Goal: Communication & Community: Ask a question

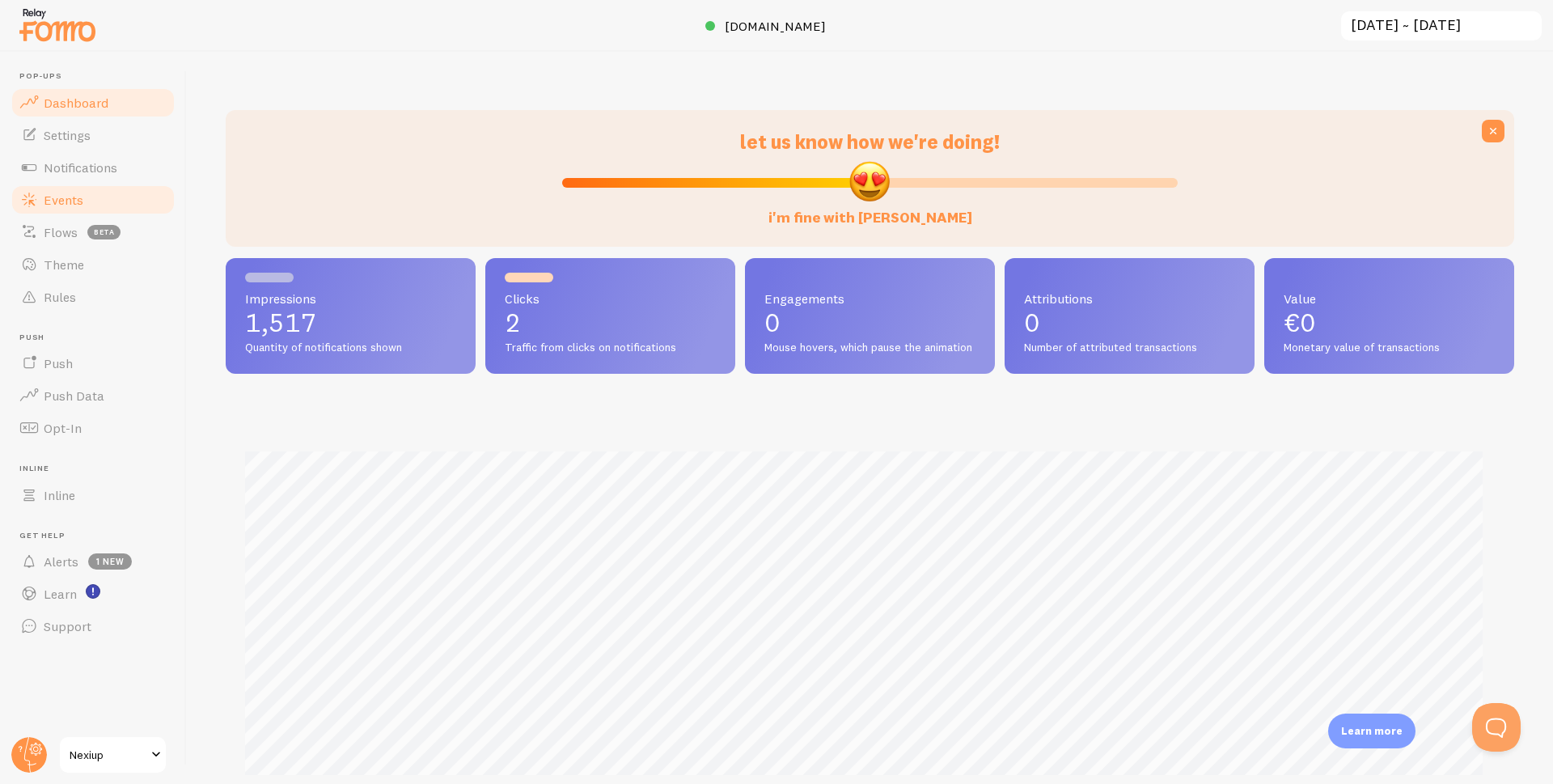
click at [53, 207] on span "Events" at bounding box center [63, 199] width 40 height 16
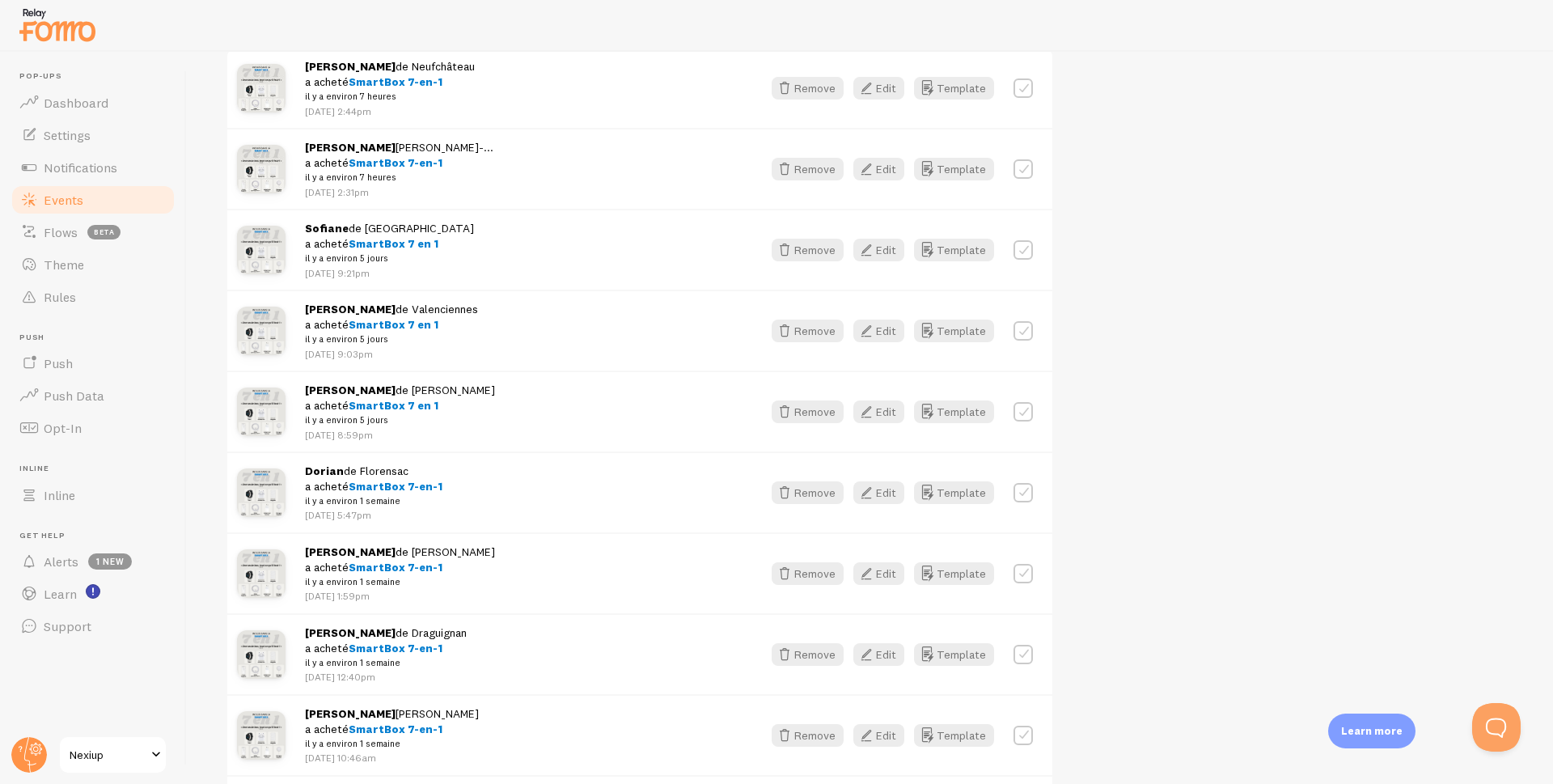
scroll to position [405, 0]
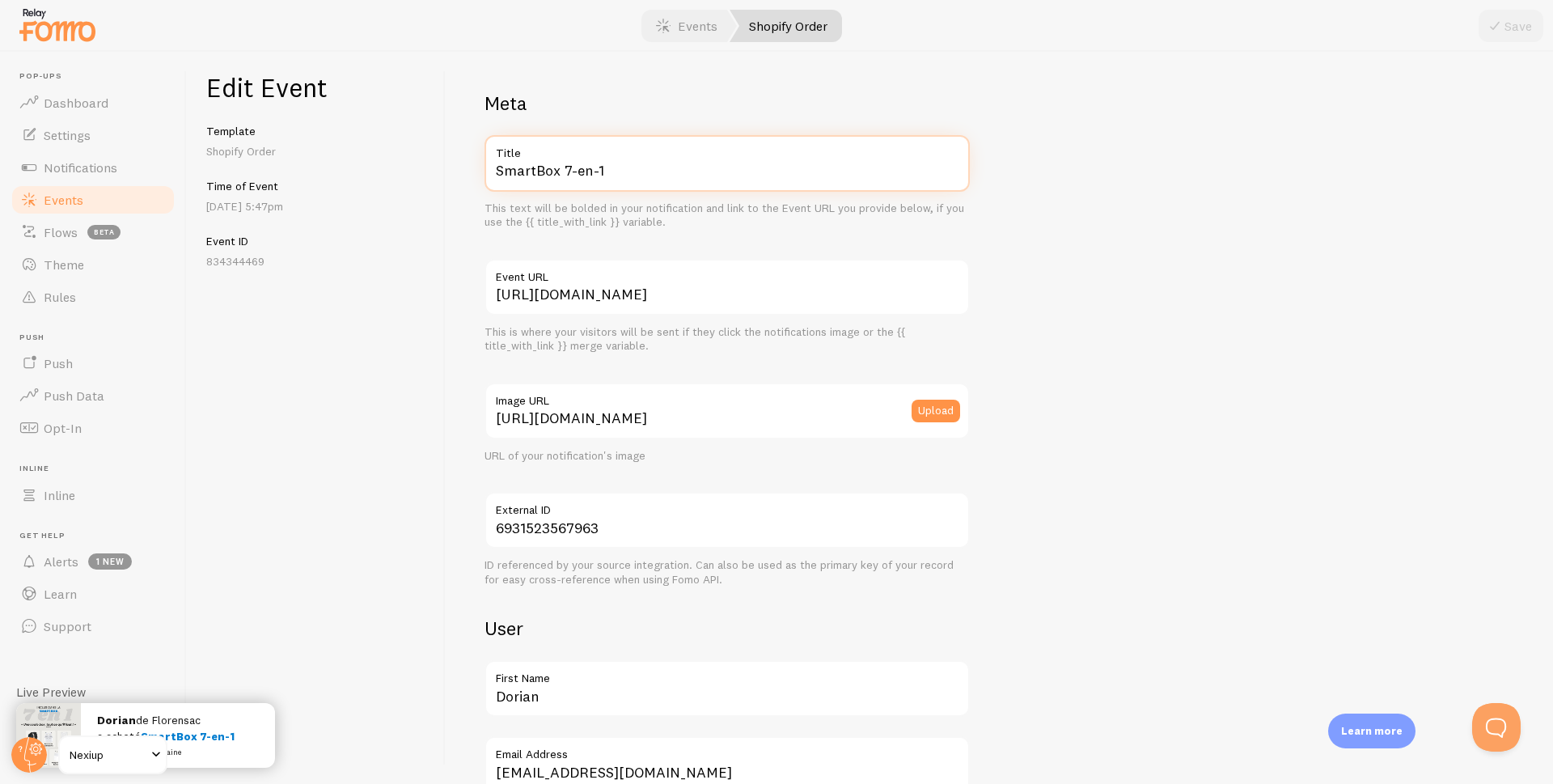
click at [650, 167] on input "SmartBox 7-en-1" at bounding box center [727, 163] width 485 height 57
paste input "Watch 10 Pro"
click at [713, 176] on input "SmartBox 7-en-Watch 10 Pro" at bounding box center [727, 163] width 485 height 57
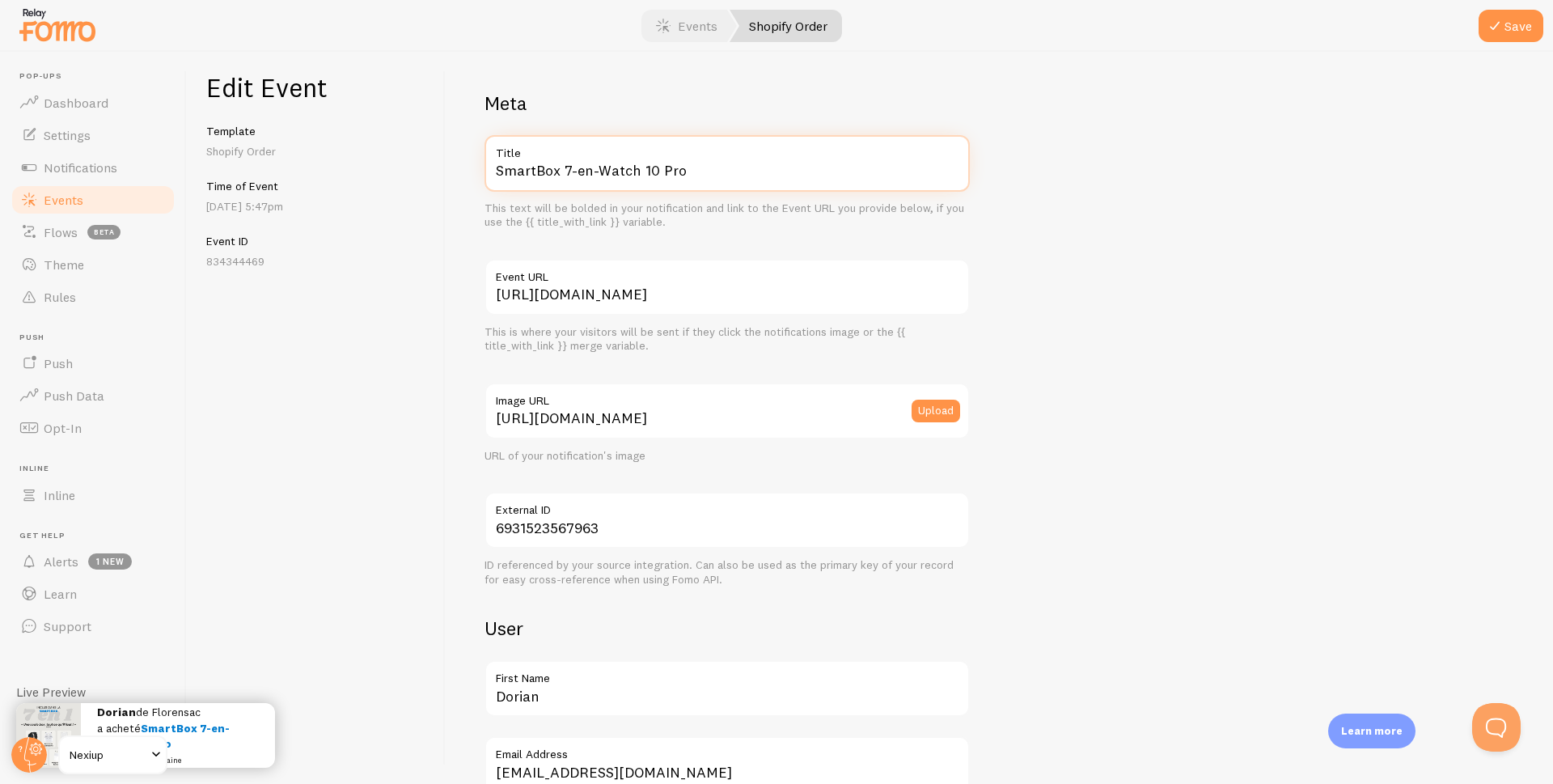
click at [713, 176] on input "SmartBox 7-en-Watch 10 Pro" at bounding box center [727, 163] width 485 height 57
paste input "text"
type input "Watch 10 Pro"
click at [1502, 26] on icon "submit" at bounding box center [1495, 25] width 20 height 20
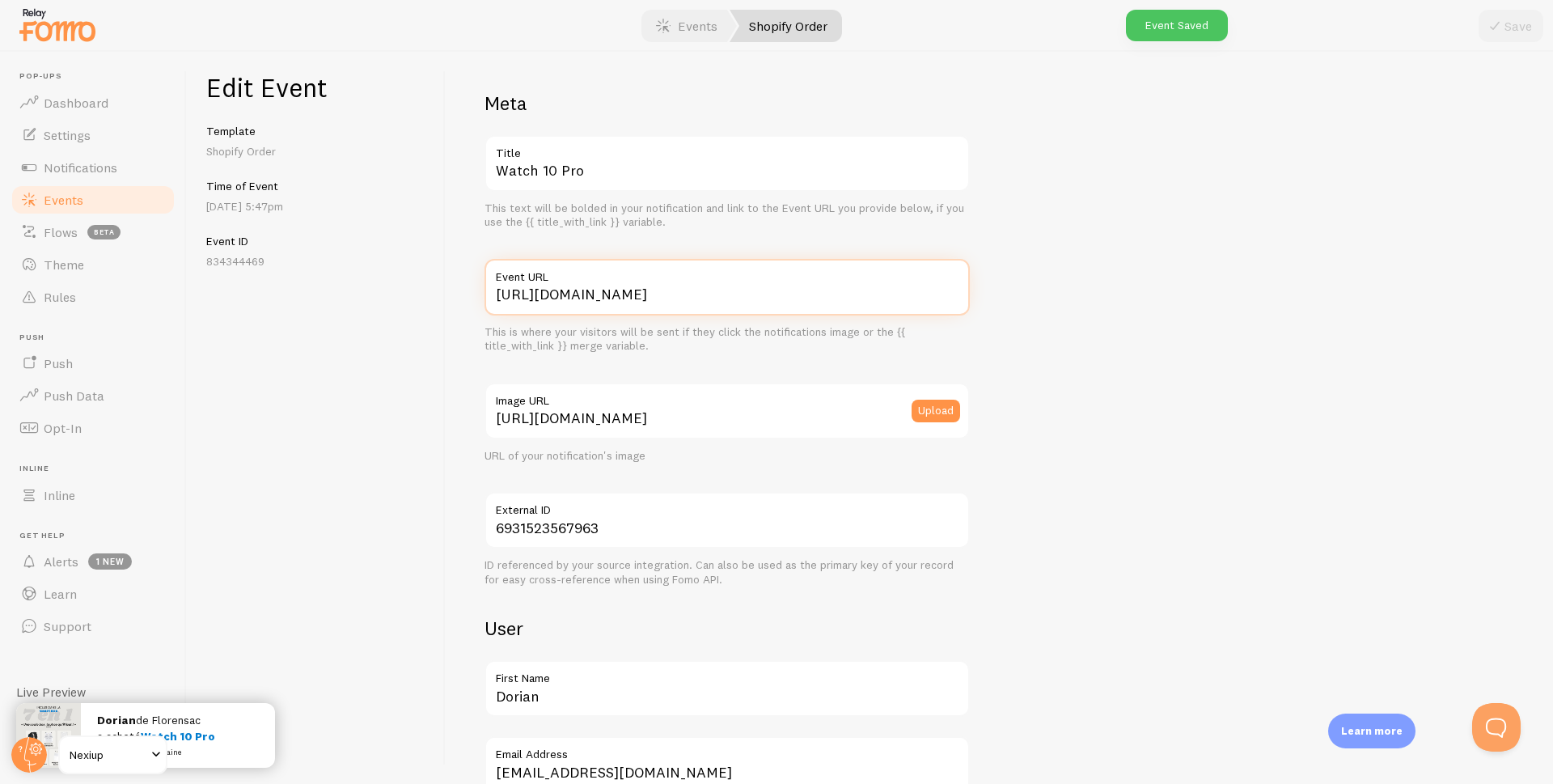
click at [675, 294] on input "https://nexiup.com/products/smartbox-iphone" at bounding box center [727, 287] width 485 height 57
paste input "watch10pro"
type input "https://nexiup.com/products/watch10pro"
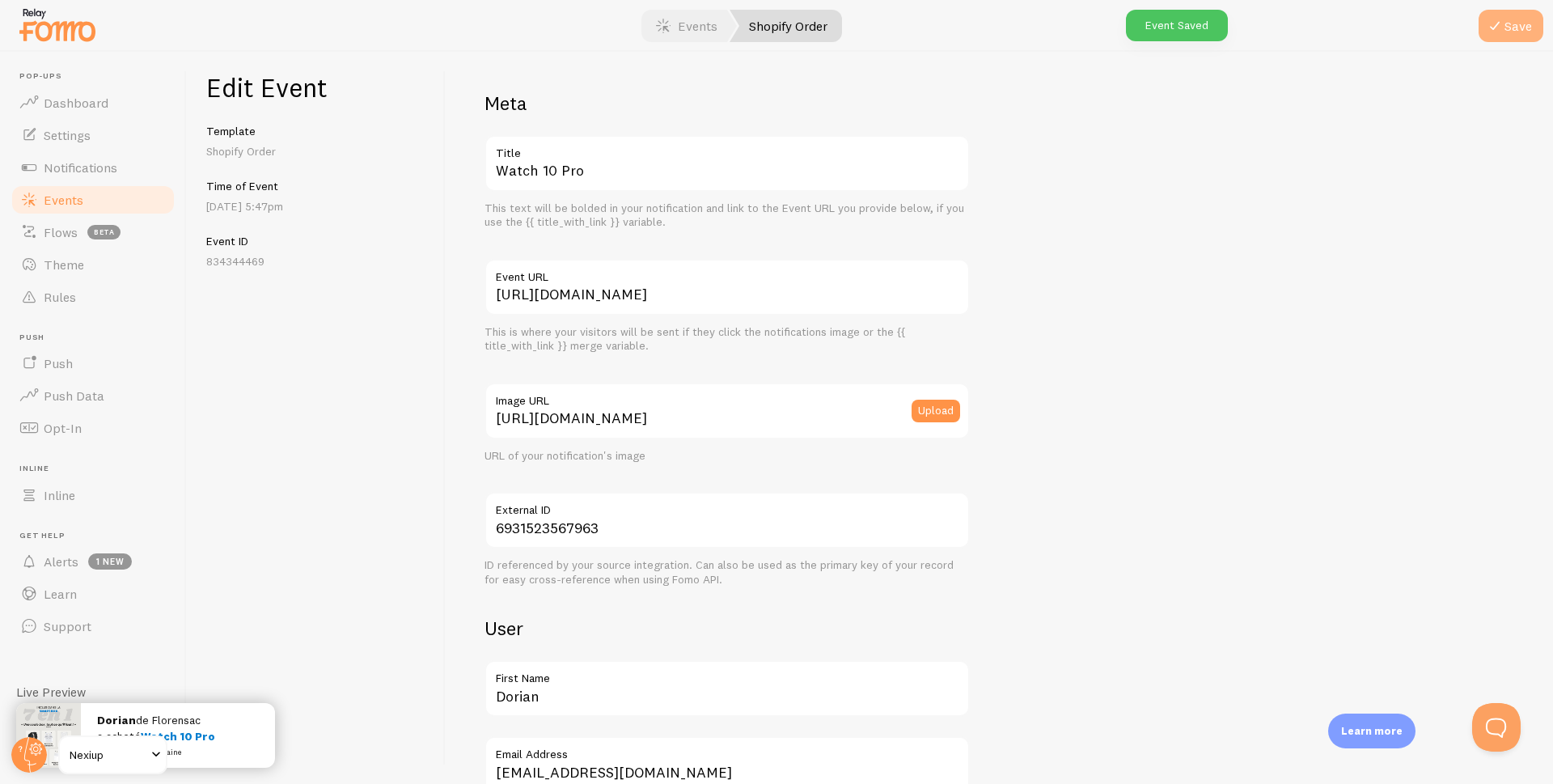
click at [1527, 20] on button "Save" at bounding box center [1511, 25] width 65 height 32
click at [668, 427] on input "https://nexiup.com/cdn/shop/files/BoxIphone_Prod_09.jpg?v=1755802805&width=300" at bounding box center [727, 411] width 485 height 57
paste input "Montre_11.jpg?v=1753111086"
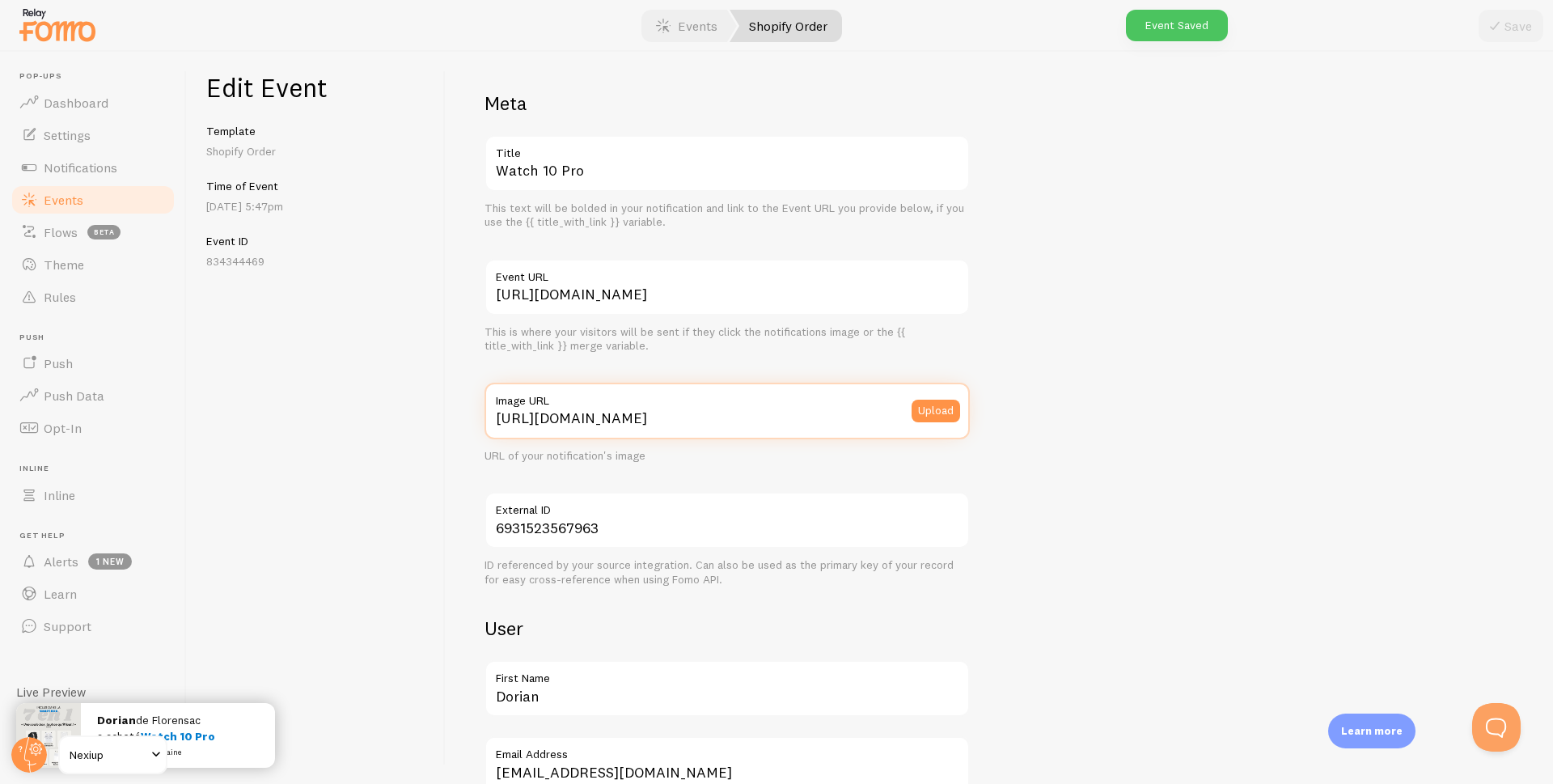
scroll to position [0, 20]
type input "https://nexiup.com/cdn/shop/files/Montre_11.jpg?v=1753111086&width=300"
click at [1495, 22] on icon "submit" at bounding box center [1495, 25] width 20 height 20
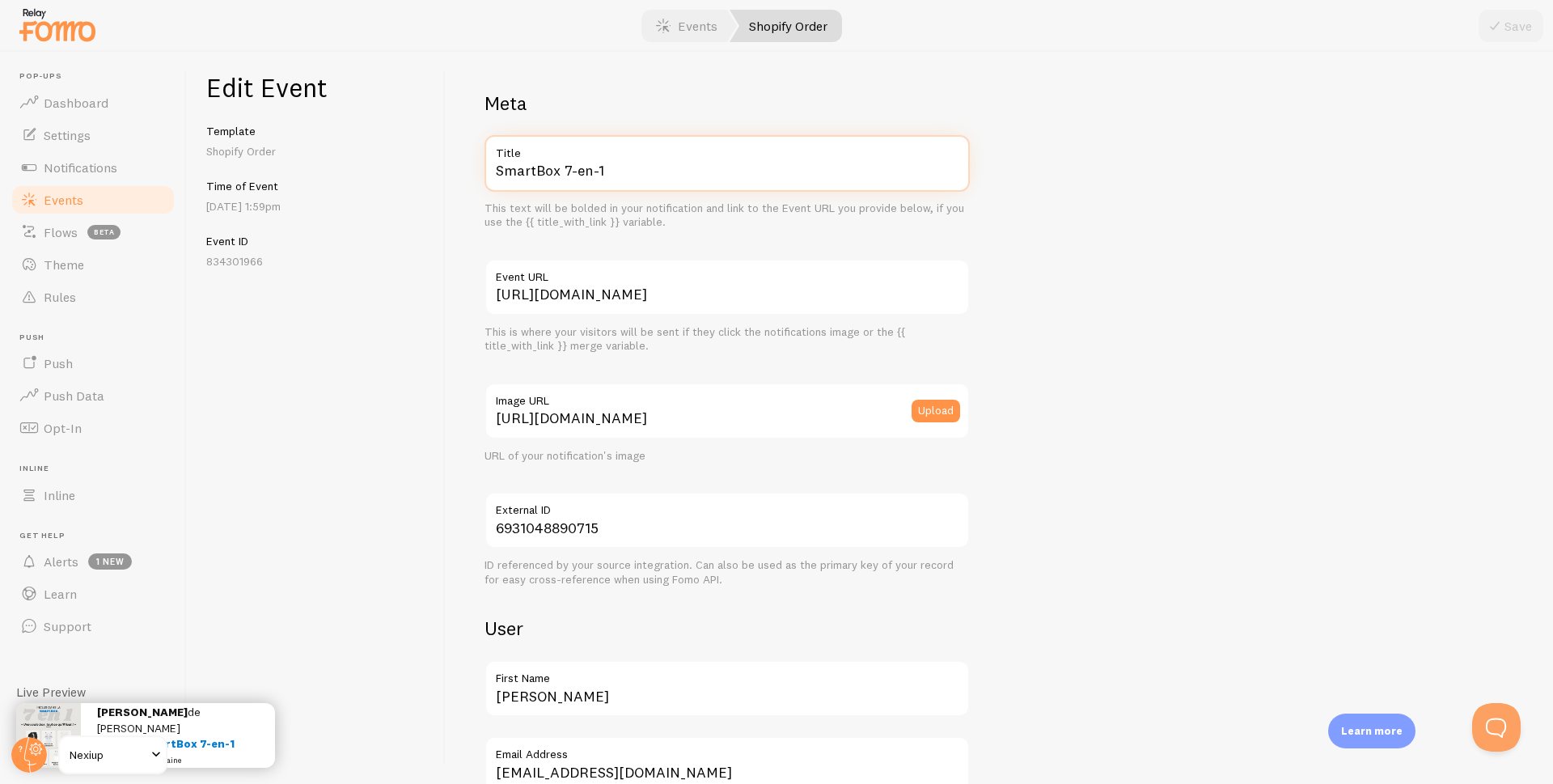
click at [630, 167] on input "SmartBox 7-en-1" at bounding box center [727, 163] width 485 height 57
paste input "Watch 10 Pro"
type input "Watch 10 Pro"
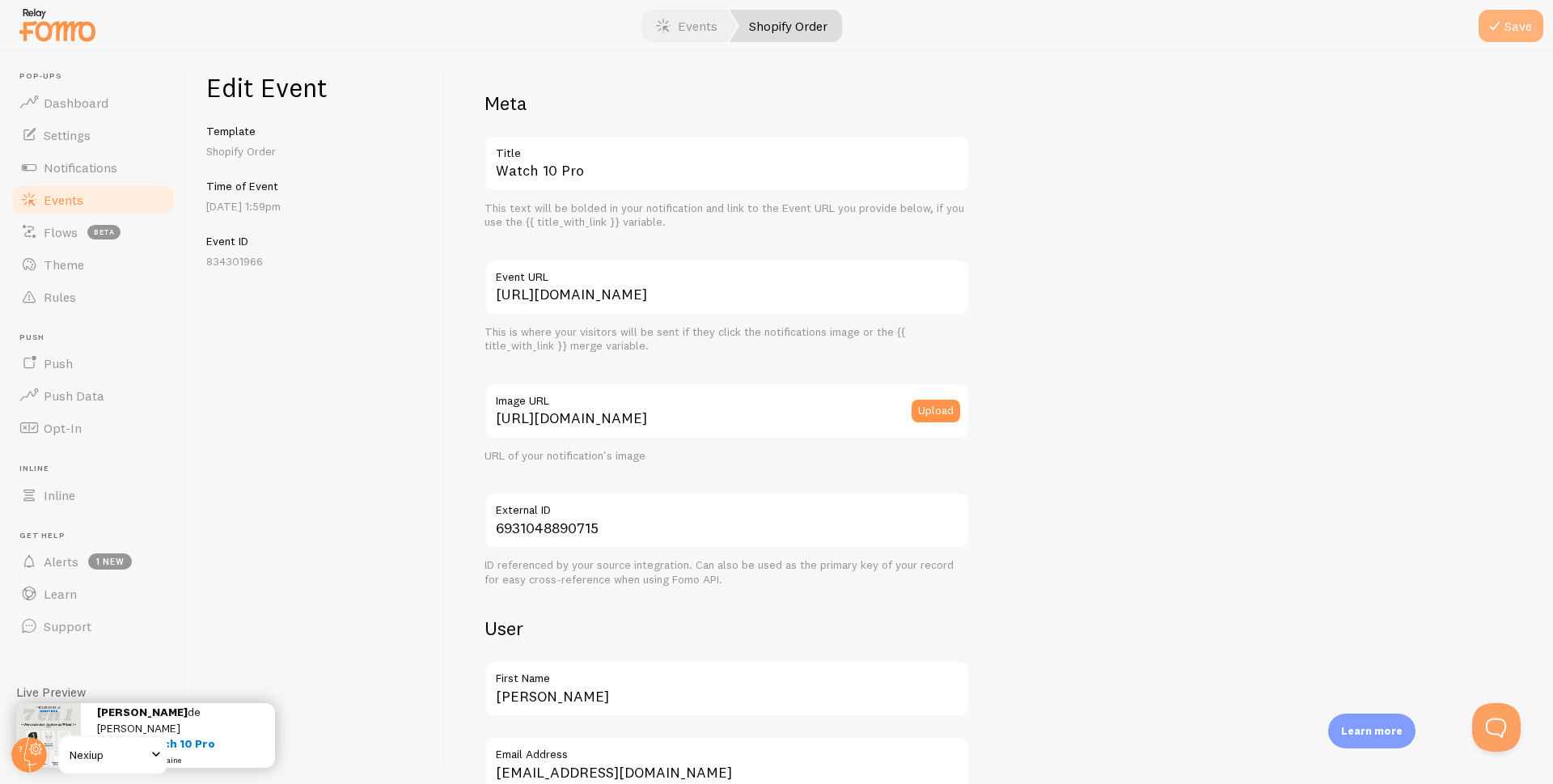
click at [1496, 31] on icon "submit" at bounding box center [1495, 25] width 20 height 20
click at [669, 294] on input "https://nexiup.com/products/smartbox-iphone" at bounding box center [727, 287] width 485 height 57
paste input "watch10pro"
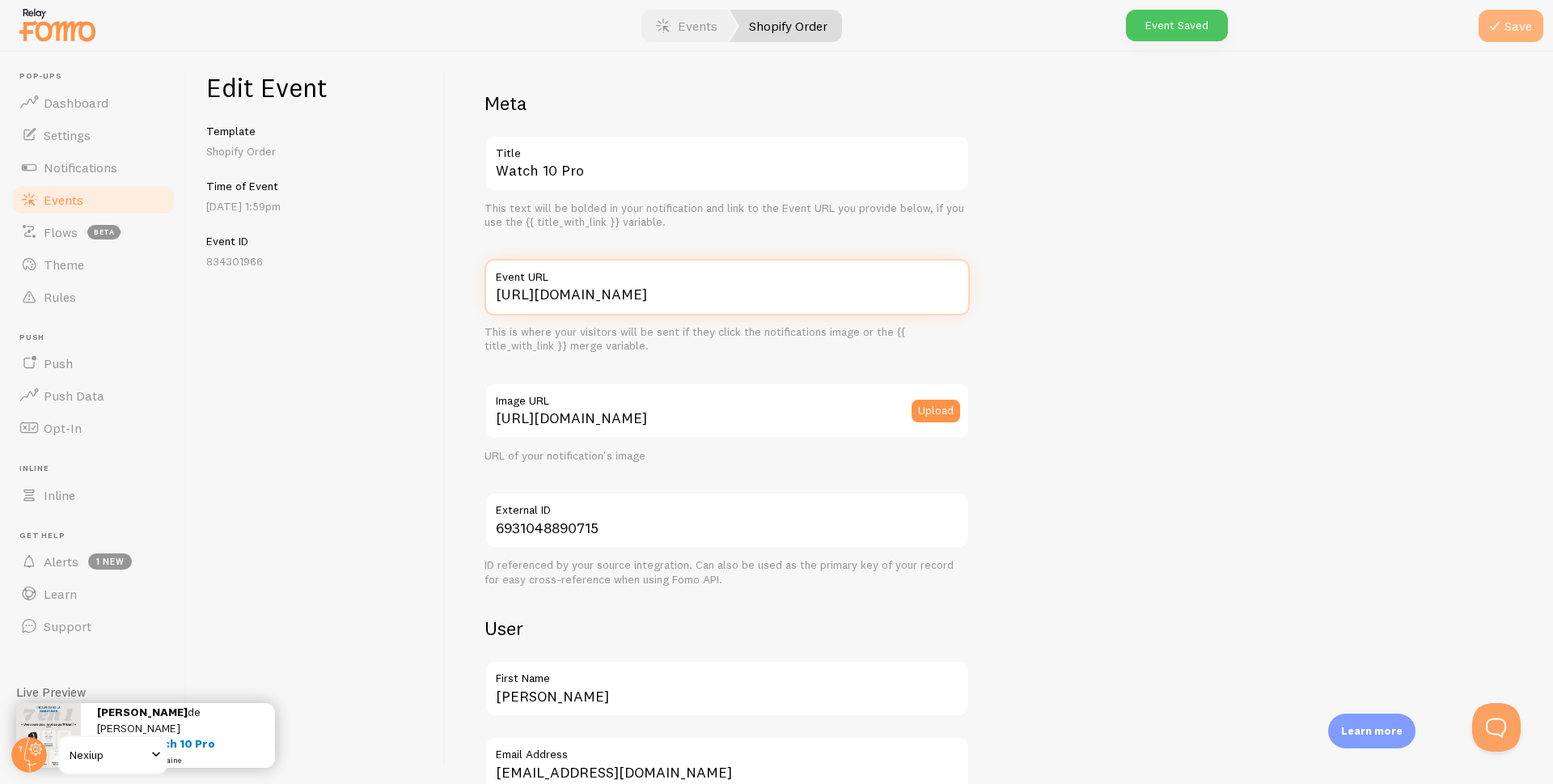
type input "https://nexiup.com/products/watch10pro"
click at [1507, 29] on button "Save" at bounding box center [1511, 25] width 65 height 32
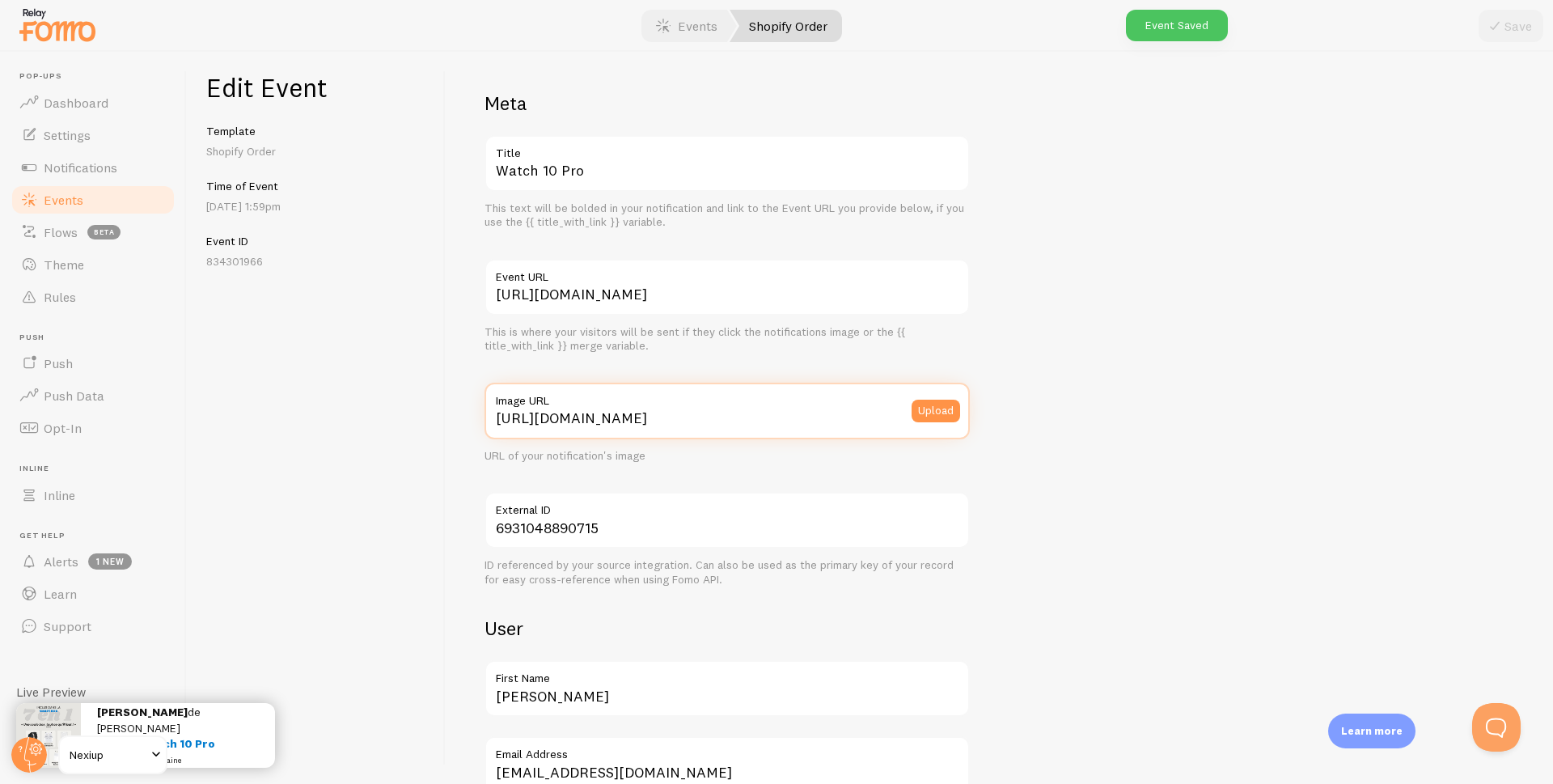
click at [680, 416] on input "https://nexiup.com/cdn/shop/files/BoxIphone_Prod_09.jpg?v=1755802805&width=300" at bounding box center [727, 411] width 485 height 57
click at [678, 416] on input "https://nexiup.com/cdn/shop/files/BoxIphone_Prod_09.jpg?v=1755802805&width=300" at bounding box center [727, 411] width 485 height 57
paste input "products/watch10pro?variant=51009938456923"
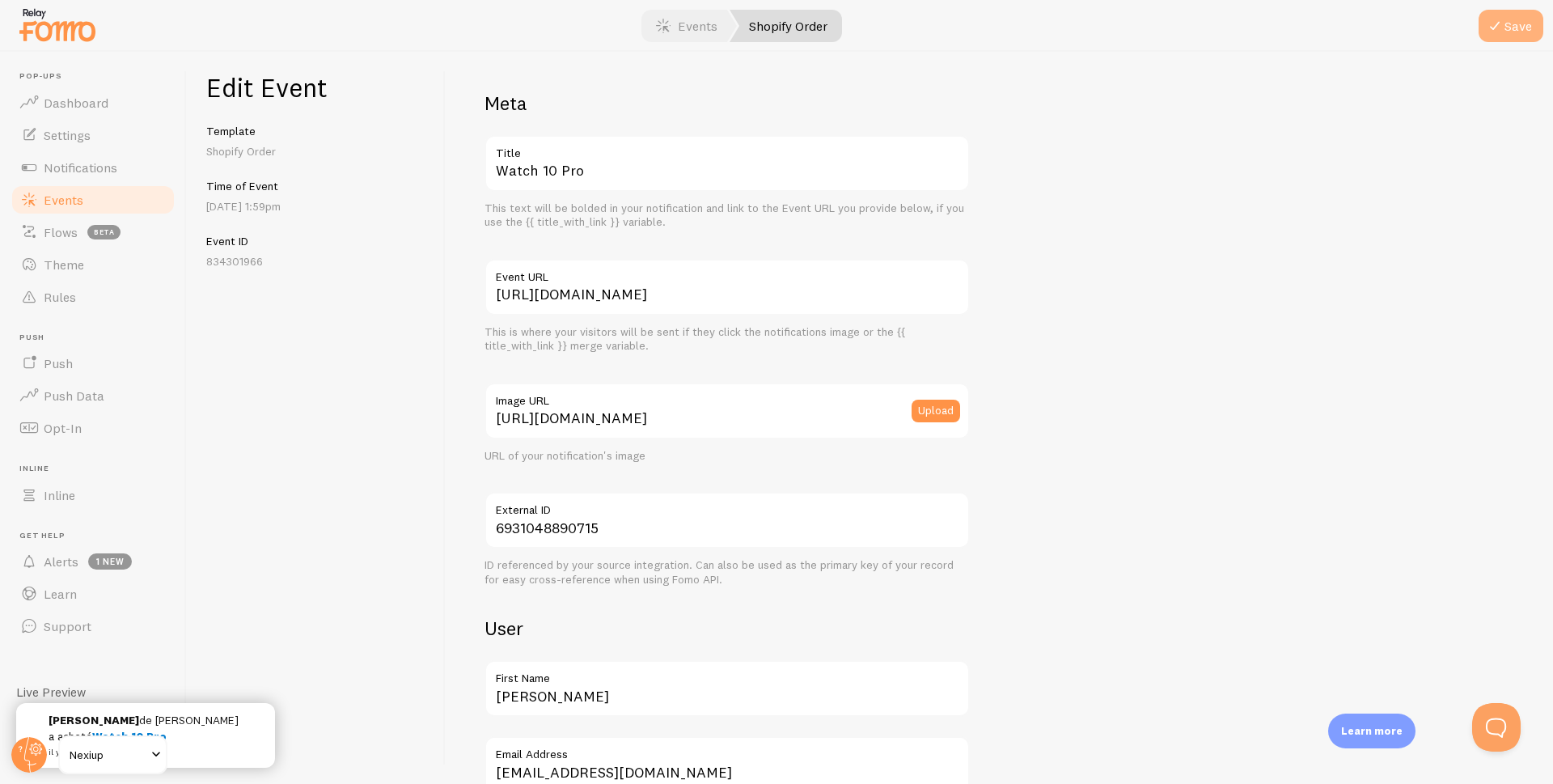
click at [1525, 20] on button "Save" at bounding box center [1511, 25] width 65 height 32
click at [681, 417] on input "[URL][DOMAIN_NAME]" at bounding box center [727, 411] width 485 height 57
paste input "cdn/shop/files/Montre_13.jpg?v=1753110343&width=300"
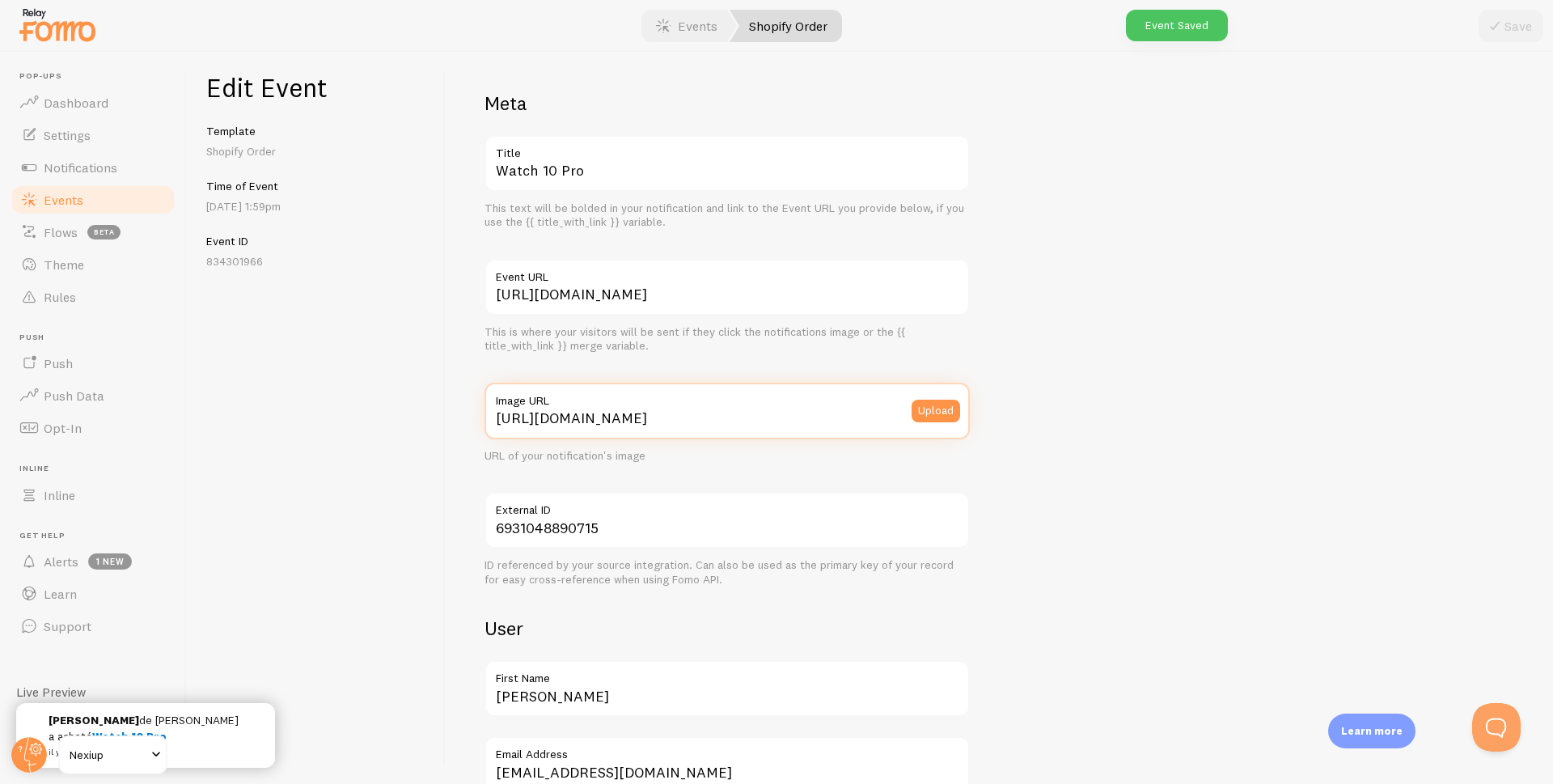
scroll to position [0, 25]
type input "[URL][DOMAIN_NAME]"
click at [1512, 32] on button "Save" at bounding box center [1511, 25] width 65 height 32
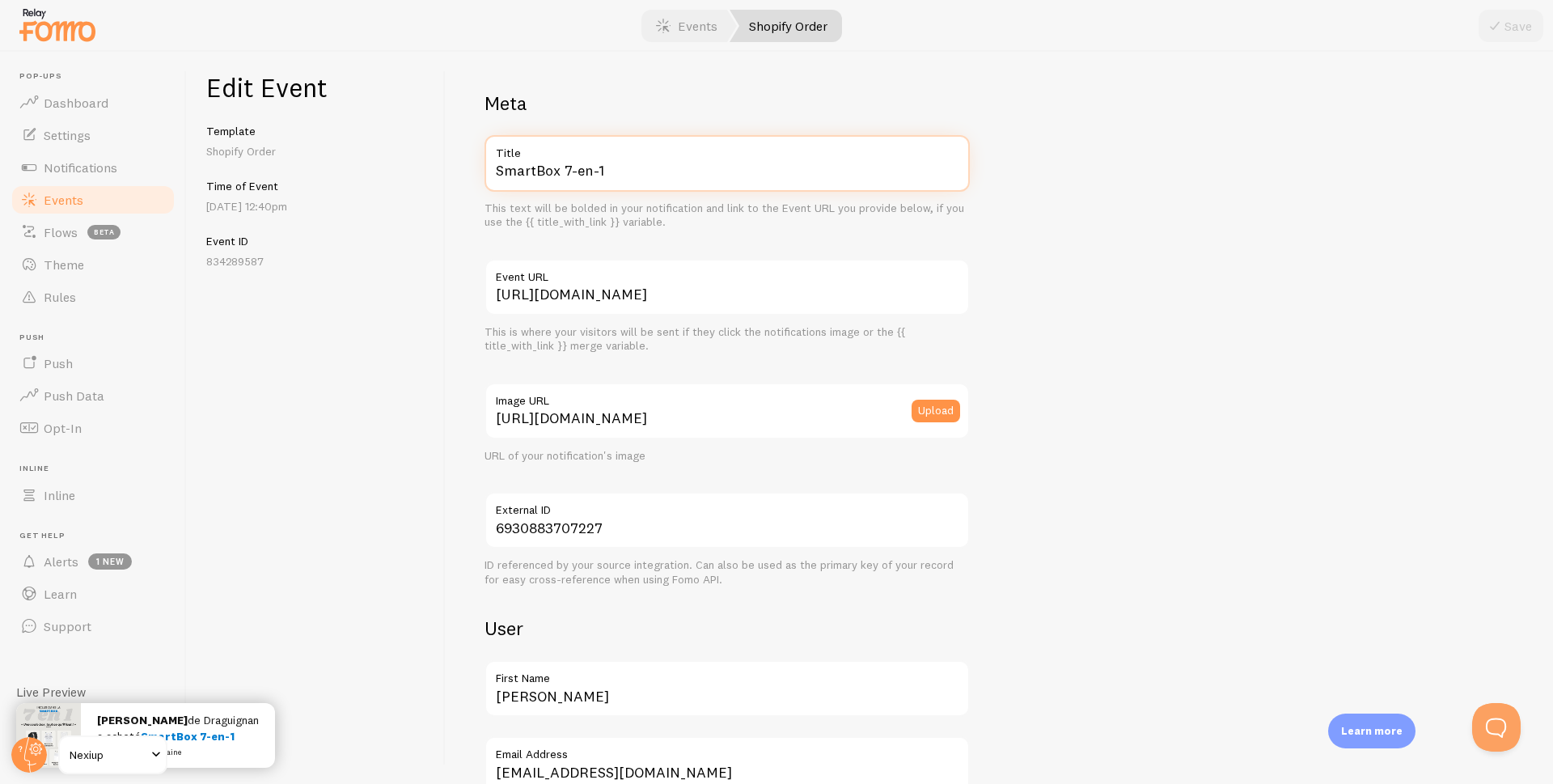
click at [634, 171] on input "SmartBox 7-en-1" at bounding box center [727, 163] width 485 height 57
paste input "Watch 10 Pro"
type input "Watch 10 Pro"
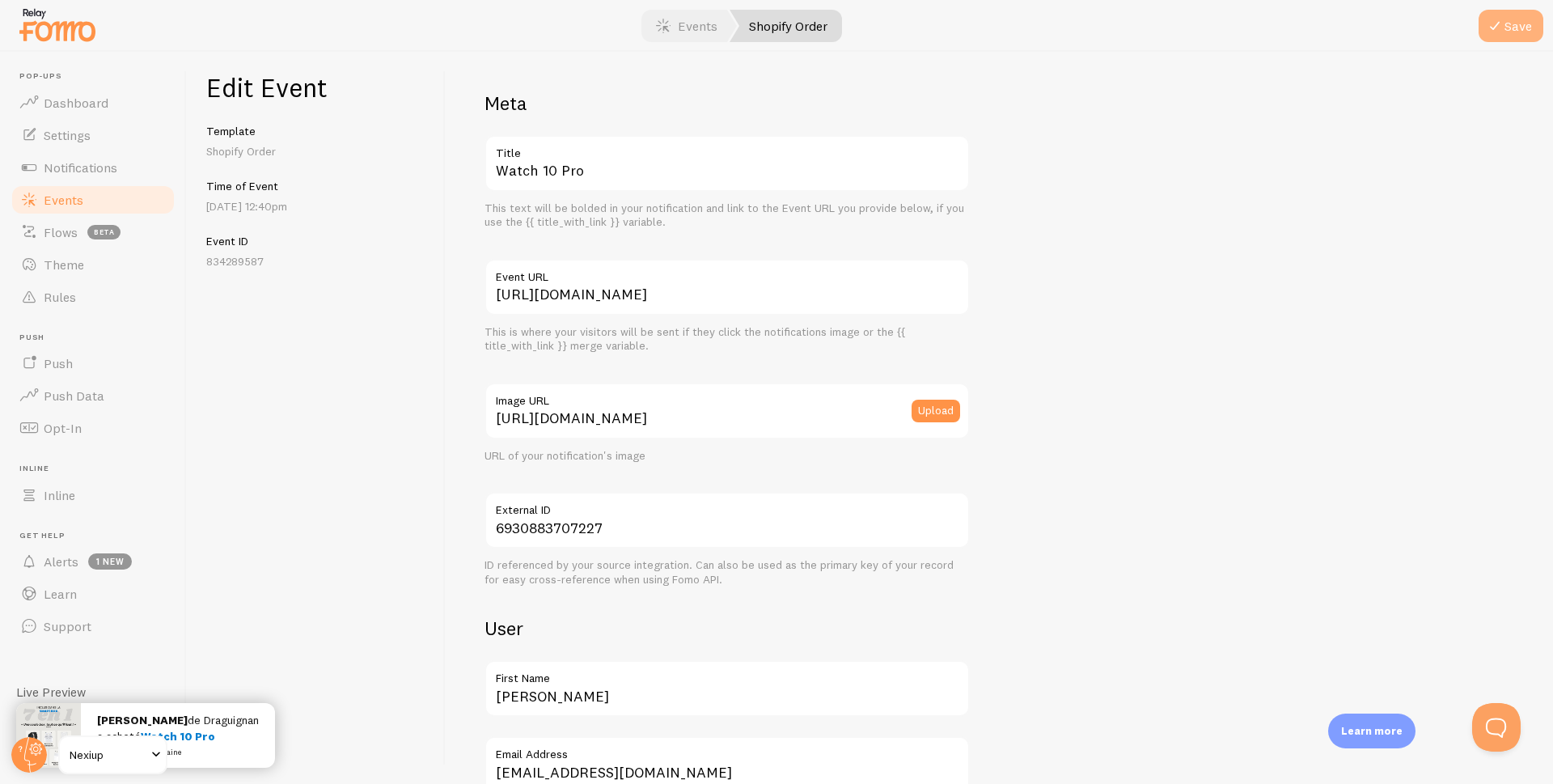
click at [1506, 31] on button "Save" at bounding box center [1511, 25] width 65 height 32
click at [633, 292] on input "https://nexiup.com/products/smartbox-iphone" at bounding box center [727, 287] width 485 height 57
paste input "watch10pro"
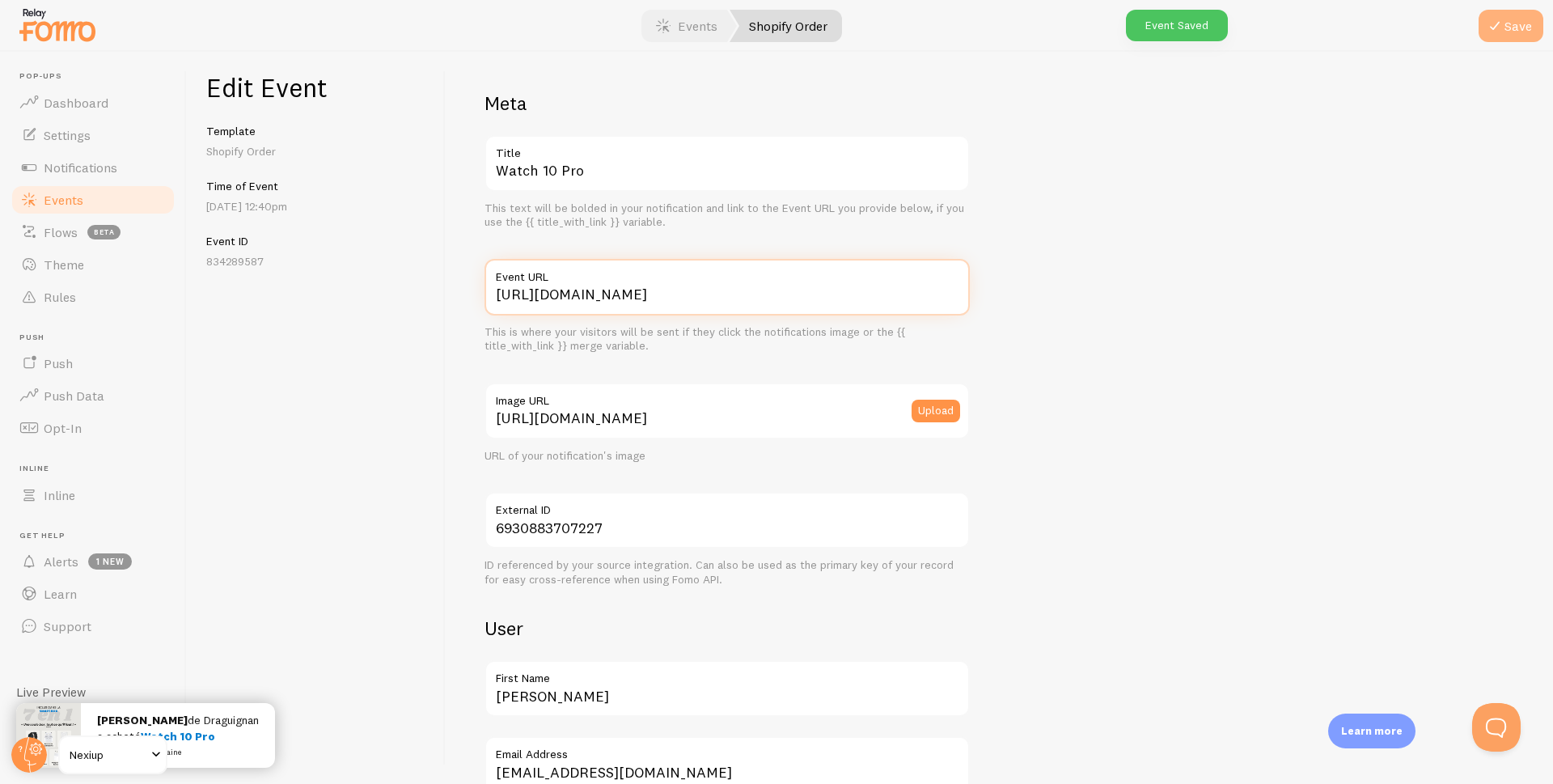
type input "https://nexiup.com/products/watch10pro"
click at [1510, 22] on button "Save" at bounding box center [1511, 25] width 65 height 32
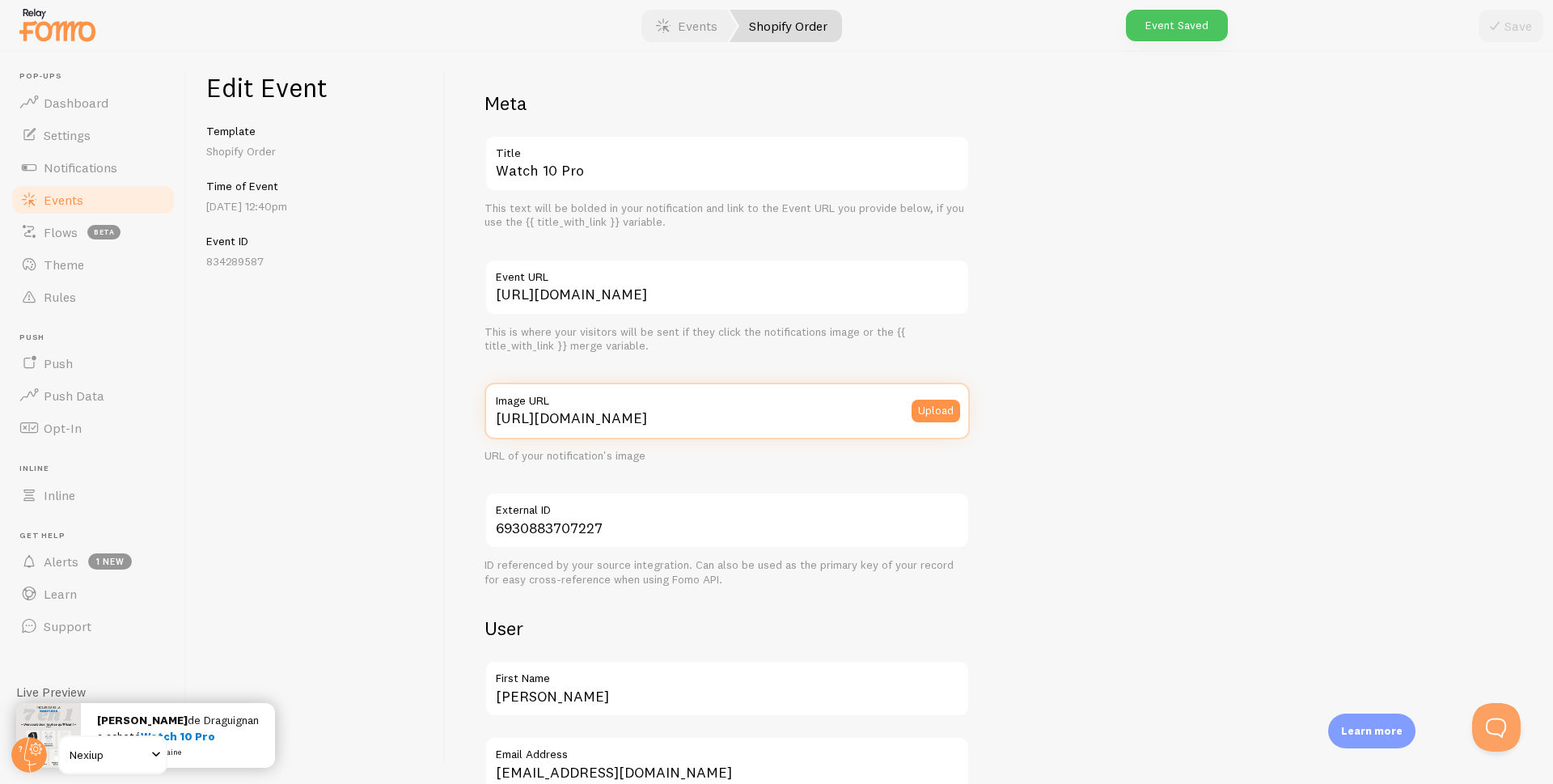
click at [591, 427] on input "https://nexiup.com/cdn/shop/files/BoxIphone_Prod_09.jpg?v=1755802805&width=300" at bounding box center [727, 411] width 485 height 57
paste input "Montre_11.jpg?v=1753111086"
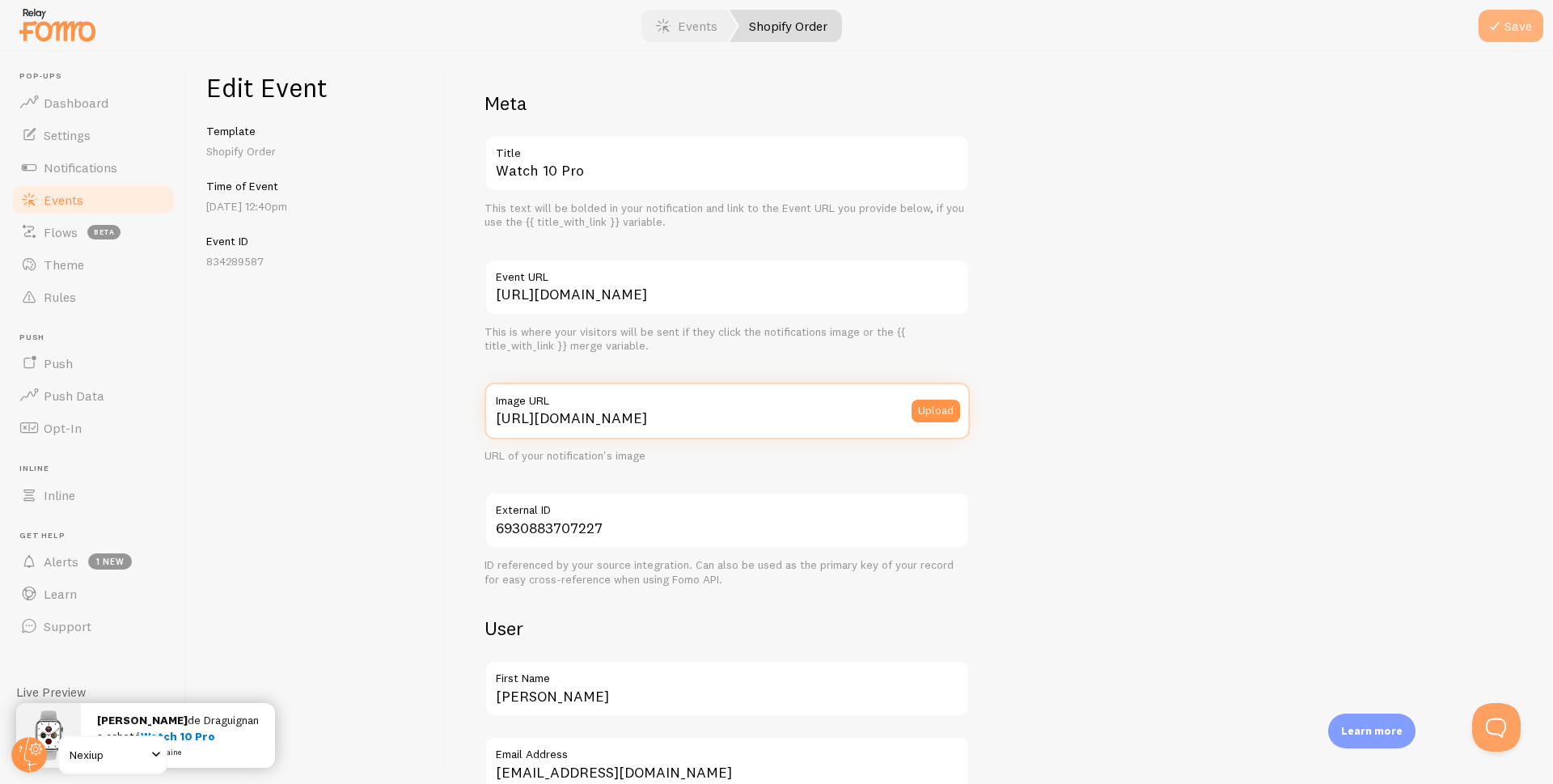
type input "https://nexiup.com/cdn/shop/files/Montre_11.jpg?v=1753111086&width=300"
click at [1511, 27] on button "Save" at bounding box center [1511, 25] width 65 height 32
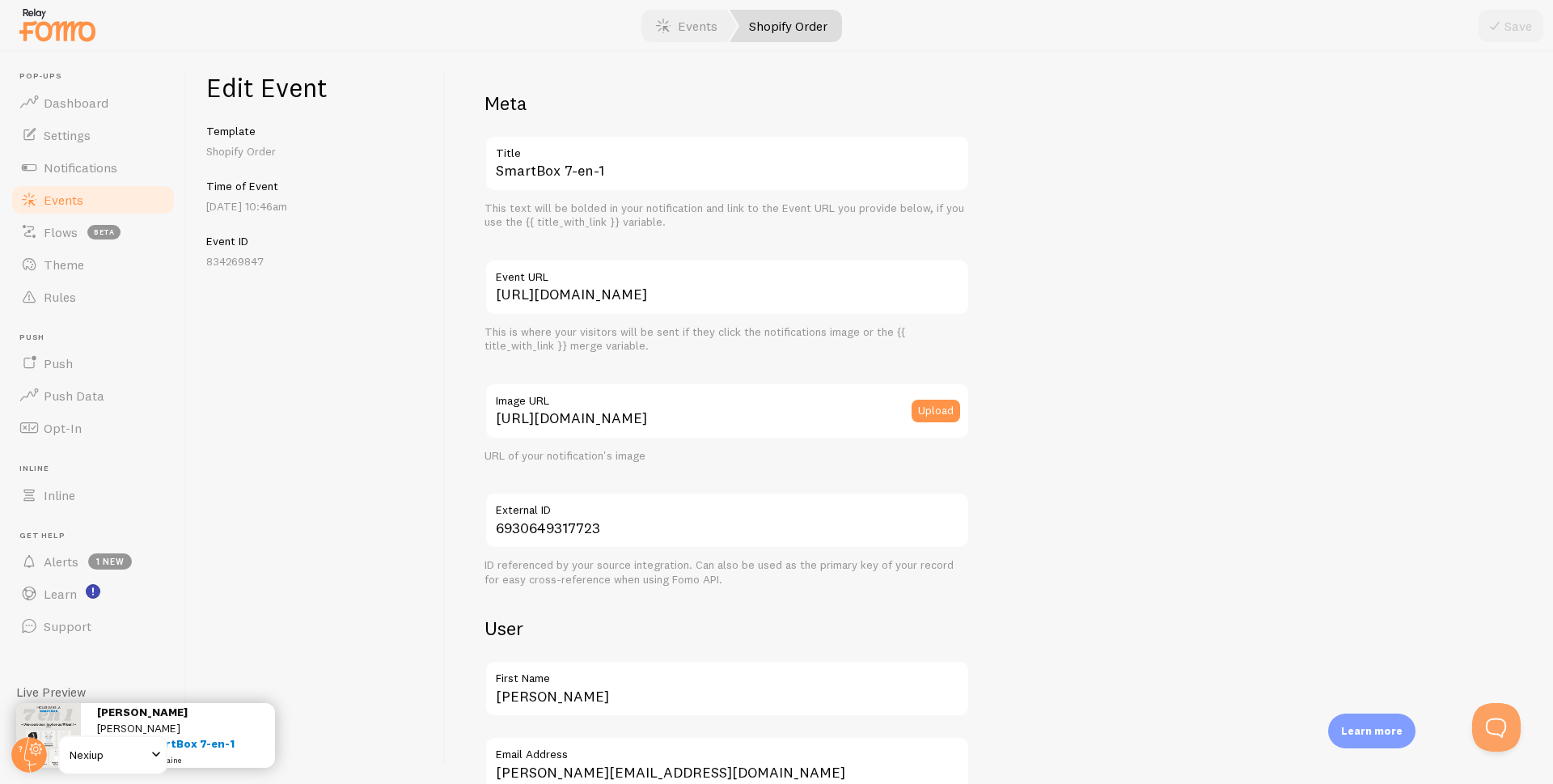
click at [706, 159] on label "Title" at bounding box center [727, 148] width 485 height 27
click at [706, 159] on input "SmartBox 7-en-1" at bounding box center [727, 163] width 485 height 57
click at [706, 159] on label "Title" at bounding box center [727, 148] width 485 height 27
click at [706, 159] on input "SmartBox 7-en-1" at bounding box center [727, 163] width 485 height 57
click at [706, 159] on label "Title" at bounding box center [727, 148] width 485 height 27
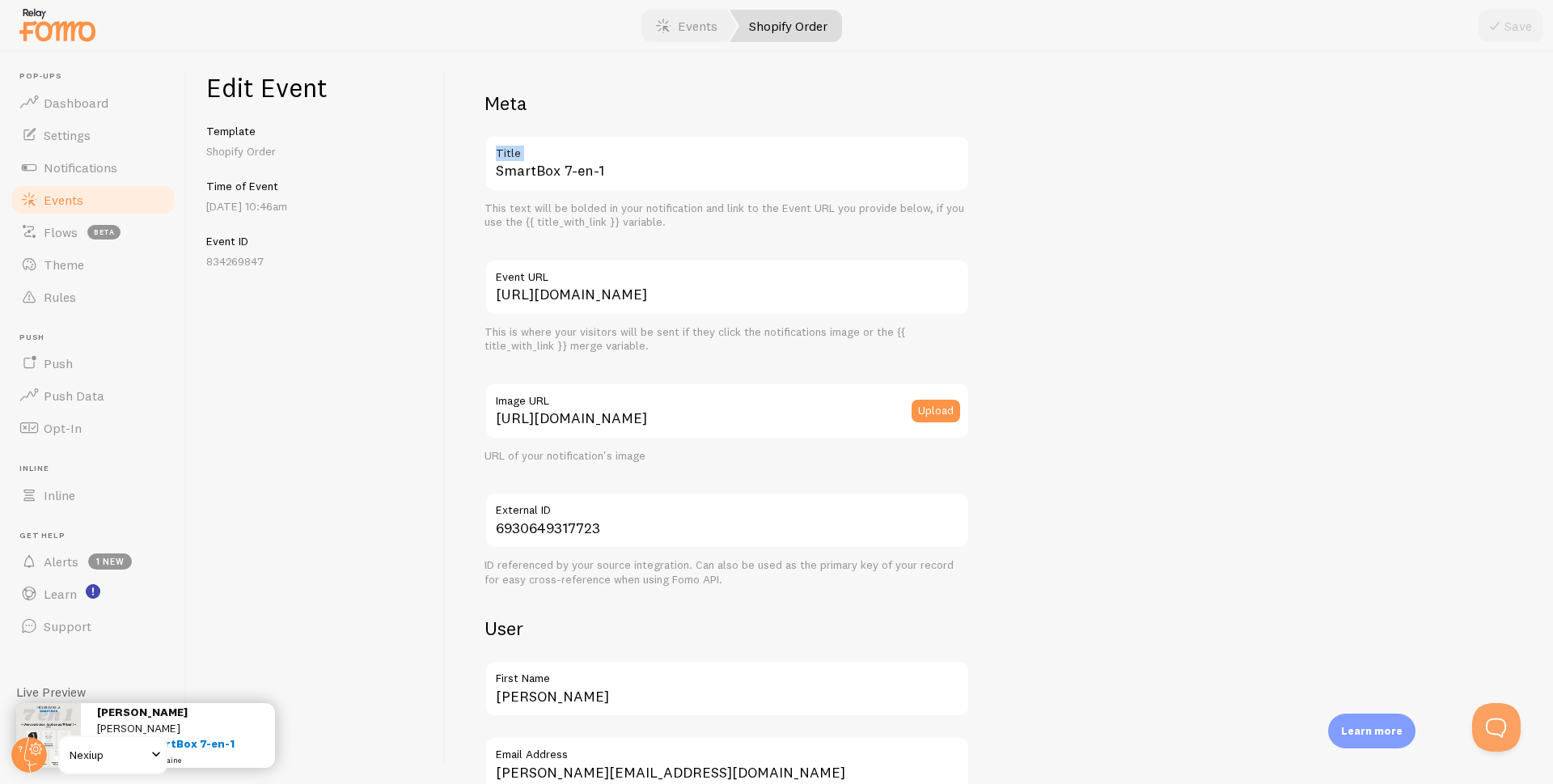
click at [706, 159] on input "SmartBox 7-en-1" at bounding box center [727, 163] width 485 height 57
click at [651, 181] on input "SmartBox 7-en-1" at bounding box center [727, 163] width 485 height 57
paste input "Watch 10 Pro"
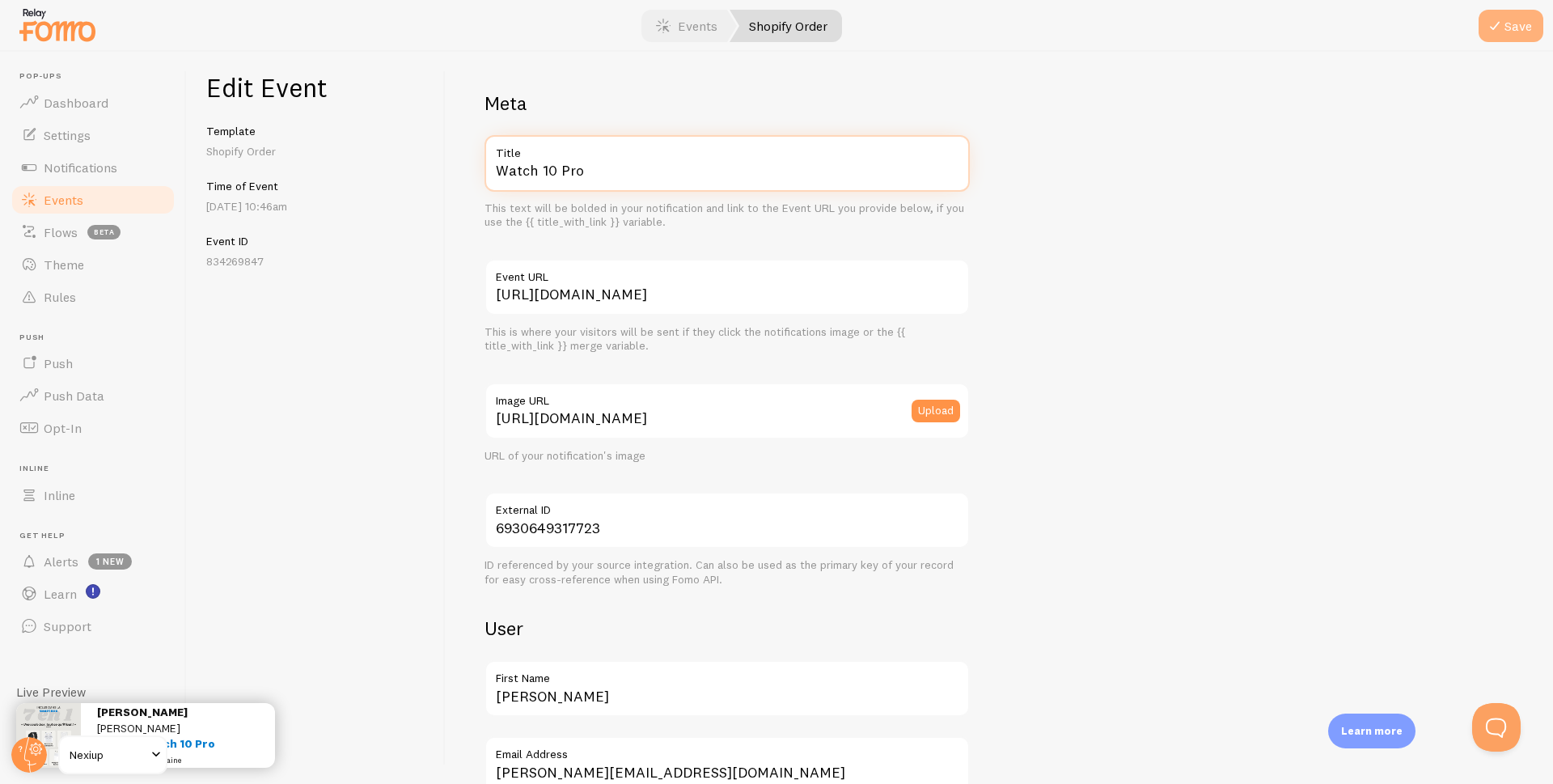
type input "Watch 10 Pro"
click at [1511, 24] on button "Save" at bounding box center [1511, 25] width 65 height 32
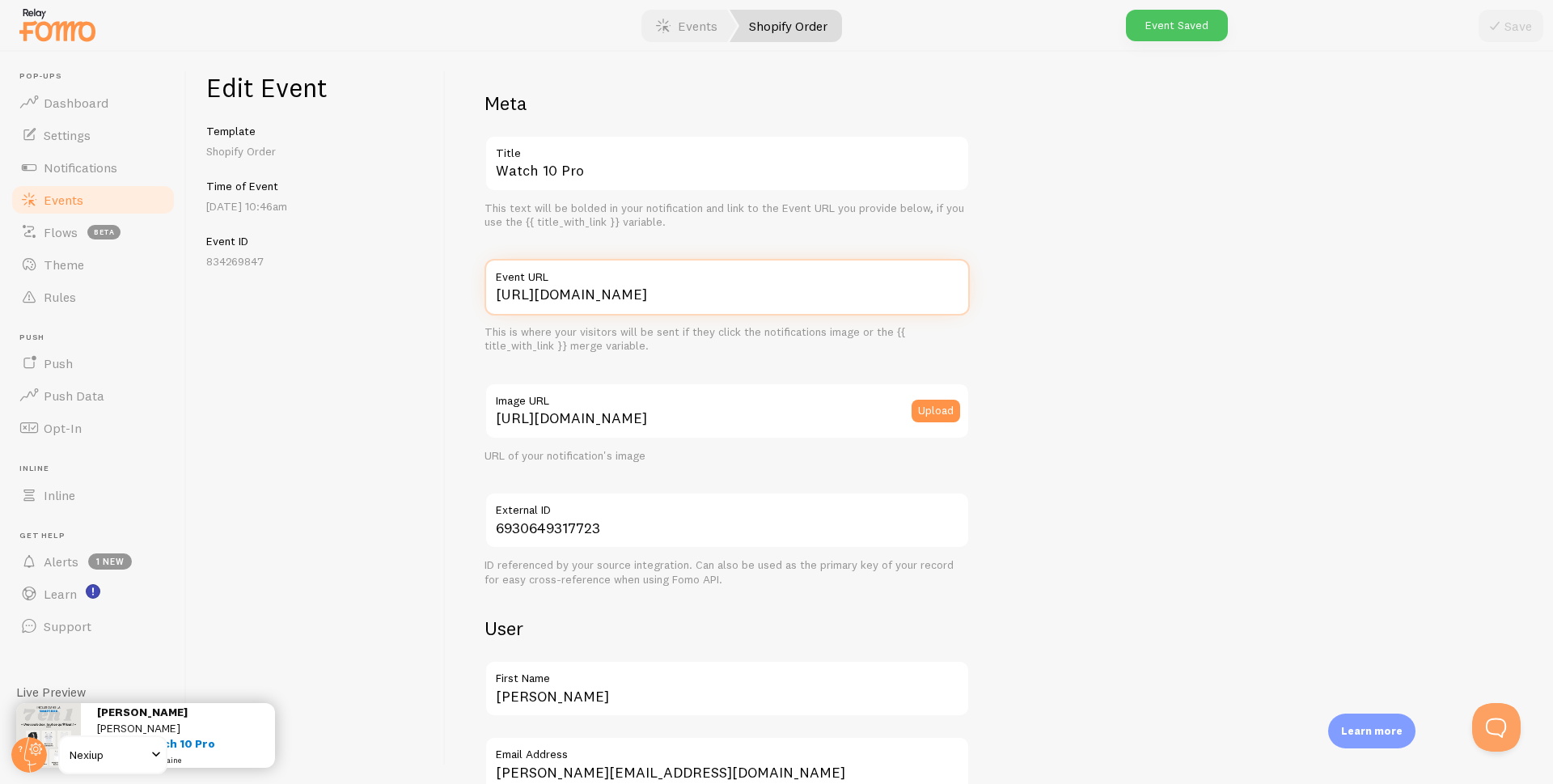
click at [575, 292] on input "https://nexiup.com/products/smartbox-iphone" at bounding box center [727, 287] width 485 height 57
paste input "watch10pro"
type input "https://nexiup.com/products/watch10pro"
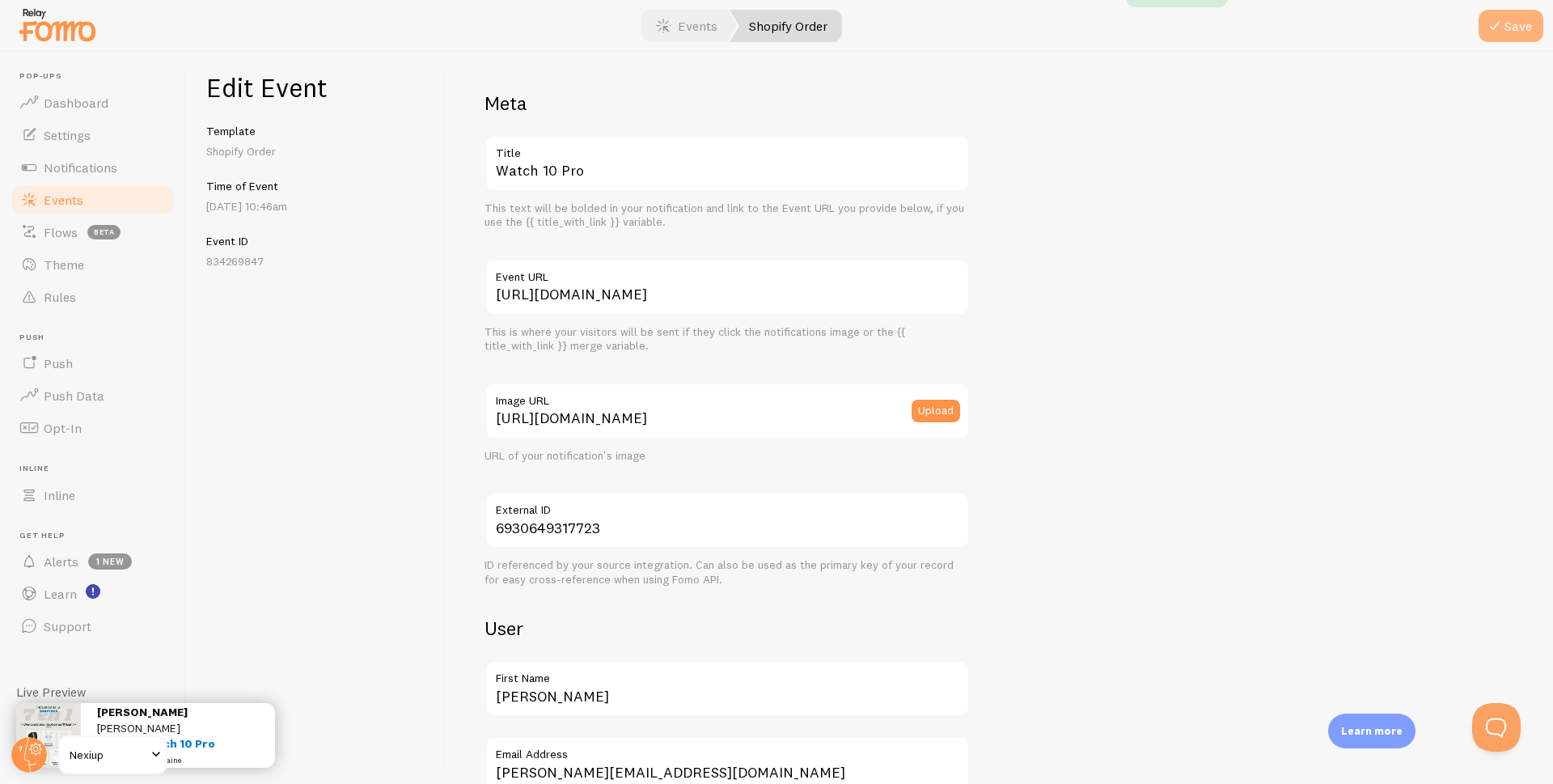
click at [1526, 35] on button "Save" at bounding box center [1511, 25] width 65 height 32
click at [663, 417] on input "https://nexiup.com/cdn/shop/files/BoxIphone_Prod_09.jpg?v=1755802805&width=300" at bounding box center [727, 411] width 485 height 57
paste input "products/watch10pro?variant=51009938456923"
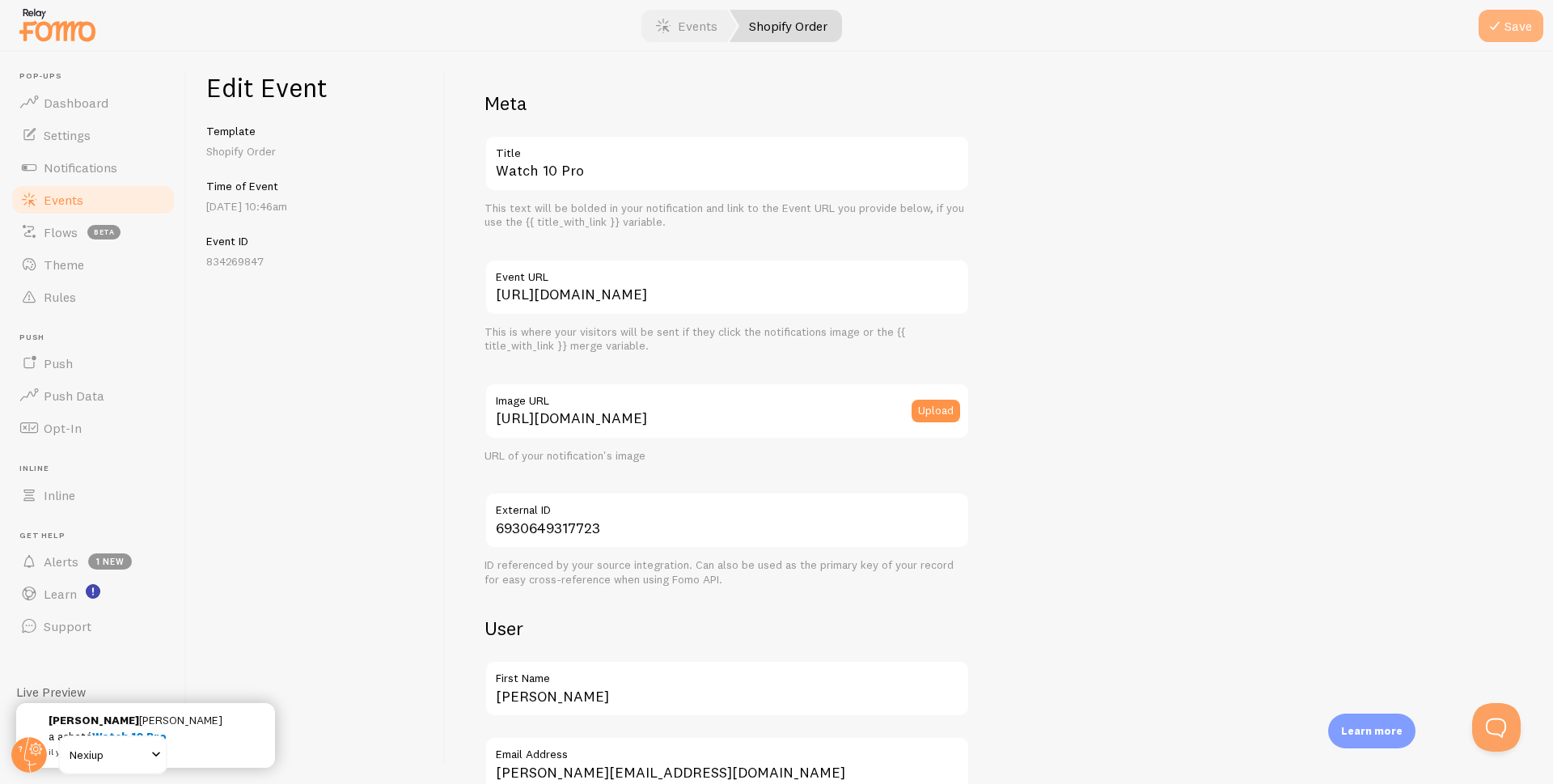
click at [1507, 25] on button "Save" at bounding box center [1511, 25] width 65 height 32
click at [630, 418] on input "https://nexiup.com/products/watch10pro?variant=51009938456923" at bounding box center [727, 411] width 485 height 57
paste input "cdn/shop/files/Montre_13.jpg?v=1753110343&width=300"
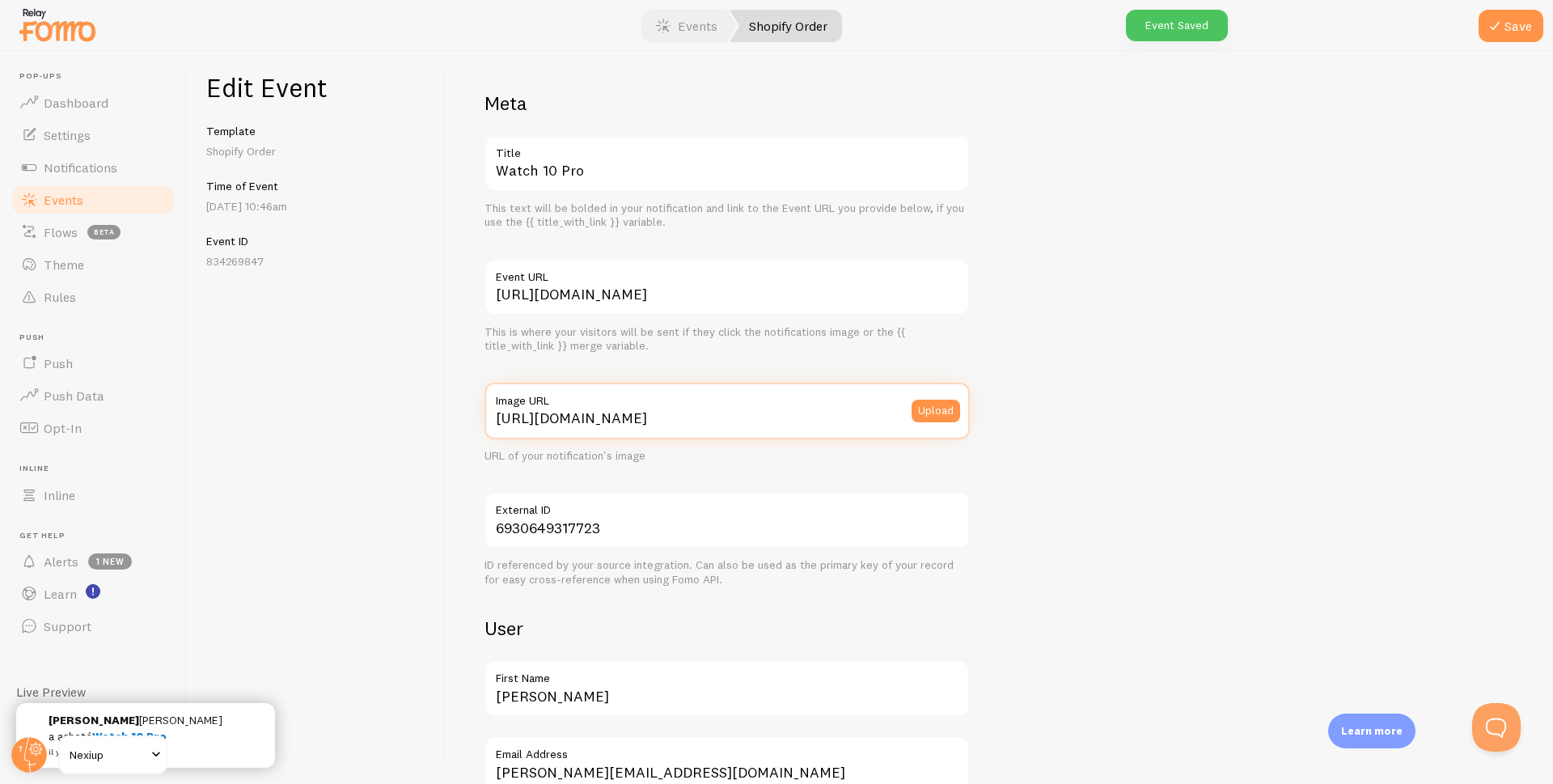
scroll to position [0, 25]
type input "https://nexiup.com/cdn/shop/files/Montre_13.jpg?v=1753110343&width=300"
click at [1504, 29] on icon "submit" at bounding box center [1495, 25] width 20 height 20
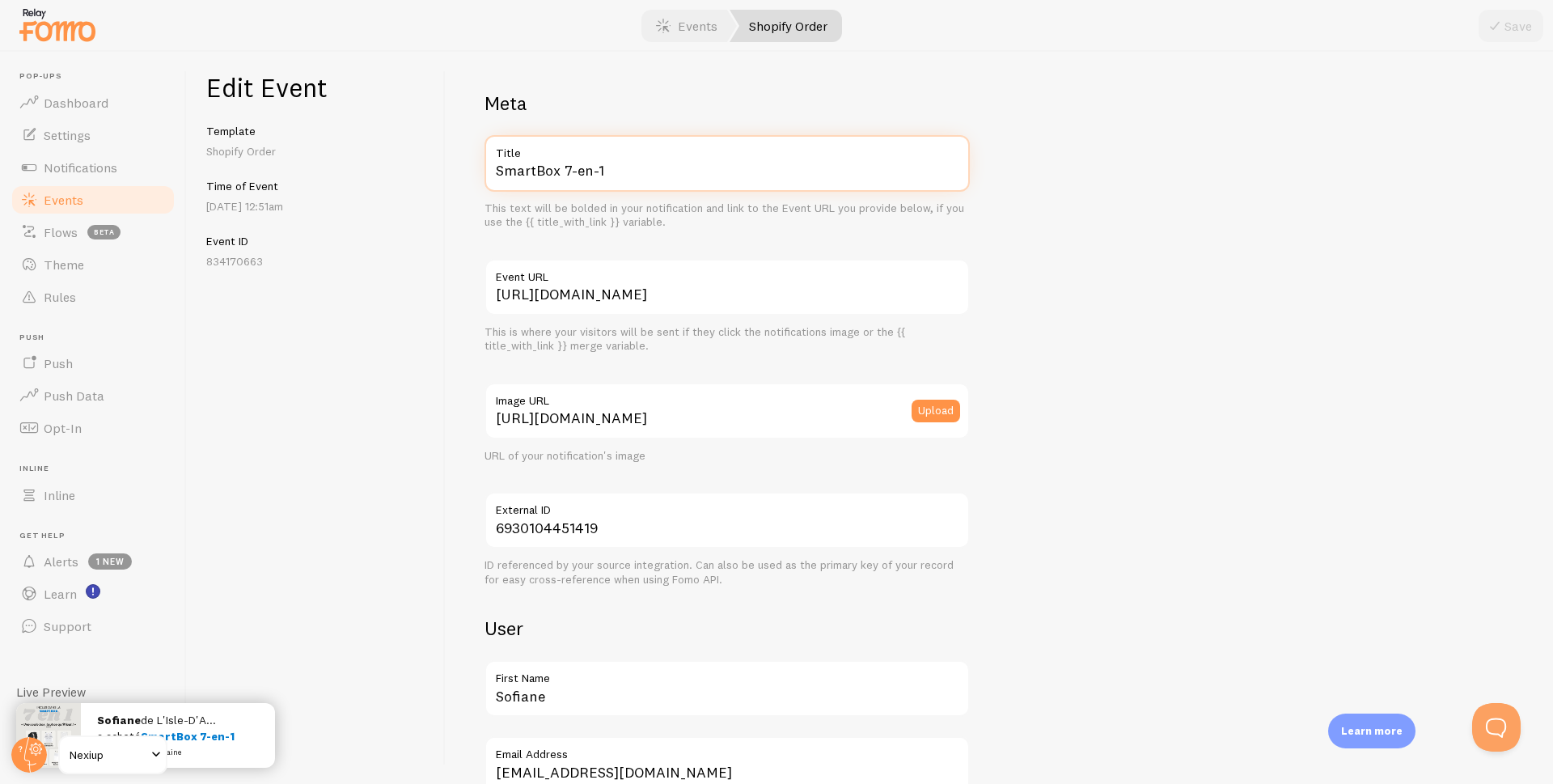
drag, startPoint x: 652, startPoint y: 172, endPoint x: 466, endPoint y: 176, distance: 186.0
click at [466, 176] on div "Meta SmartBox 7-en-1 Title This text will be bolded in your notification and li…" at bounding box center [999, 418] width 1108 height 732
paste input "Watch 10 Pro"
type input "Watch 10 Pro"
click at [1493, 26] on icon "submit" at bounding box center [1495, 25] width 20 height 20
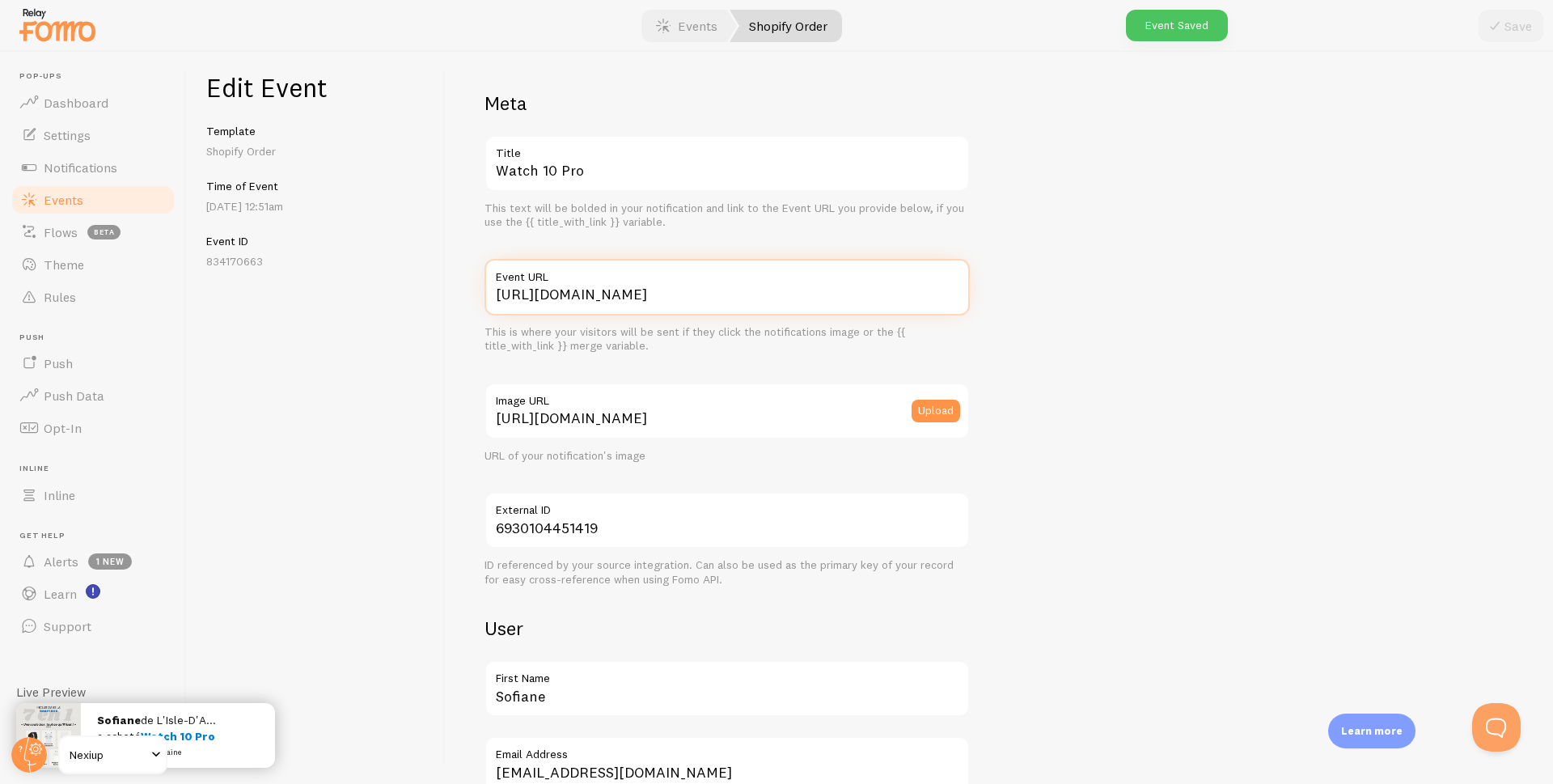
click at [687, 295] on input "https://nexiup.com/products/smartbox-iphone" at bounding box center [727, 287] width 485 height 57
paste input "watch10pro"
type input "https://nexiup.com/products/watch10pro"
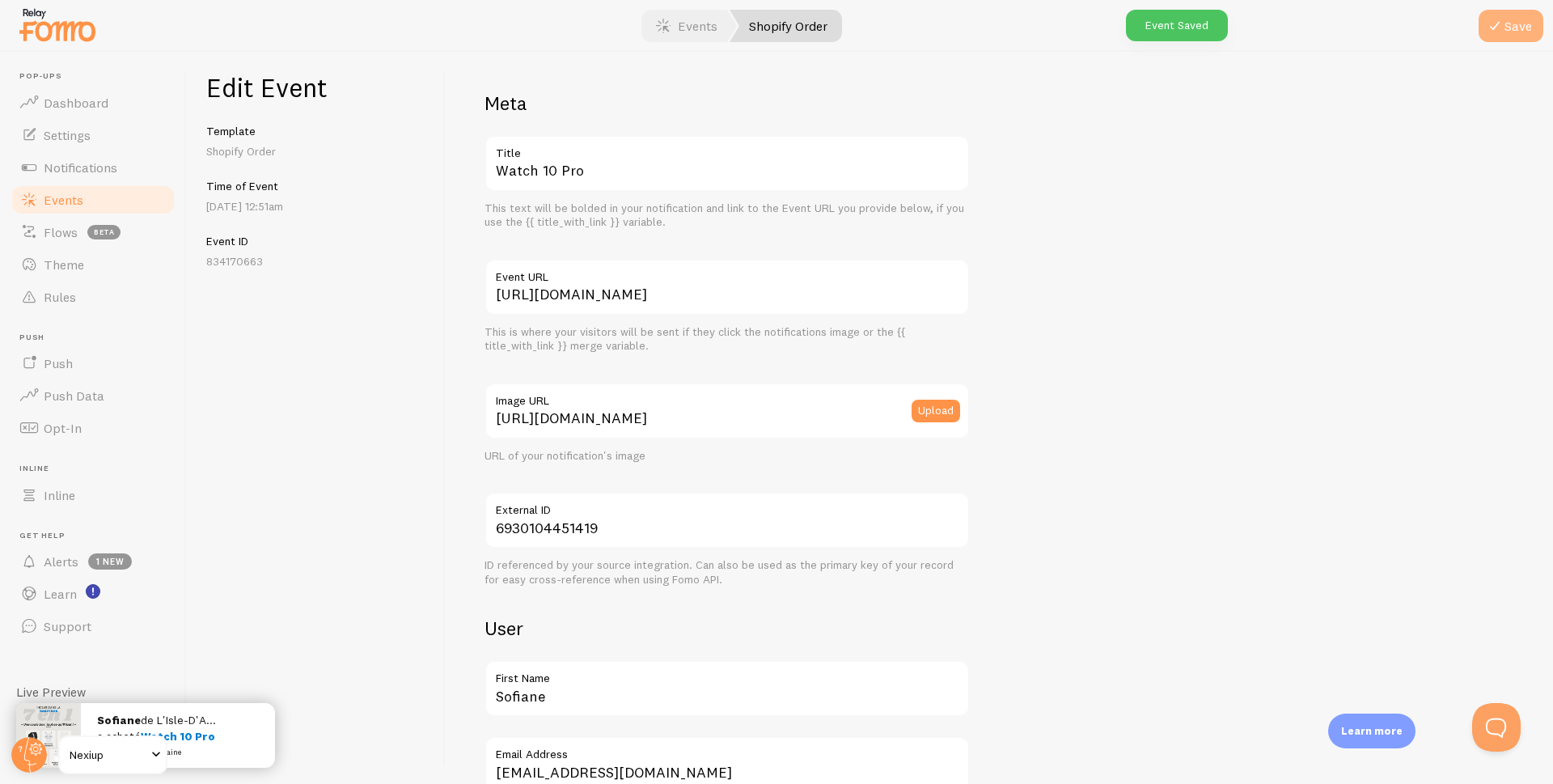
click at [1504, 36] on button "Save" at bounding box center [1511, 25] width 65 height 32
click at [657, 424] on input "https://nexiup.com/cdn/shop/files/BoxIphone_Prod_09.jpg?v=1755802805&width=300" at bounding box center [727, 411] width 485 height 57
paste input "products/watch10pro?variant=51009938456923"
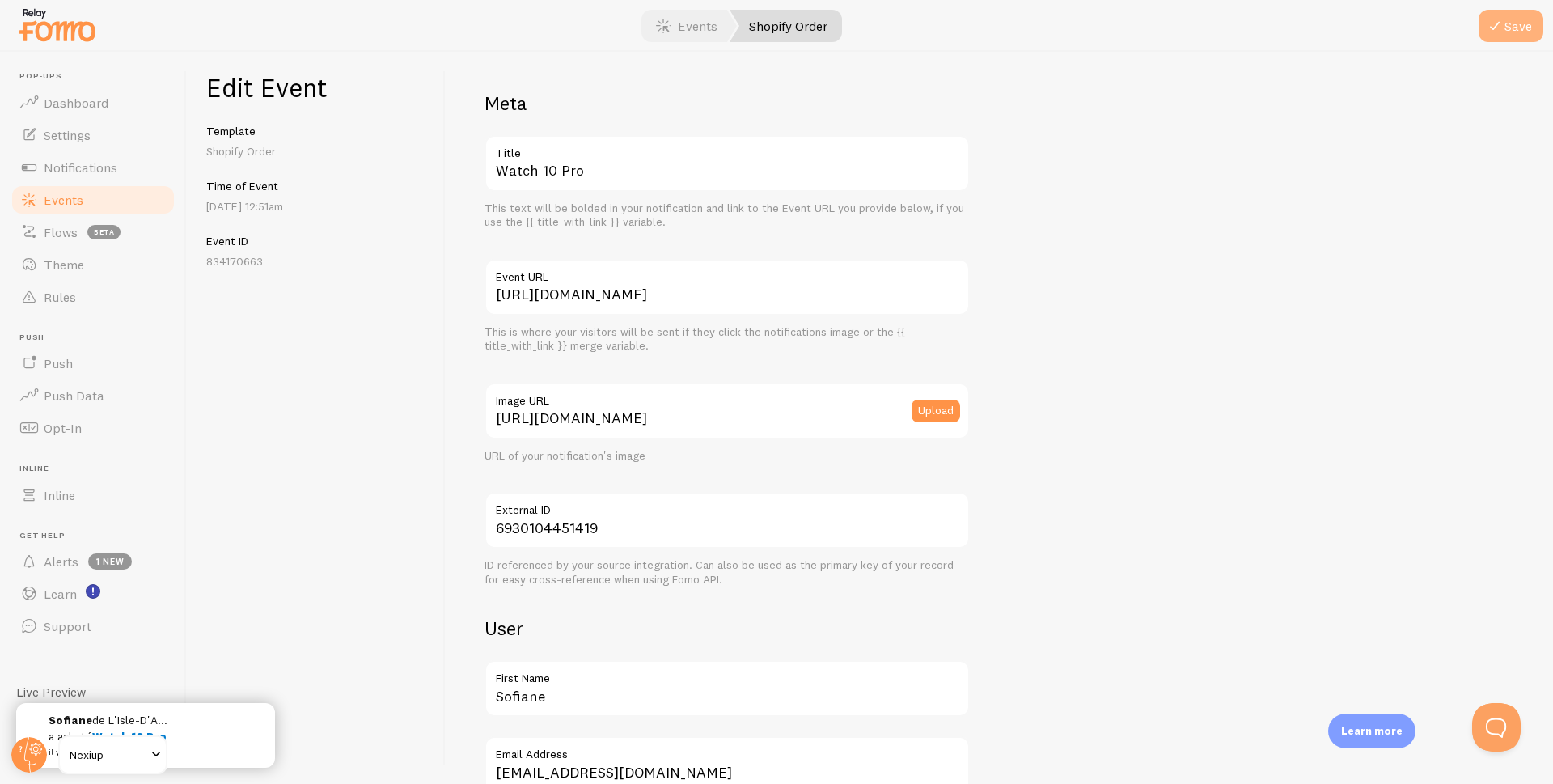
click at [1521, 40] on button "Save" at bounding box center [1511, 25] width 65 height 32
click at [654, 416] on input "https://nexiup.com/products/watch10pro?variant=51009938456923" at bounding box center [727, 411] width 485 height 57
paste input "cdn/shop/files/Montre_13.jpg?v=1753110343&width=300"
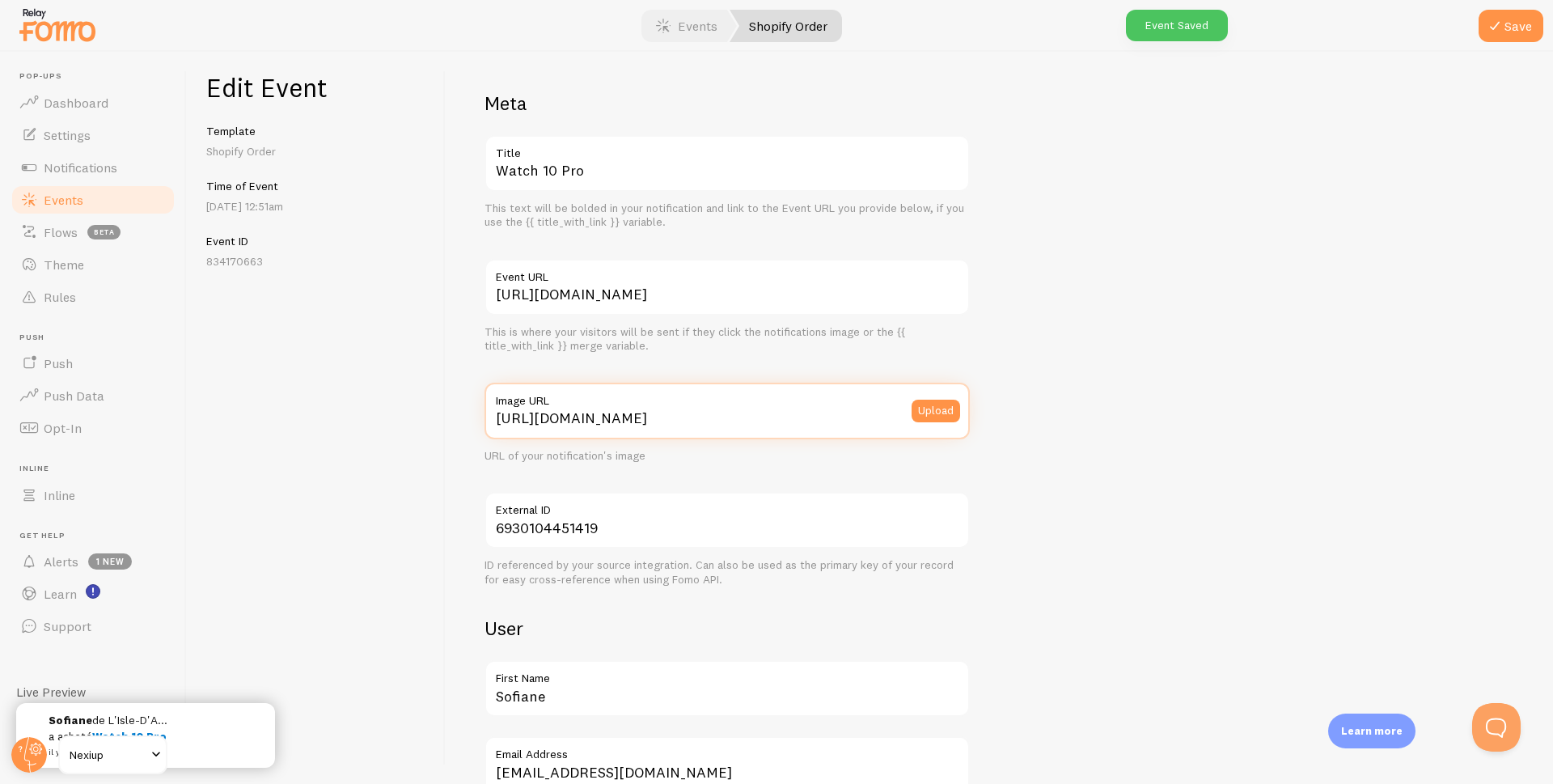
scroll to position [0, 25]
type input "https://nexiup.com/cdn/shop/files/Montre_13.jpg?v=1753110343&width=300"
drag, startPoint x: 1506, startPoint y: 29, endPoint x: 1146, endPoint y: 0, distance: 361.2
click at [1506, 27] on button "Save" at bounding box center [1511, 25] width 65 height 32
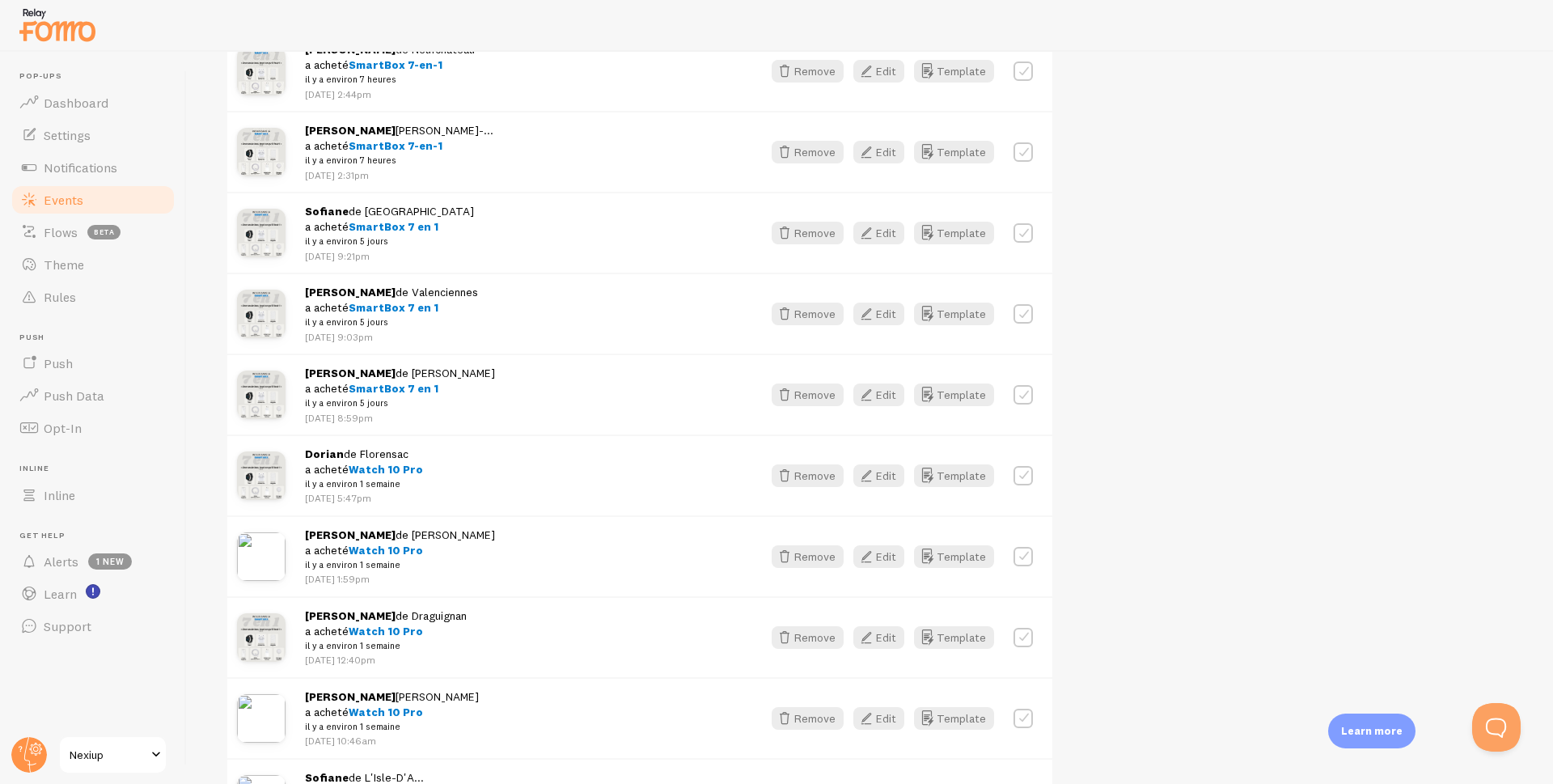
scroll to position [324, 0]
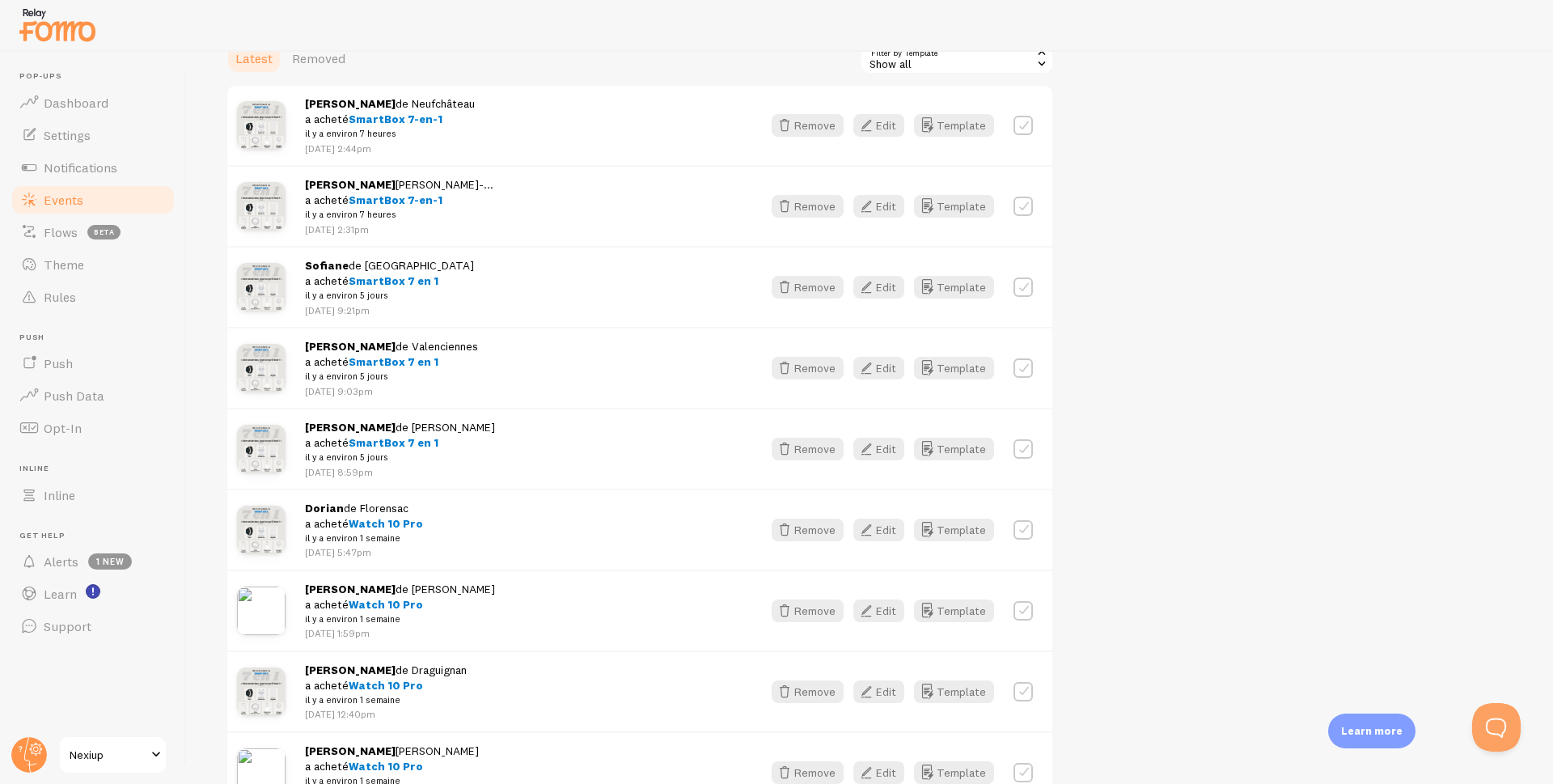
scroll to position [485, 0]
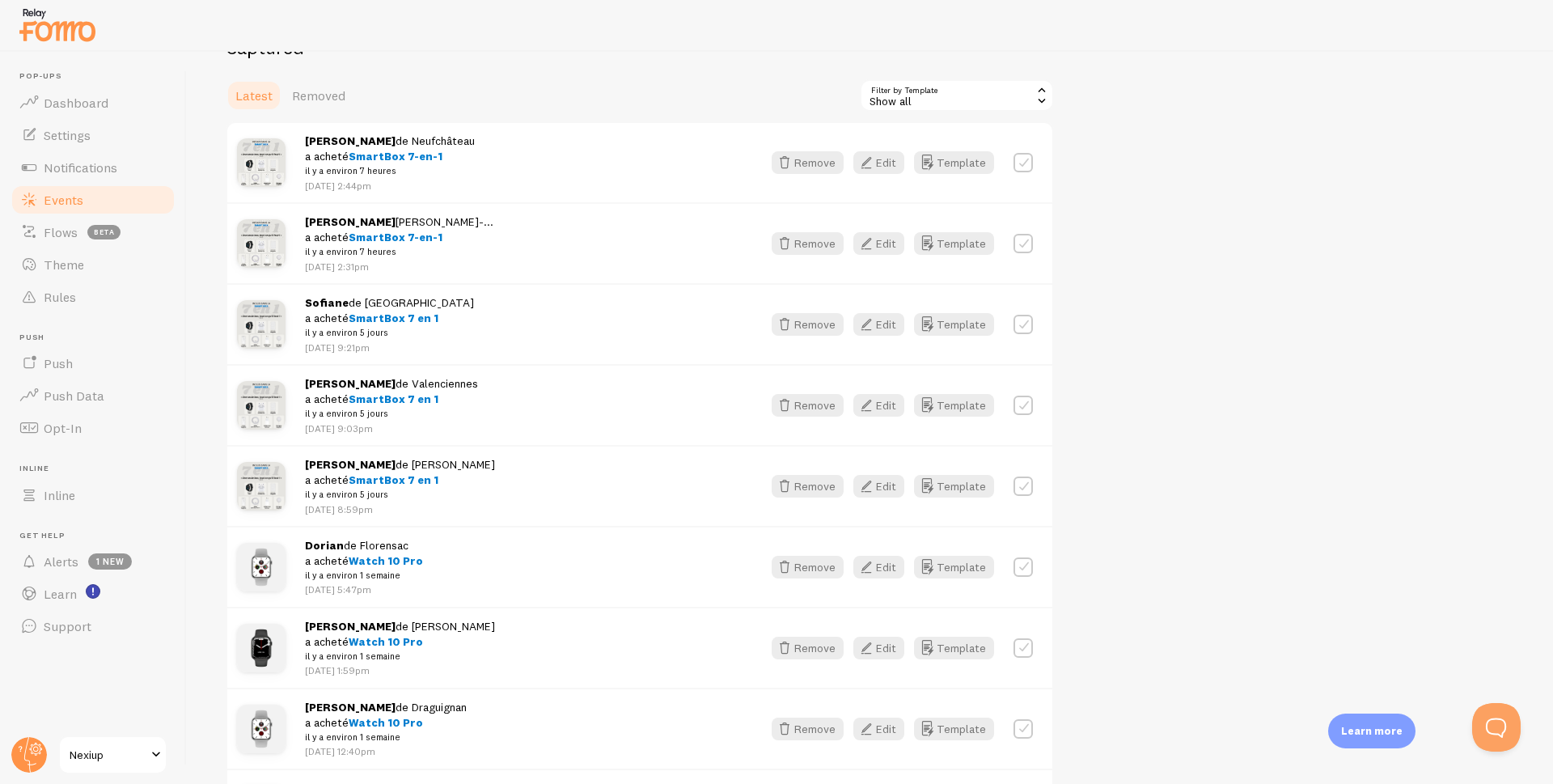
scroll to position [81, 0]
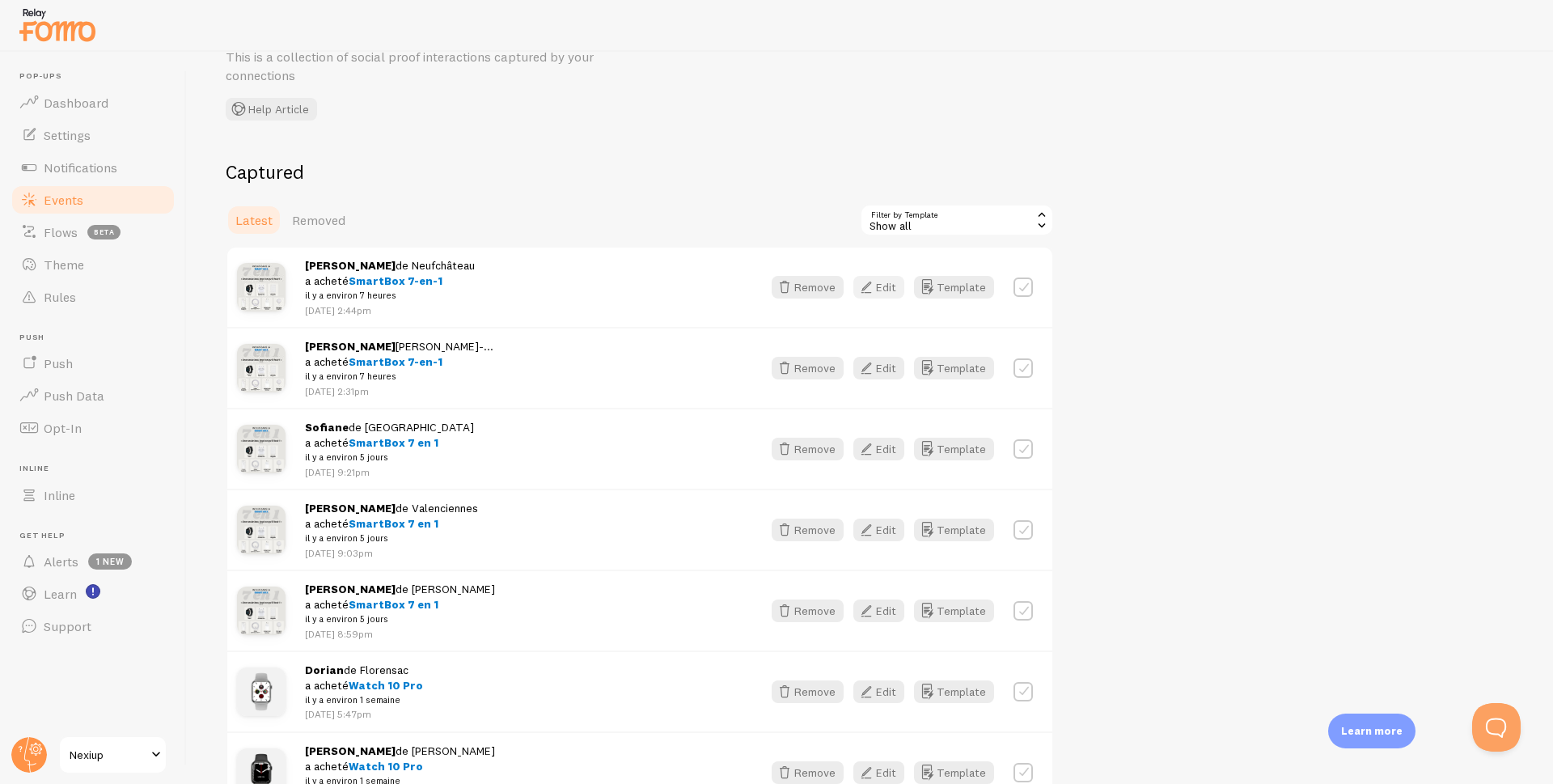
click at [877, 287] on icon "button" at bounding box center [866, 287] width 20 height 20
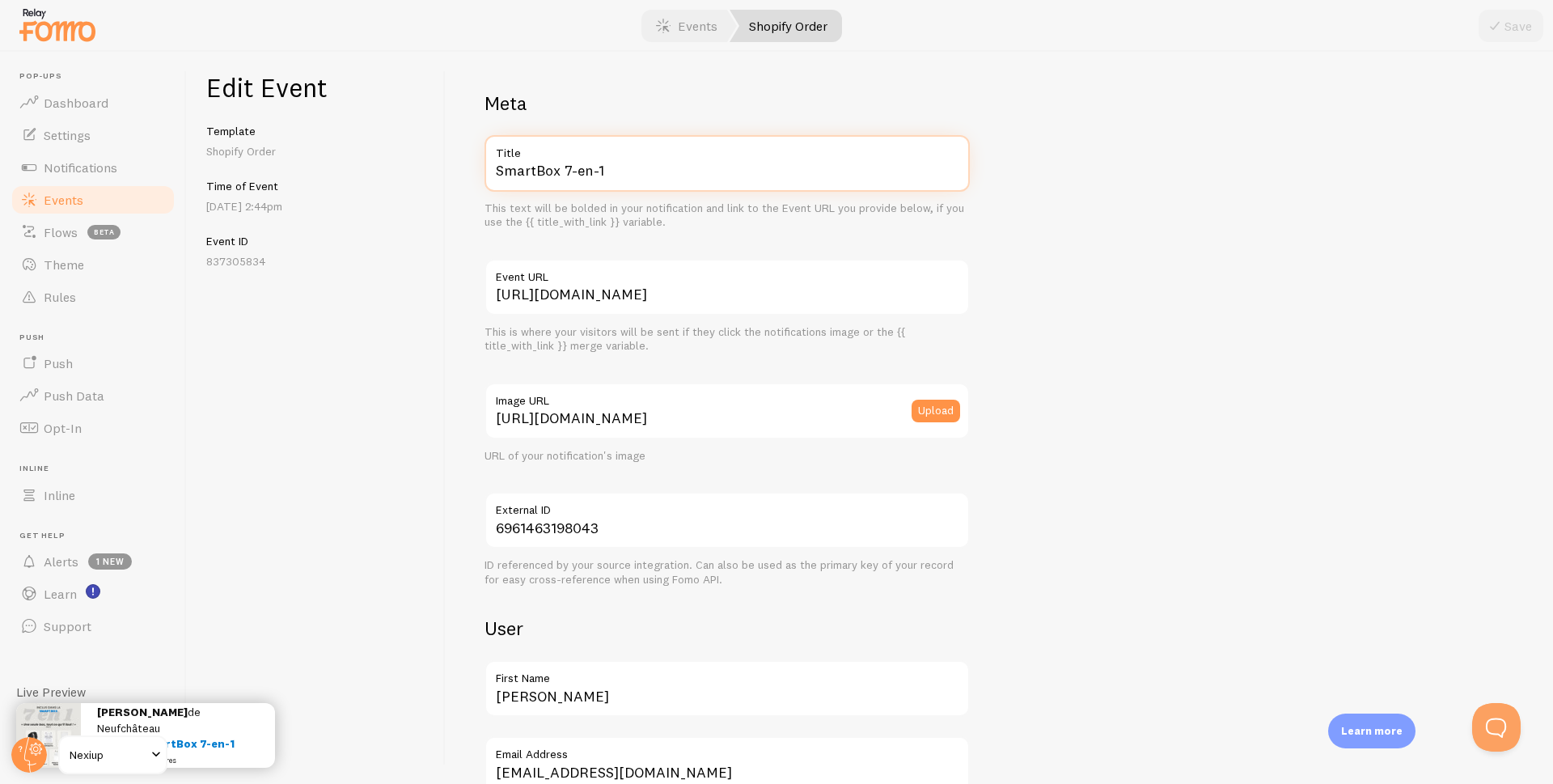
drag, startPoint x: 638, startPoint y: 170, endPoint x: 486, endPoint y: 173, distance: 152.0
click at [486, 173] on input "SmartBox 7-en-1" at bounding box center [727, 163] width 485 height 57
click at [68, 201] on span "Events" at bounding box center [63, 199] width 40 height 16
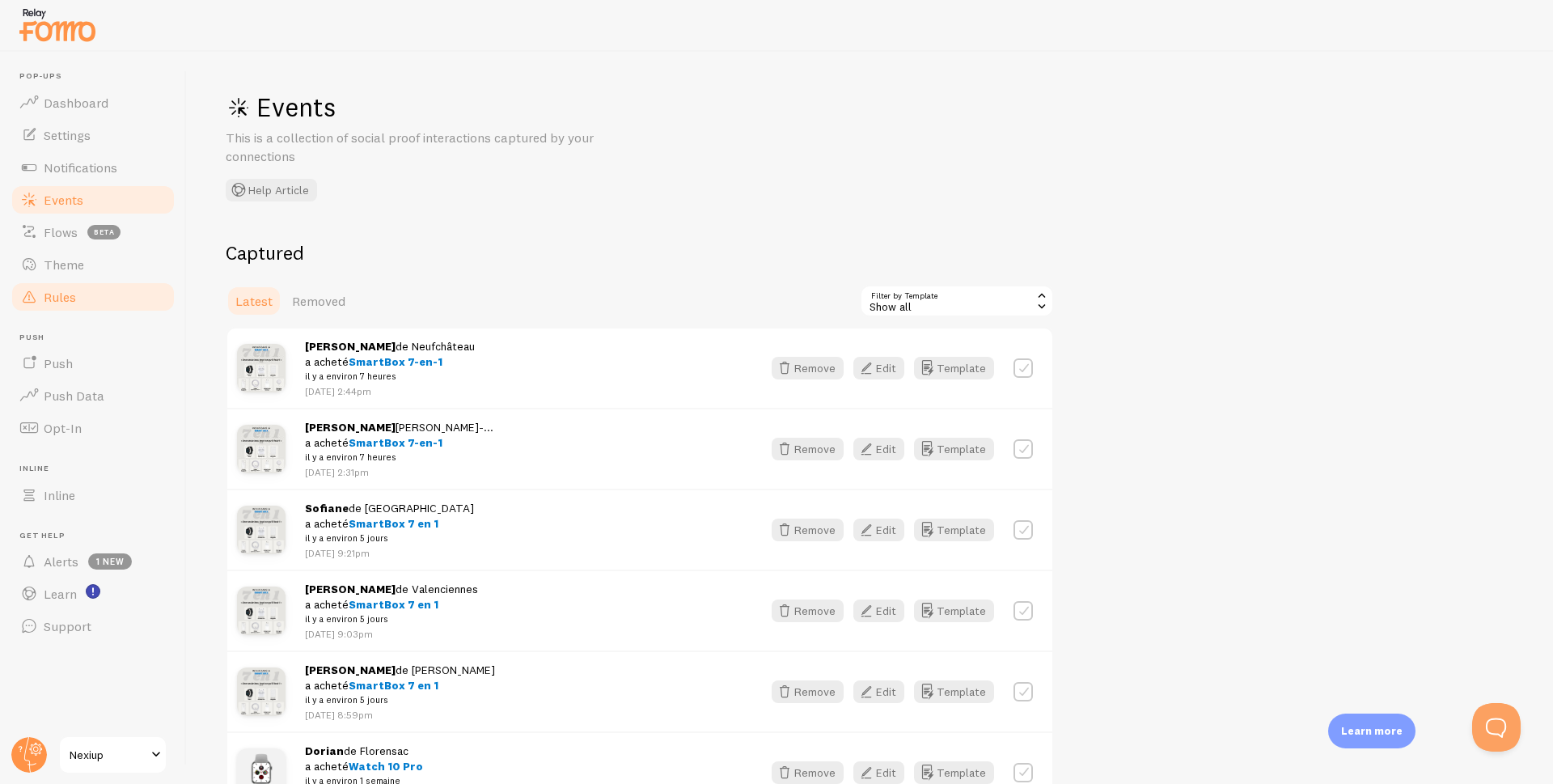
click at [53, 296] on span "Rules" at bounding box center [59, 296] width 32 height 16
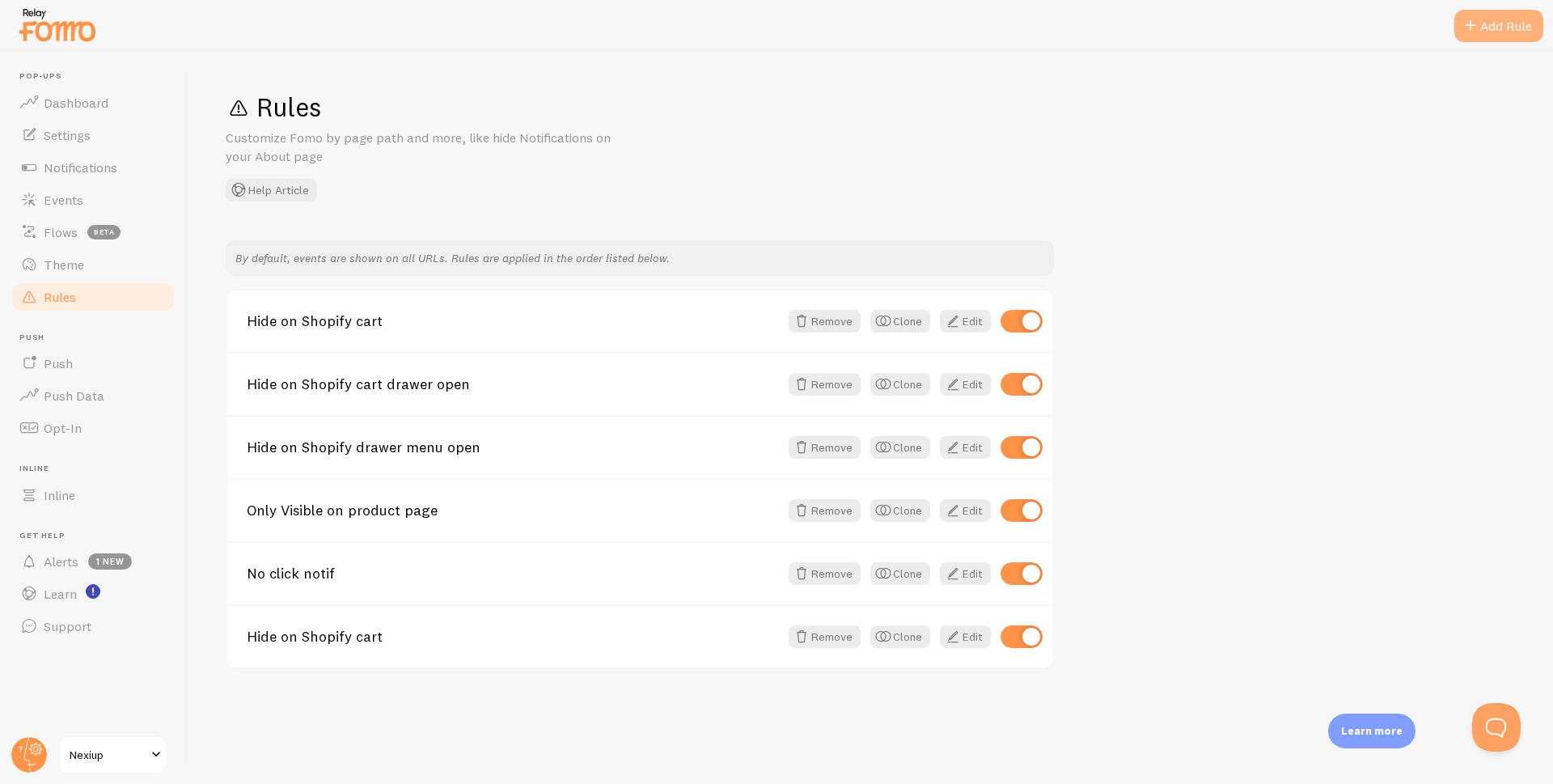
click at [1488, 31] on div "Add Rule" at bounding box center [1499, 25] width 89 height 32
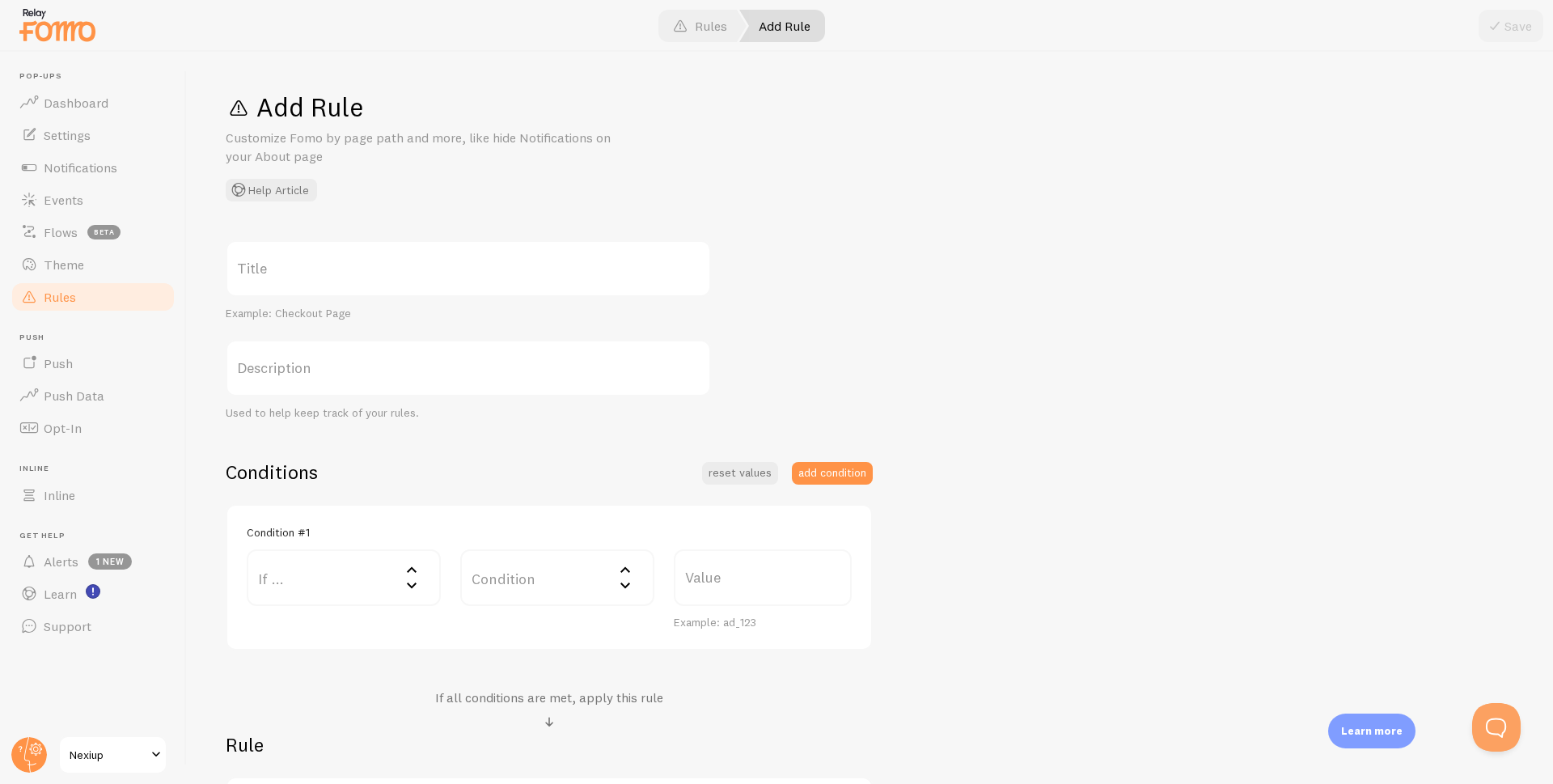
click at [309, 265] on label "Title" at bounding box center [468, 269] width 485 height 57
click at [309, 265] on input "Title" at bounding box center [468, 269] width 485 height 57
paste input "SmartBox 7-en-1"
click at [273, 279] on input "Show SmartBox 7-en-1 page" at bounding box center [468, 269] width 485 height 57
click at [491, 287] on input "Show page SmartBox 7-en-1 page" at bounding box center [468, 269] width 485 height 57
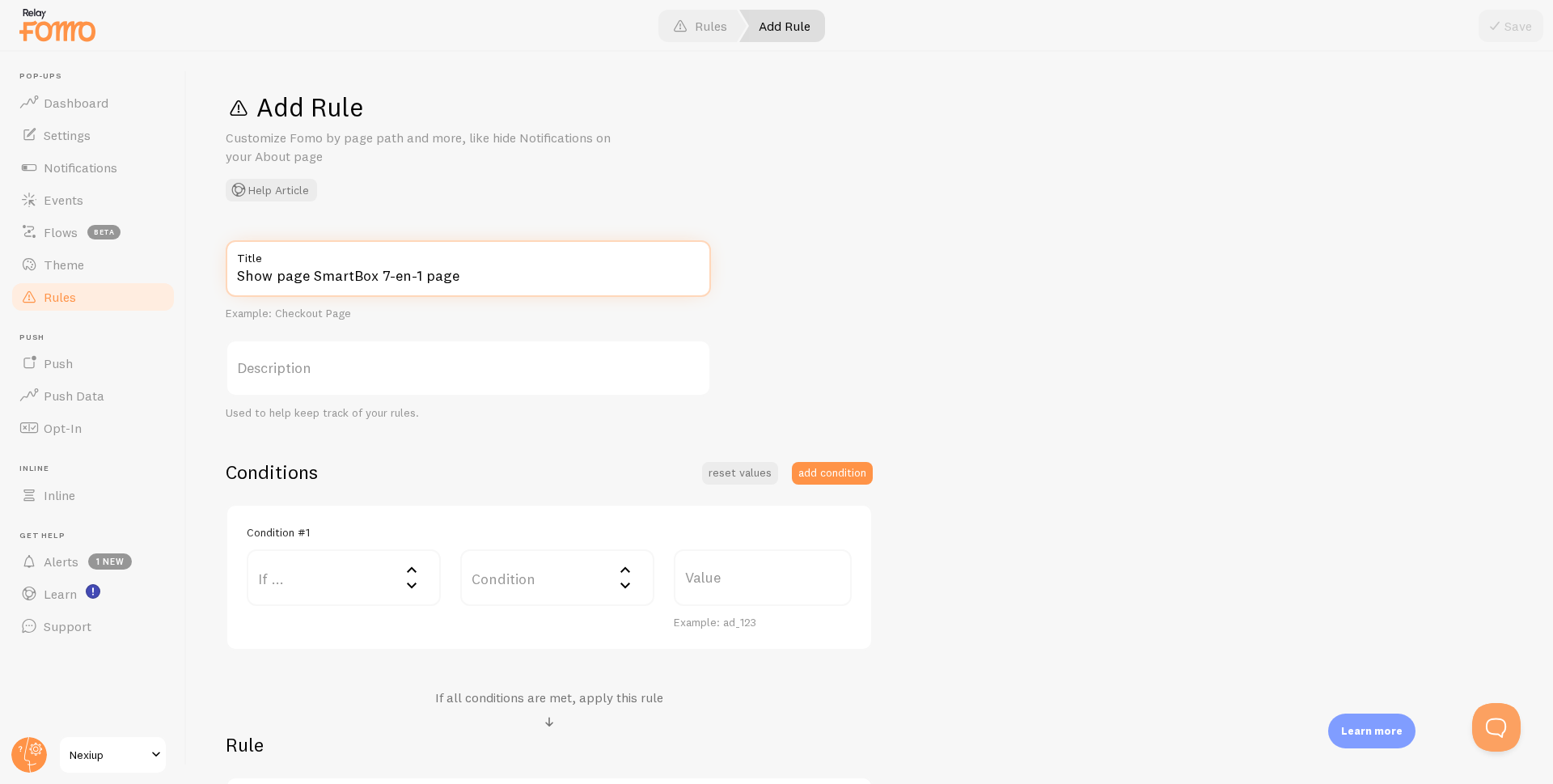
click at [491, 287] on input "Show page SmartBox 7-en-1 page" at bounding box center [468, 269] width 485 height 57
click at [1108, 471] on div "Show page SmartBox 7-en-1 Title Example: Checkout Page Description Used to help…" at bounding box center [870, 558] width 1289 height 635
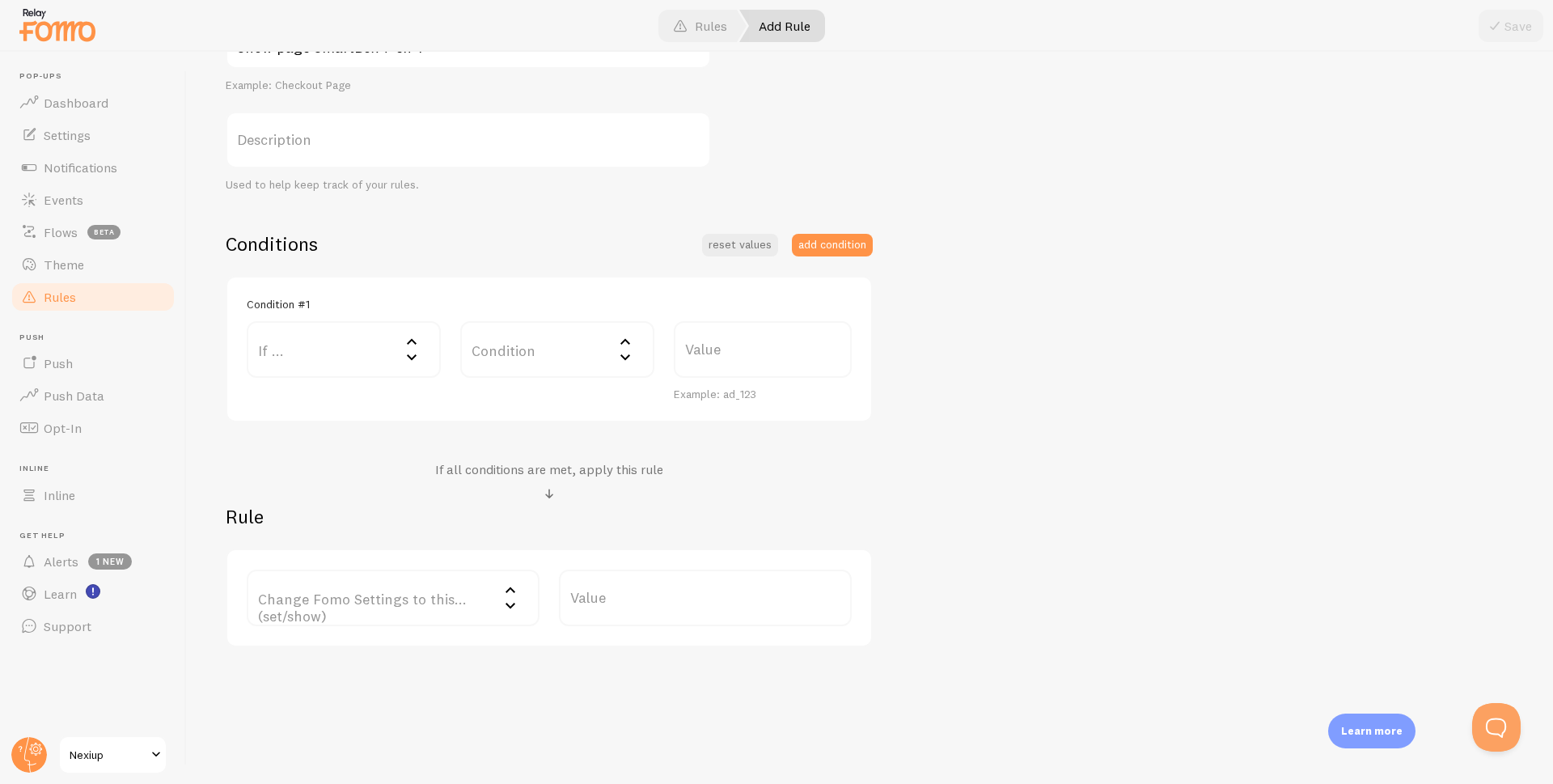
scroll to position [234, 0]
click at [370, 342] on label "If ..." at bounding box center [344, 343] width 194 height 57
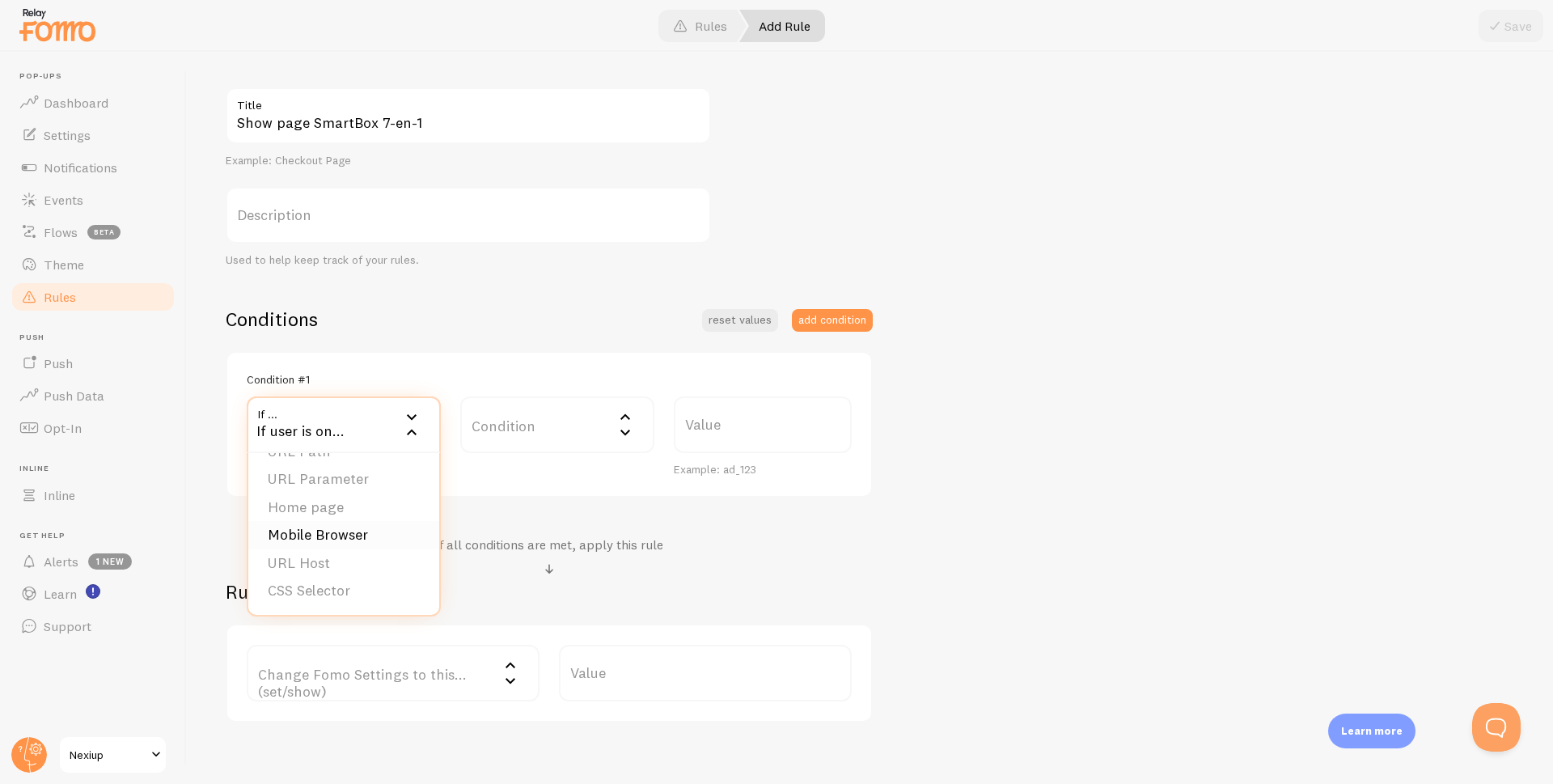
scroll to position [0, 0]
click at [1026, 534] on div "Show page SmartBox 7-en-1 Title Example: Checkout Page Description Used to help…" at bounding box center [870, 405] width 1289 height 635
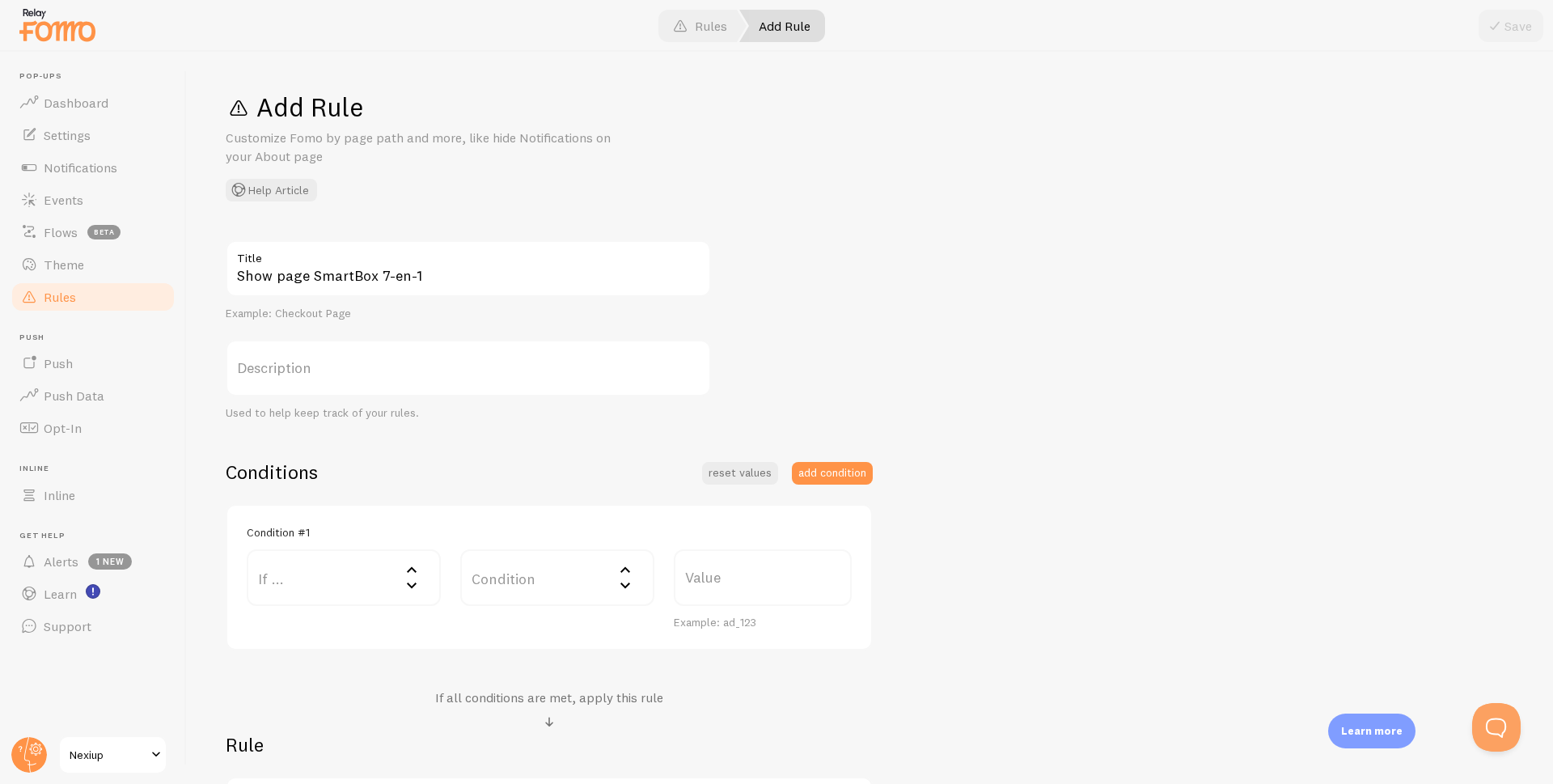
click at [349, 569] on label "If ..." at bounding box center [344, 577] width 194 height 57
click at [298, 656] on li "URL Parameter" at bounding box center [343, 658] width 191 height 28
click at [506, 576] on label "Param" at bounding box center [500, 577] width 79 height 57
click at [506, 576] on input "Param" at bounding box center [500, 577] width 79 height 57
click at [640, 582] on div "Equals" at bounding box center [657, 577] width 194 height 57
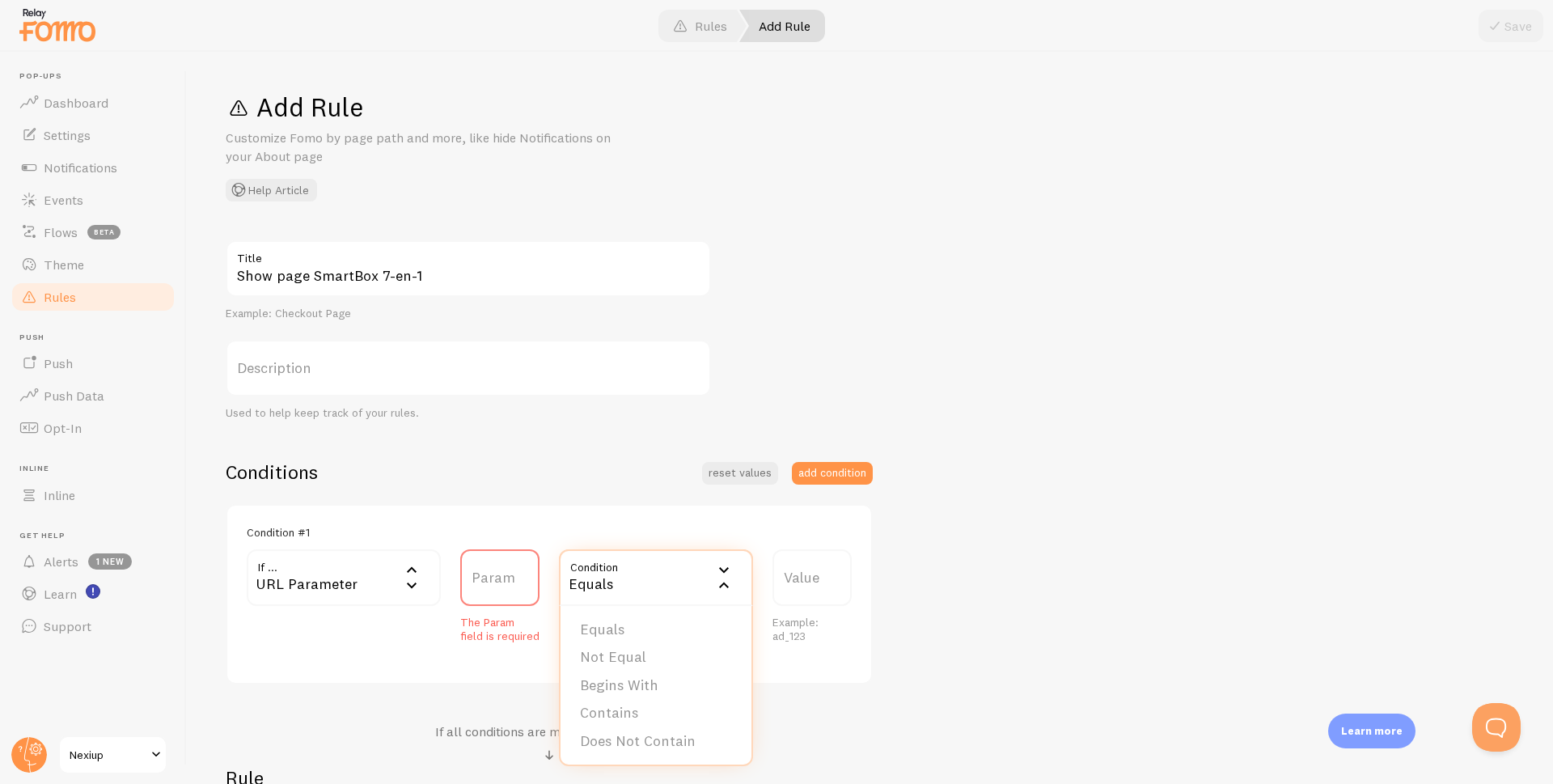
click at [481, 585] on label "Param" at bounding box center [500, 577] width 79 height 57
click at [481, 585] on input "Param" at bounding box center [500, 577] width 79 height 57
click at [359, 584] on div "URL Parameter" at bounding box center [344, 577] width 194 height 57
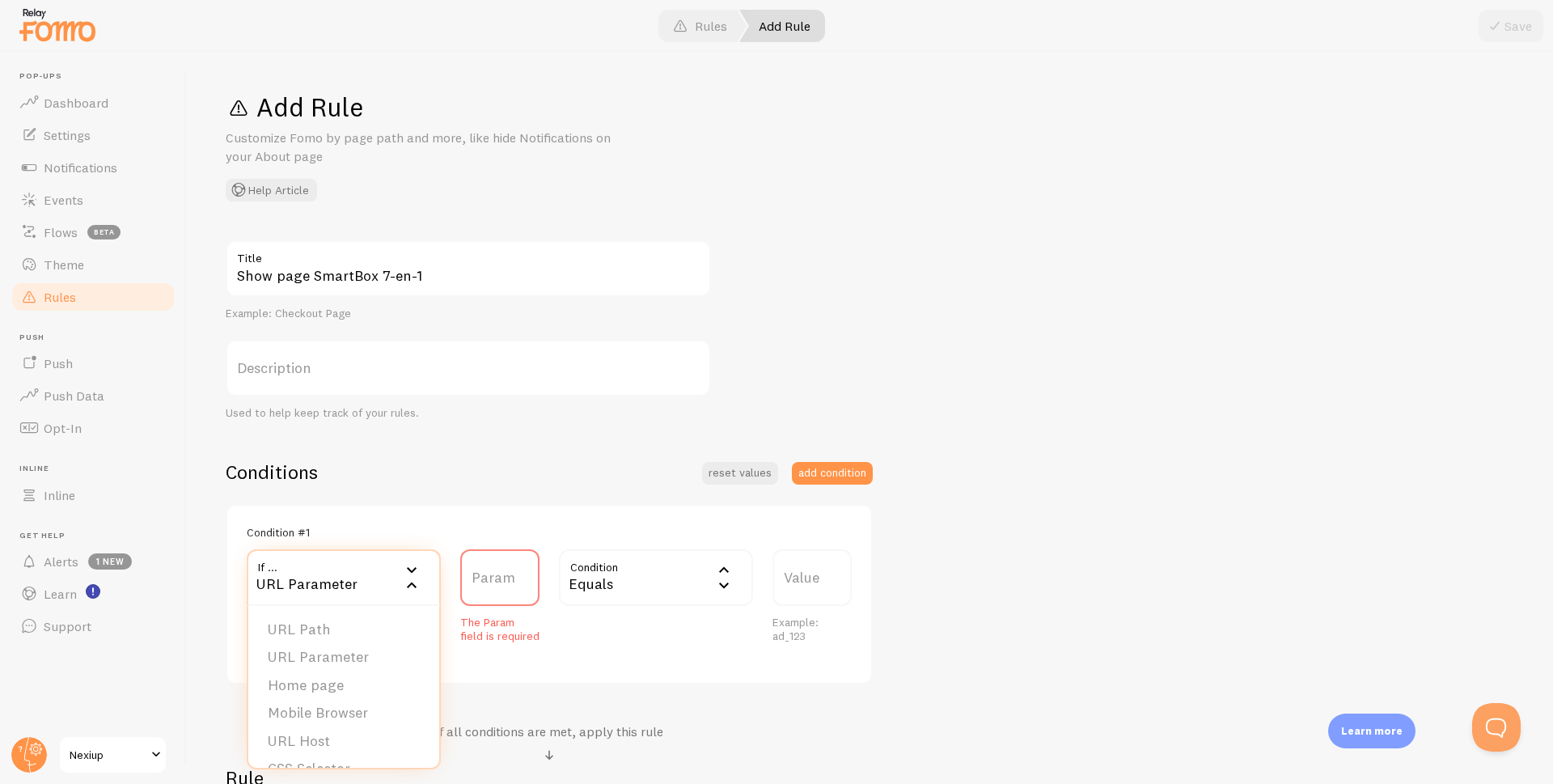
click at [299, 631] on li "URL Path" at bounding box center [343, 630] width 191 height 28
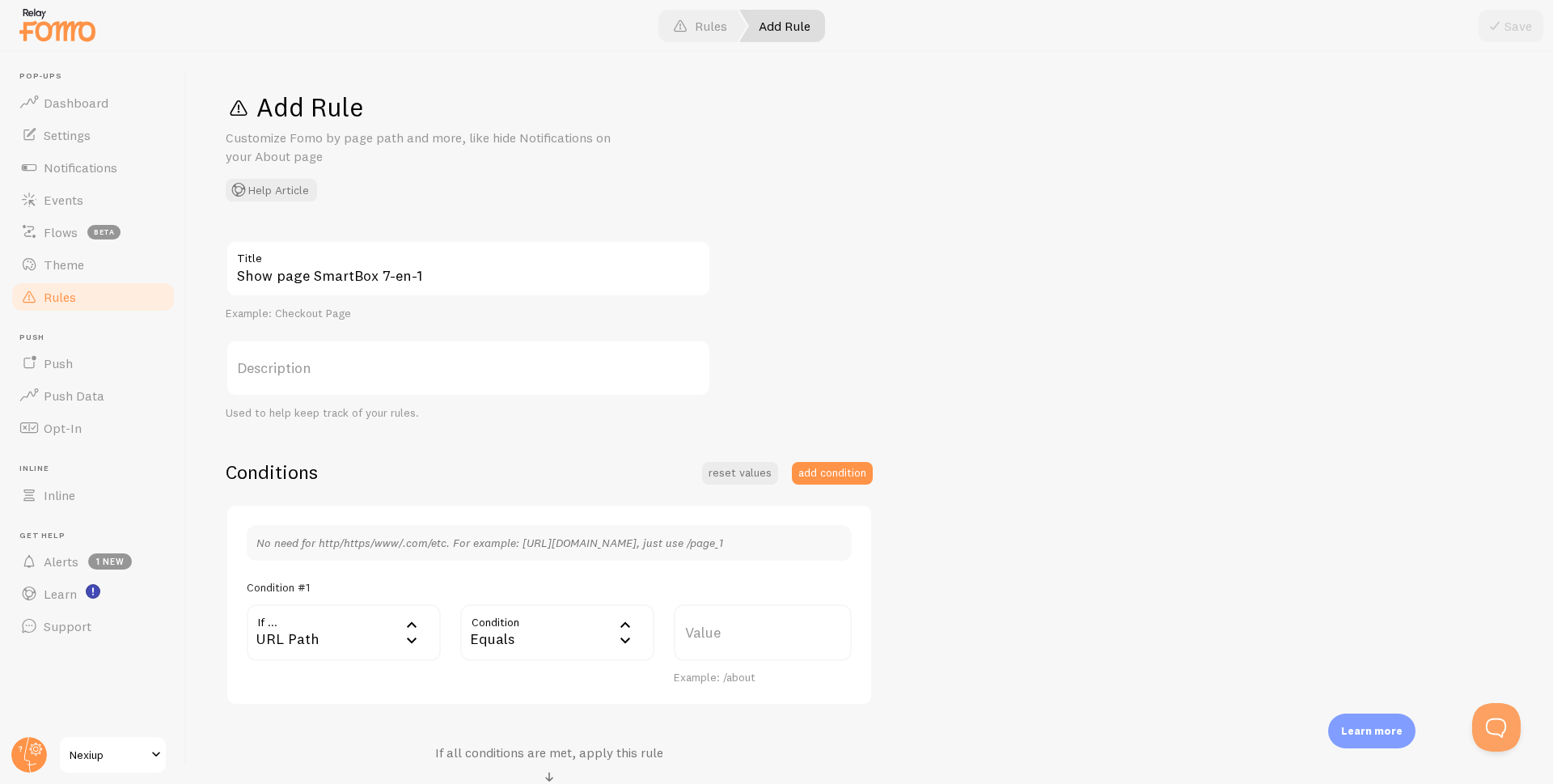
click at [547, 628] on div "Equals" at bounding box center [558, 633] width 194 height 57
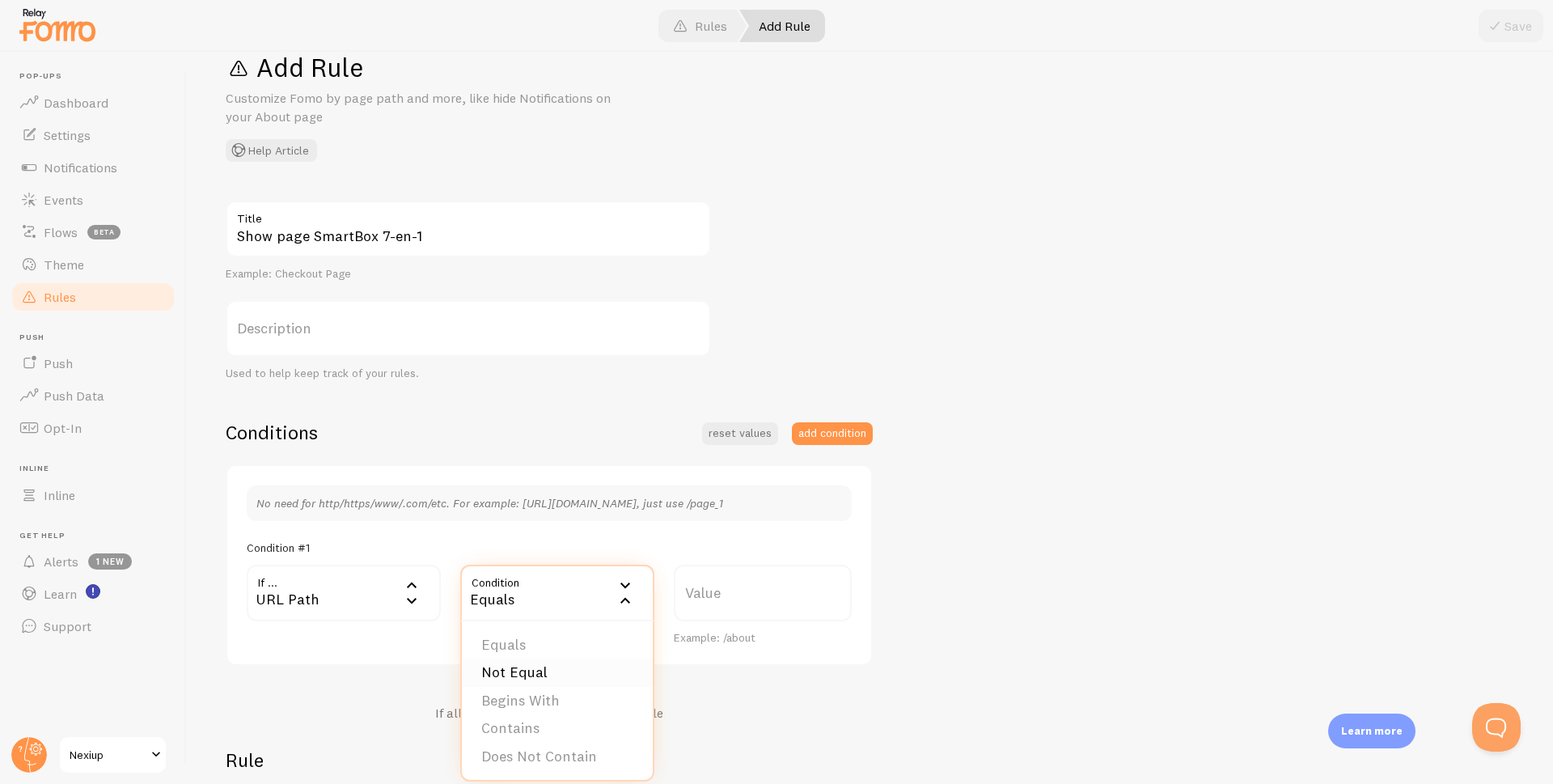
scroll to position [81, 0]
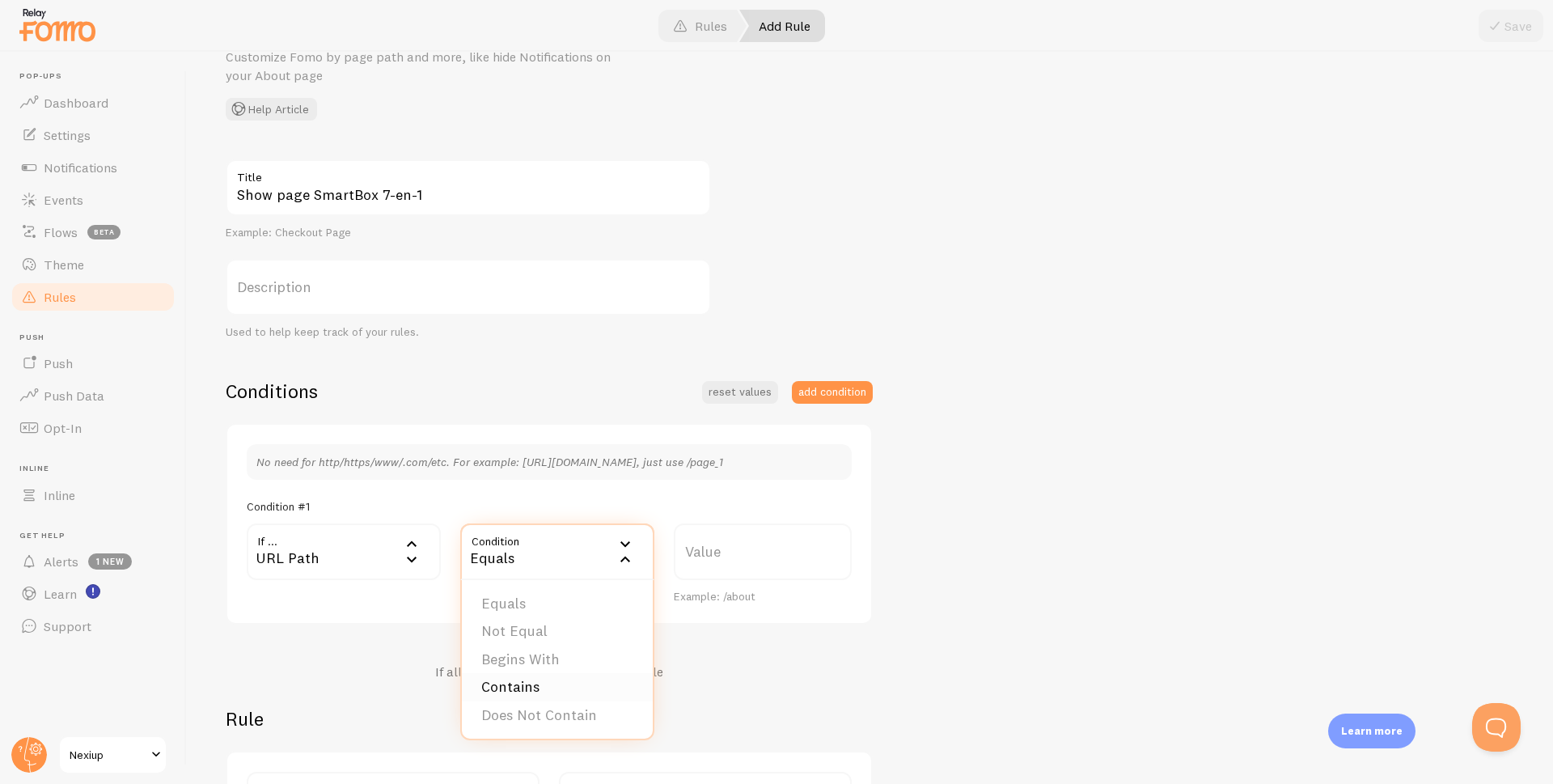
click at [519, 688] on li "Contains" at bounding box center [558, 687] width 191 height 28
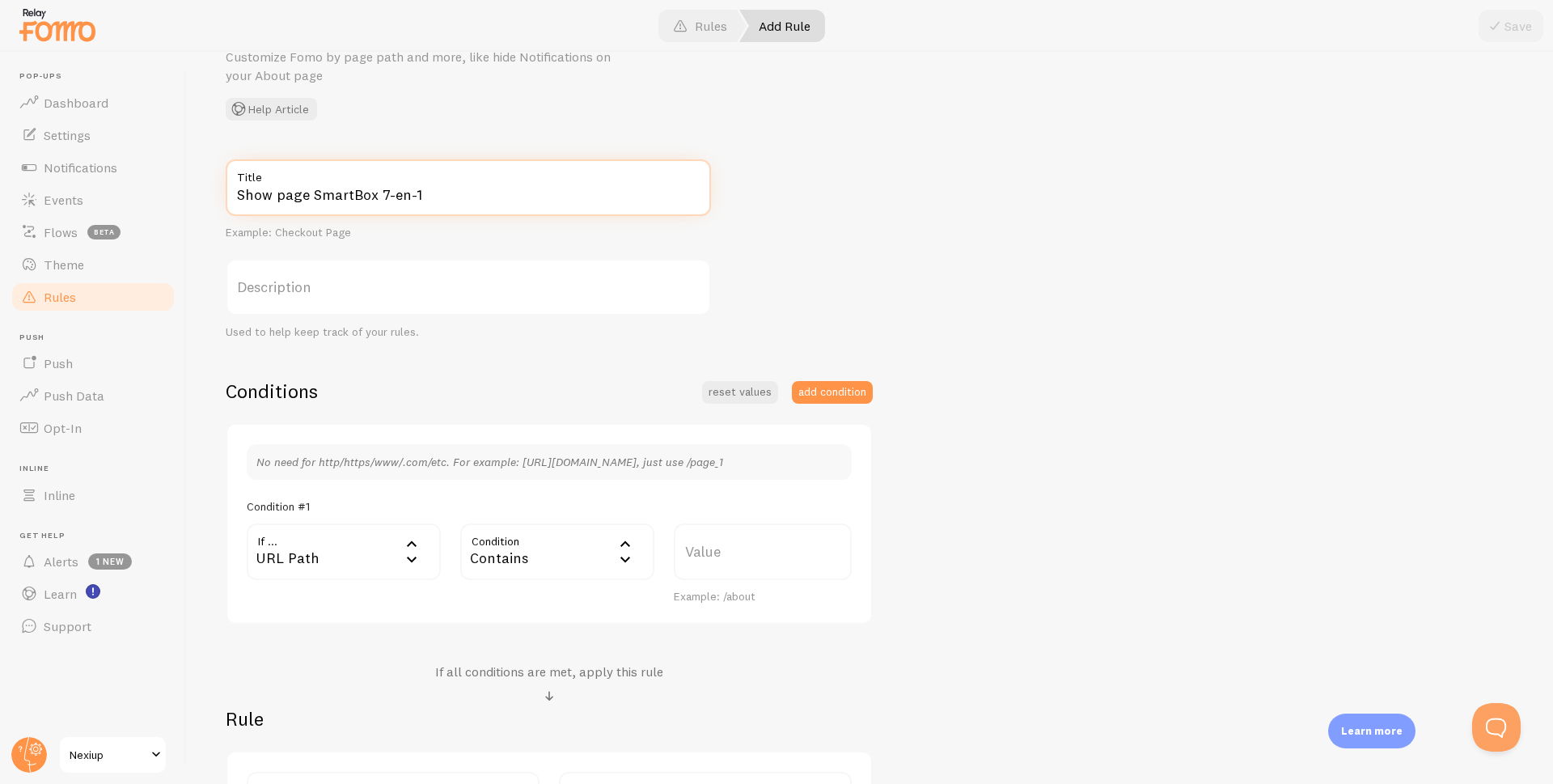
drag, startPoint x: 438, startPoint y: 188, endPoint x: 311, endPoint y: 205, distance: 128.1
click at [311, 205] on input "Show page SmartBox 7-en-1" at bounding box center [468, 188] width 485 height 57
paste input "watch10pro"
type input "Show page watch10pro"
click at [730, 554] on label "Value" at bounding box center [762, 552] width 178 height 57
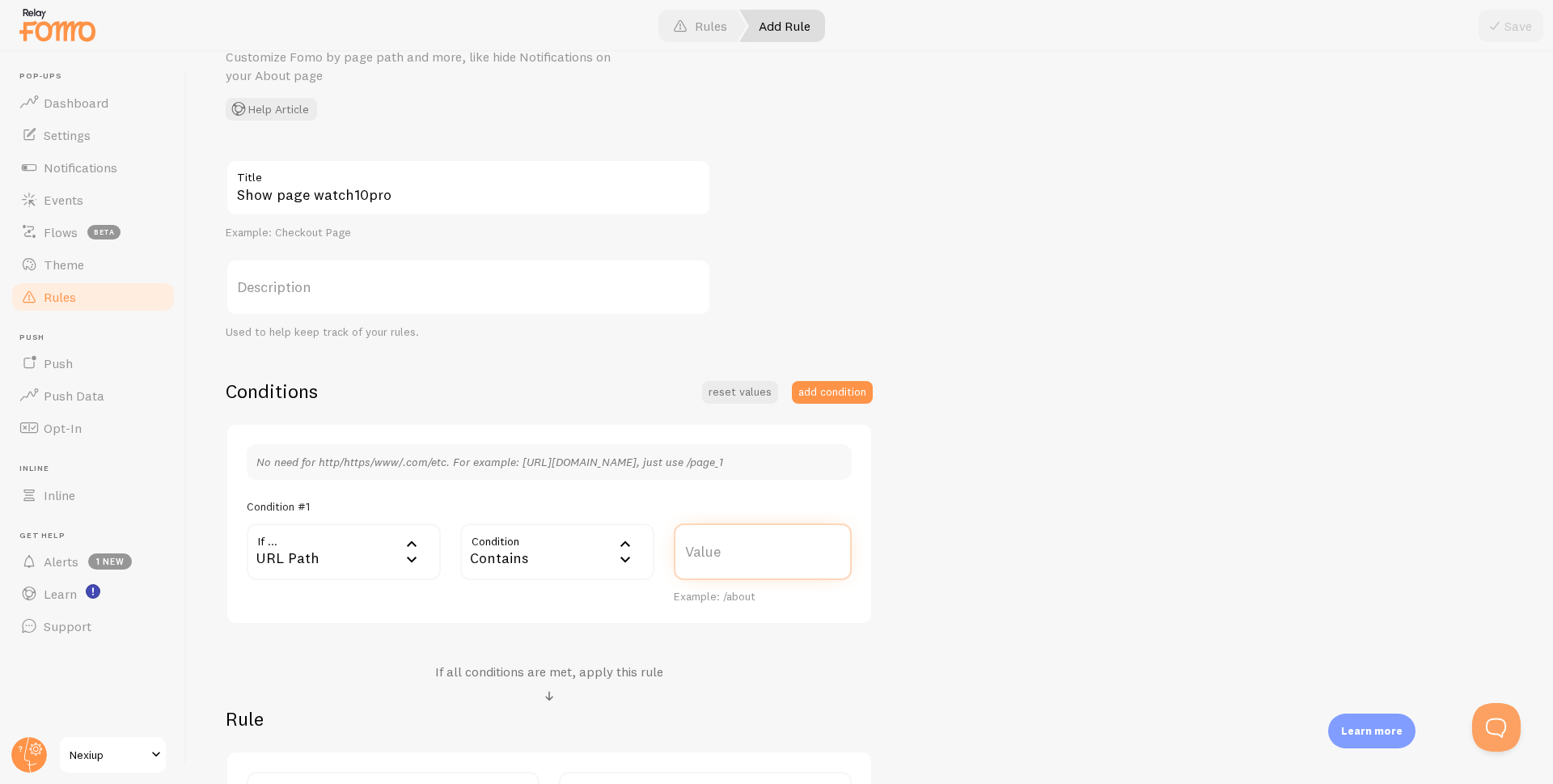
click at [730, 554] on input "Value" at bounding box center [762, 552] width 178 height 57
paste input "watch10pro"
type input "watch10pro"
click at [939, 587] on div "Show page watch10pro Title Example: Checkout Page Description Used to help keep…" at bounding box center [870, 504] width 1289 height 690
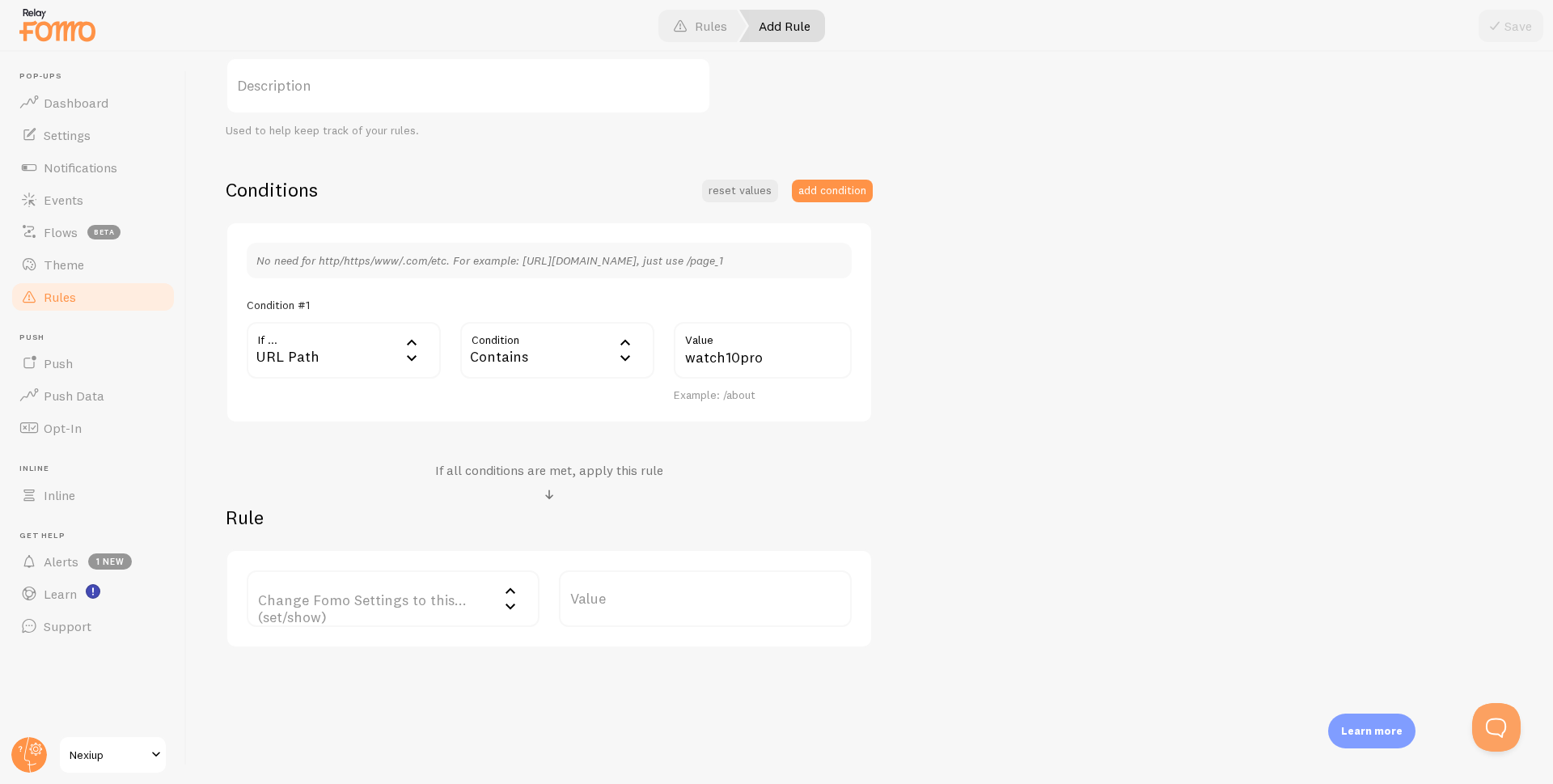
scroll to position [289, 0]
click at [373, 594] on label "Change Fomo Settings to this... (set/show)" at bounding box center [393, 592] width 292 height 57
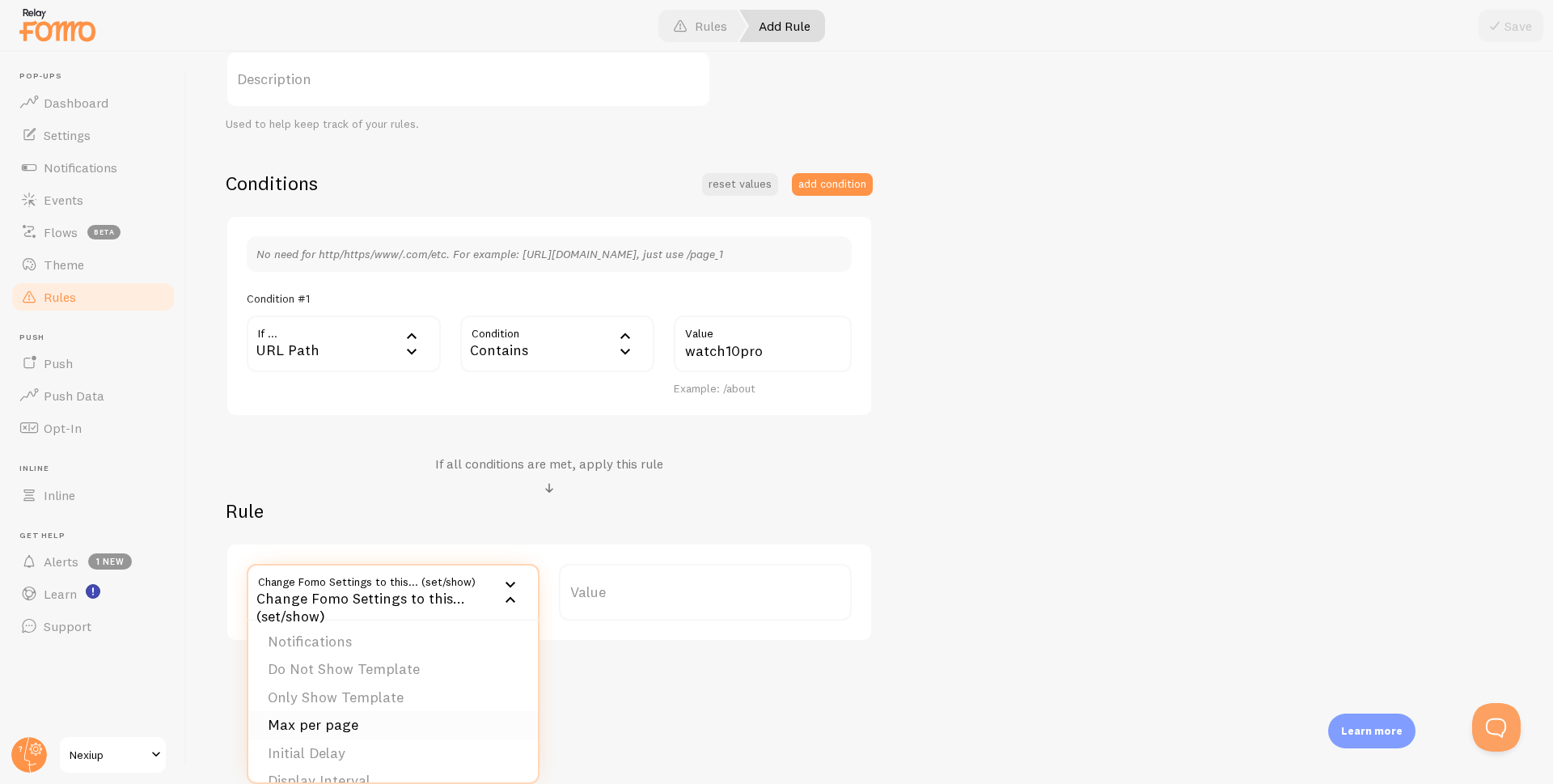
scroll to position [0, 0]
click at [335, 647] on li "Notifications" at bounding box center [392, 644] width 290 height 28
click at [674, 599] on label "Options" at bounding box center [706, 592] width 292 height 57
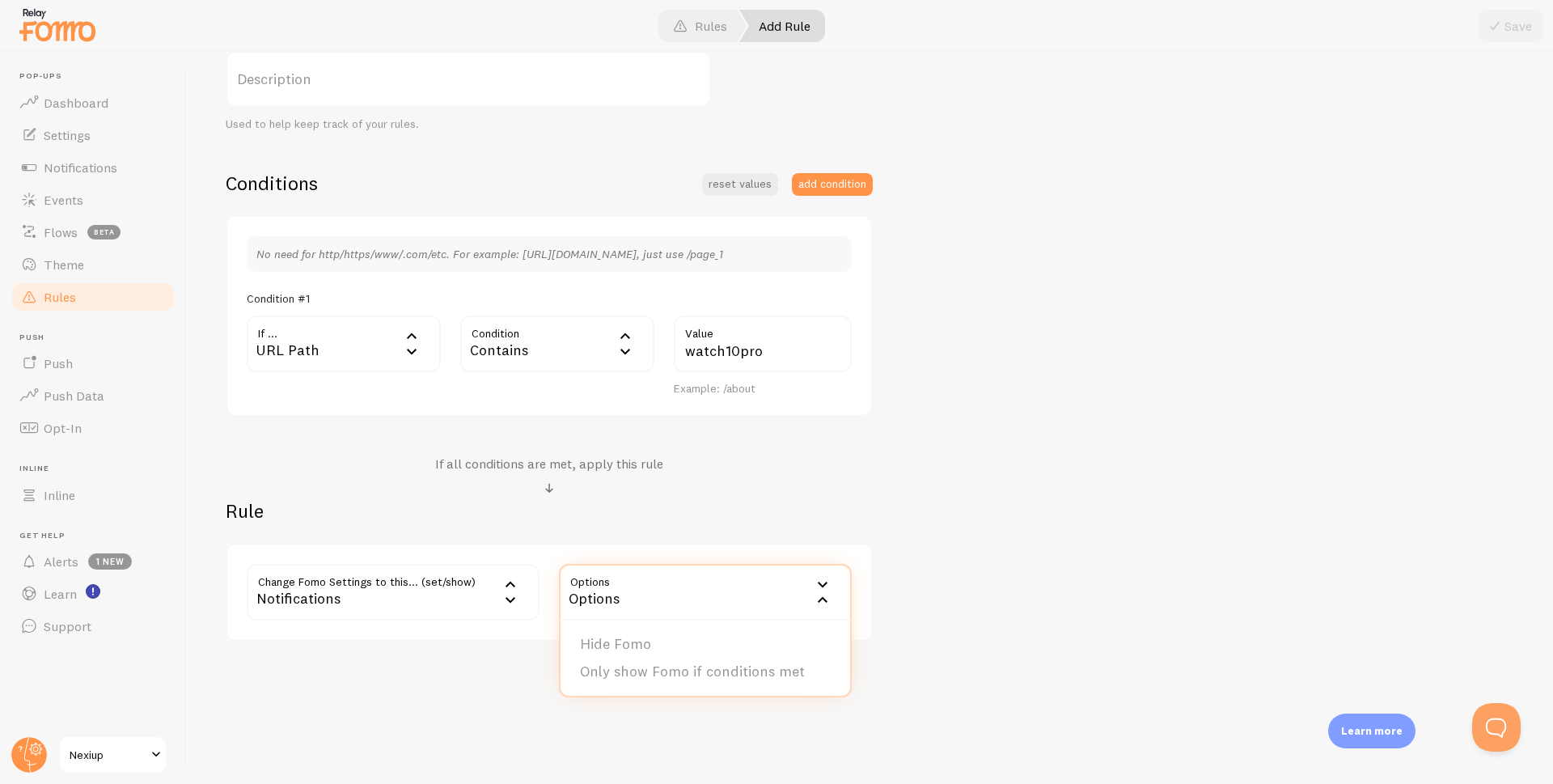
click at [452, 593] on div "Notifications" at bounding box center [393, 592] width 292 height 57
click at [329, 701] on li "Only Show Template" at bounding box center [392, 700] width 290 height 28
click at [624, 599] on label "Template" at bounding box center [706, 592] width 292 height 57
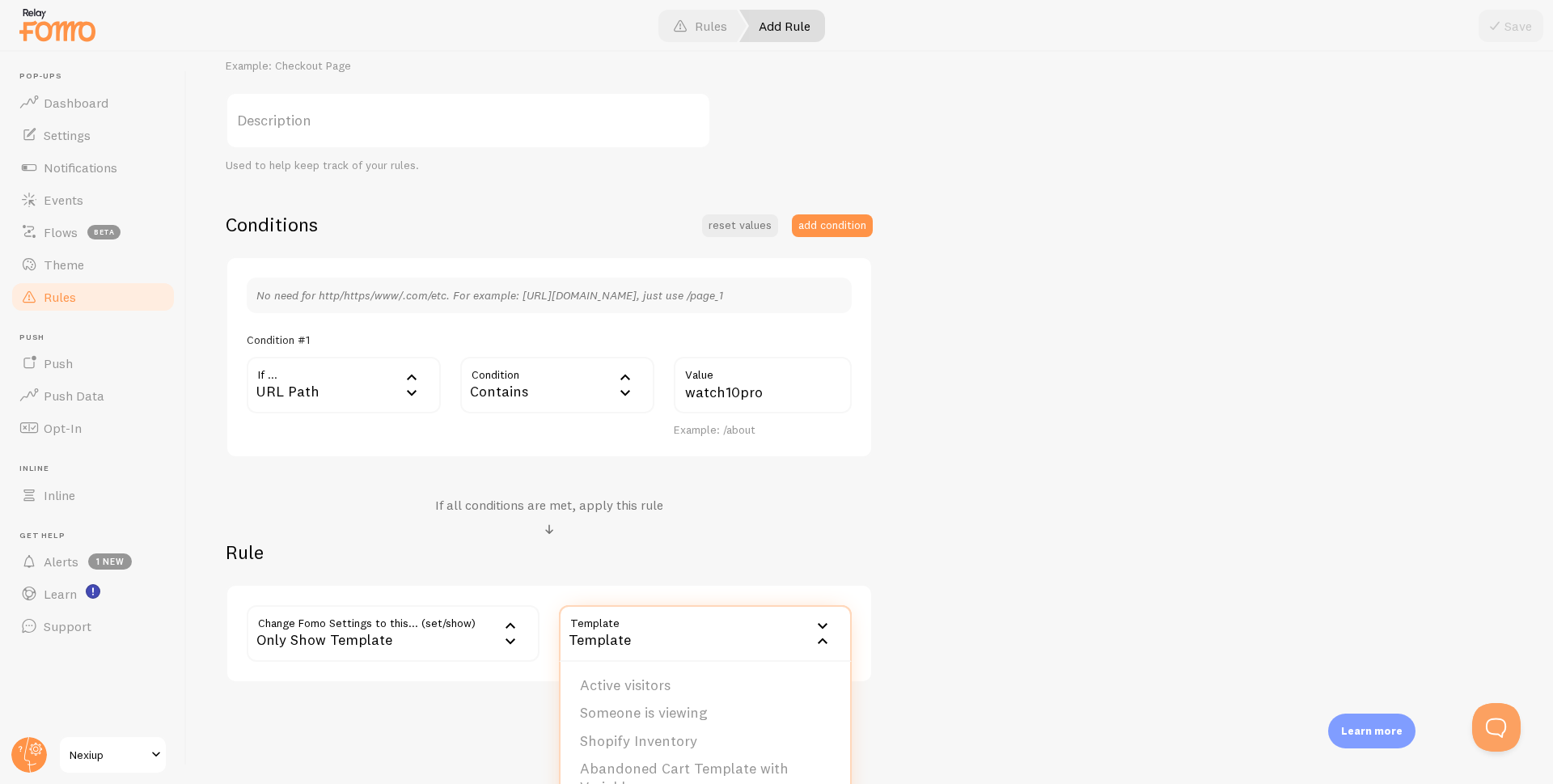
scroll to position [289, 0]
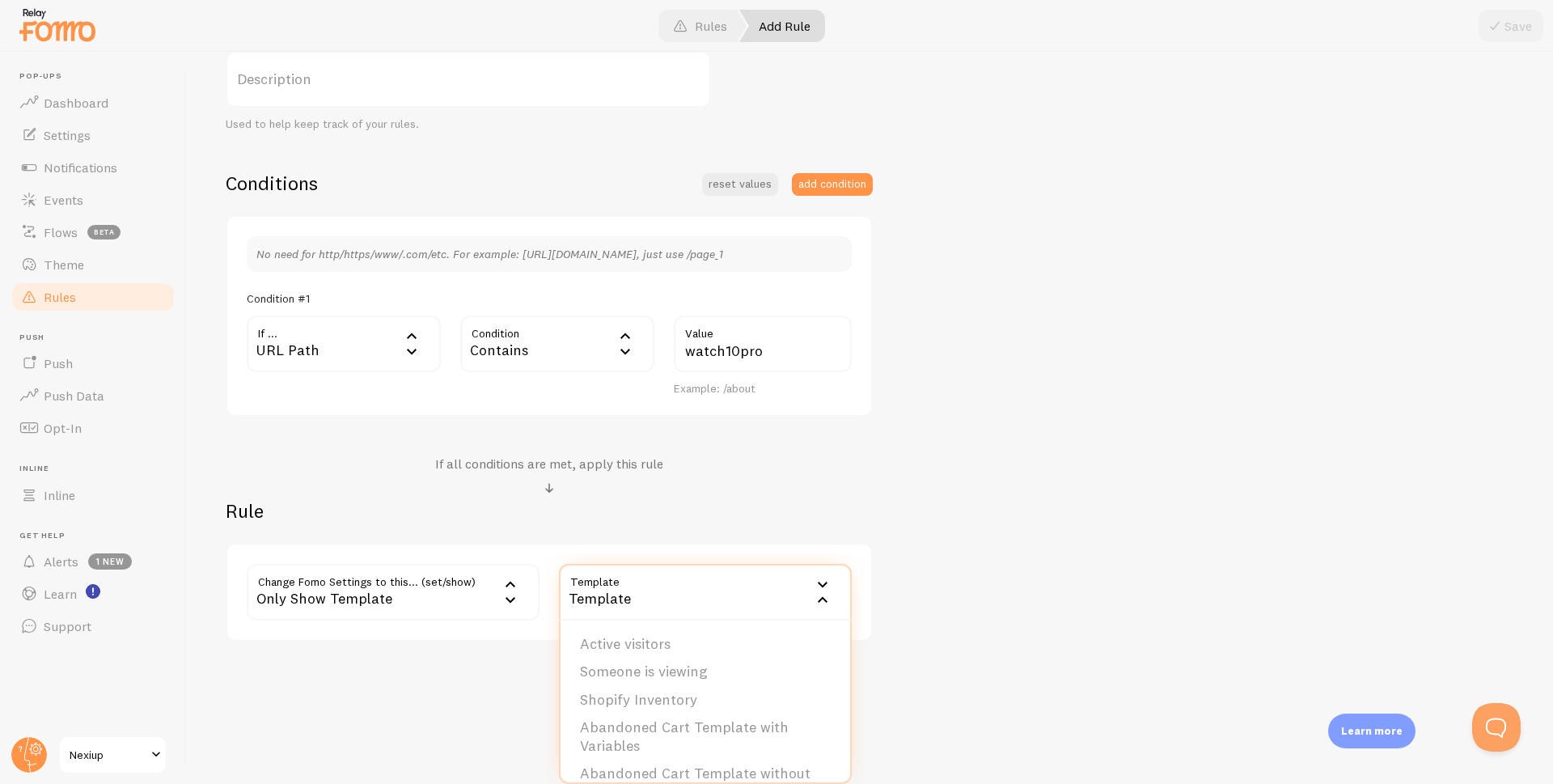
click at [440, 609] on div "Only Show Template" at bounding box center [393, 592] width 292 height 57
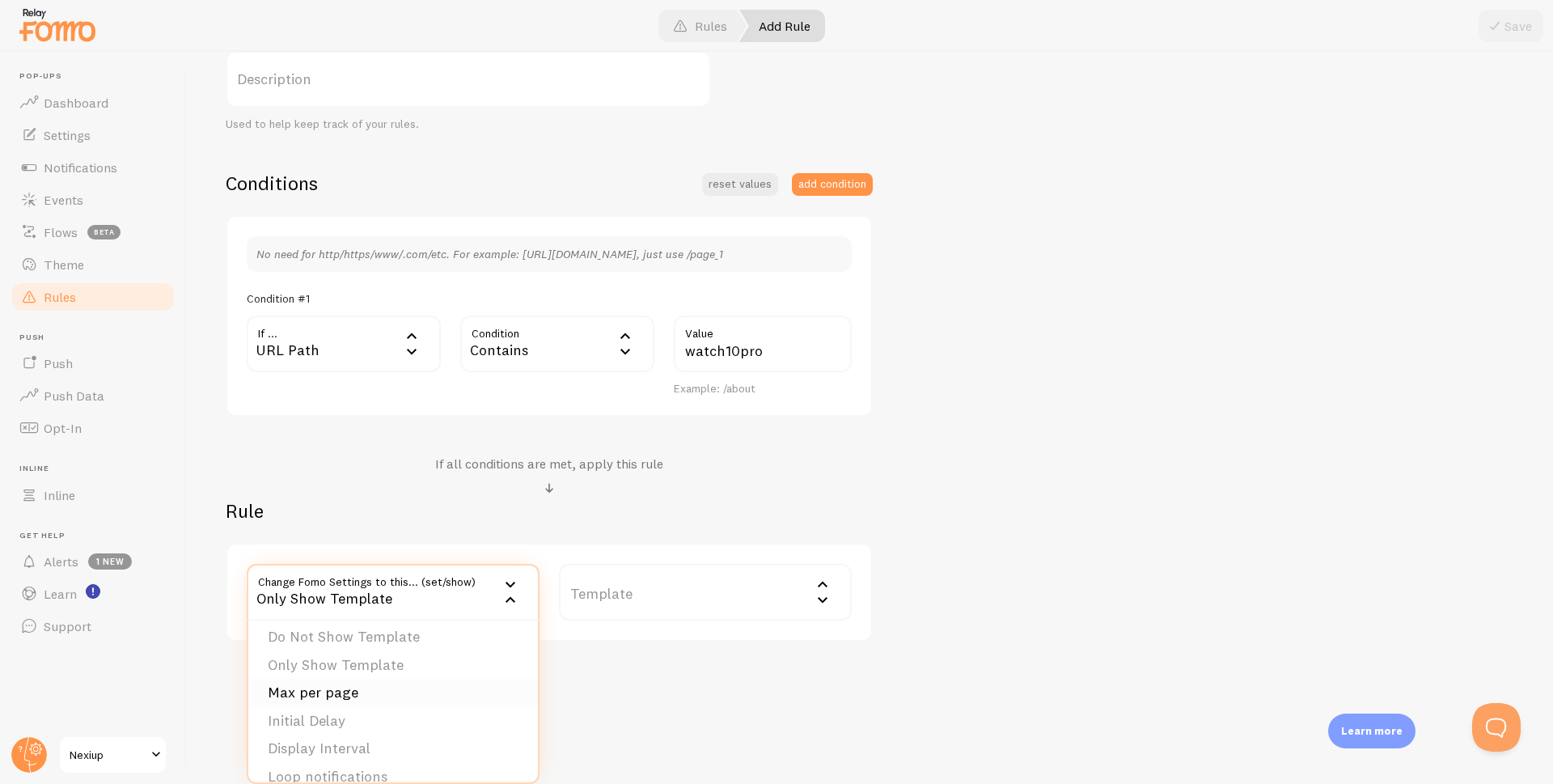
scroll to position [3, 0]
click at [382, 668] on li "Do Not Show Template" at bounding box center [392, 670] width 290 height 28
click at [640, 598] on label "Template" at bounding box center [706, 592] width 292 height 57
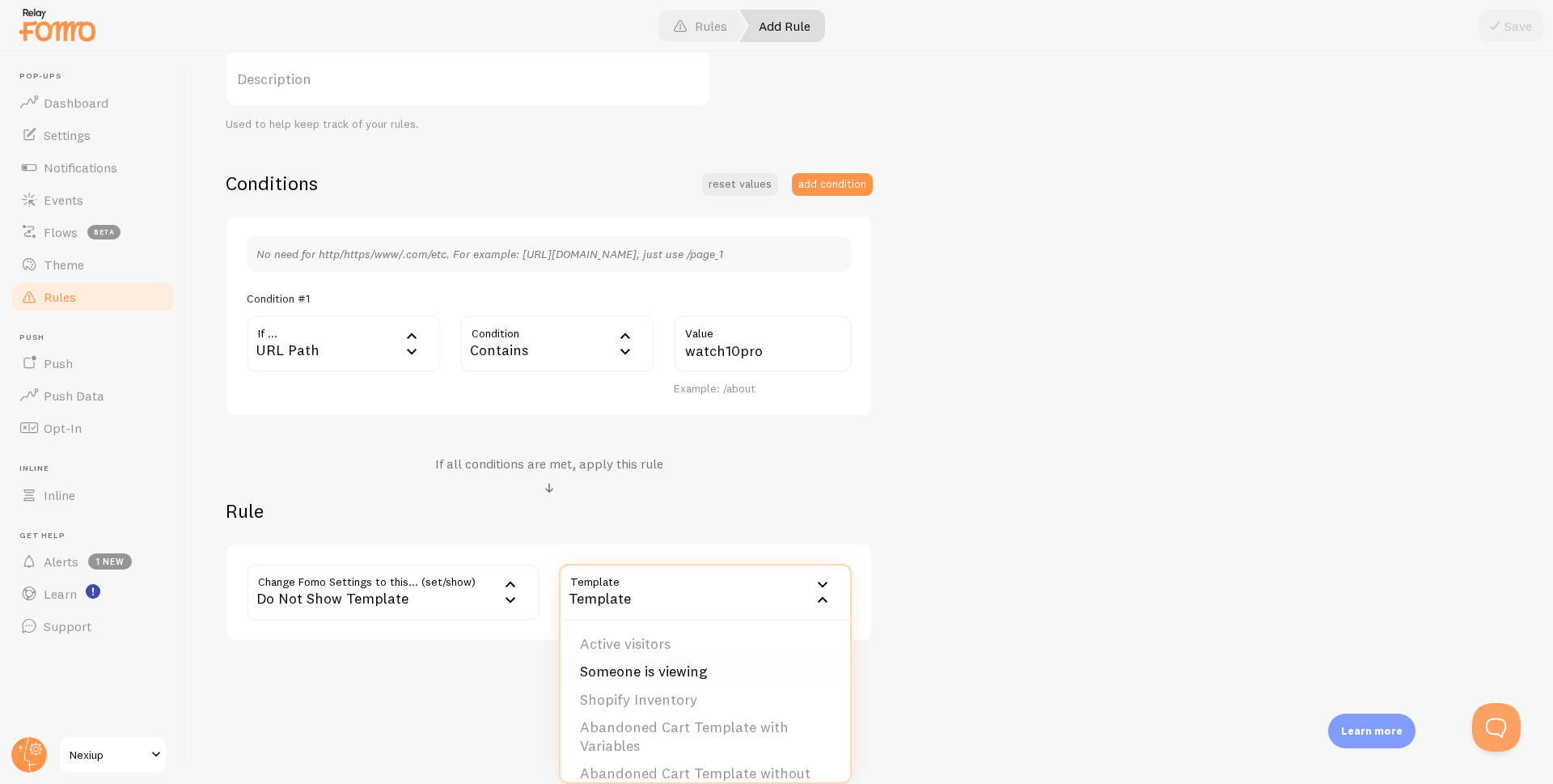
scroll to position [208, 0]
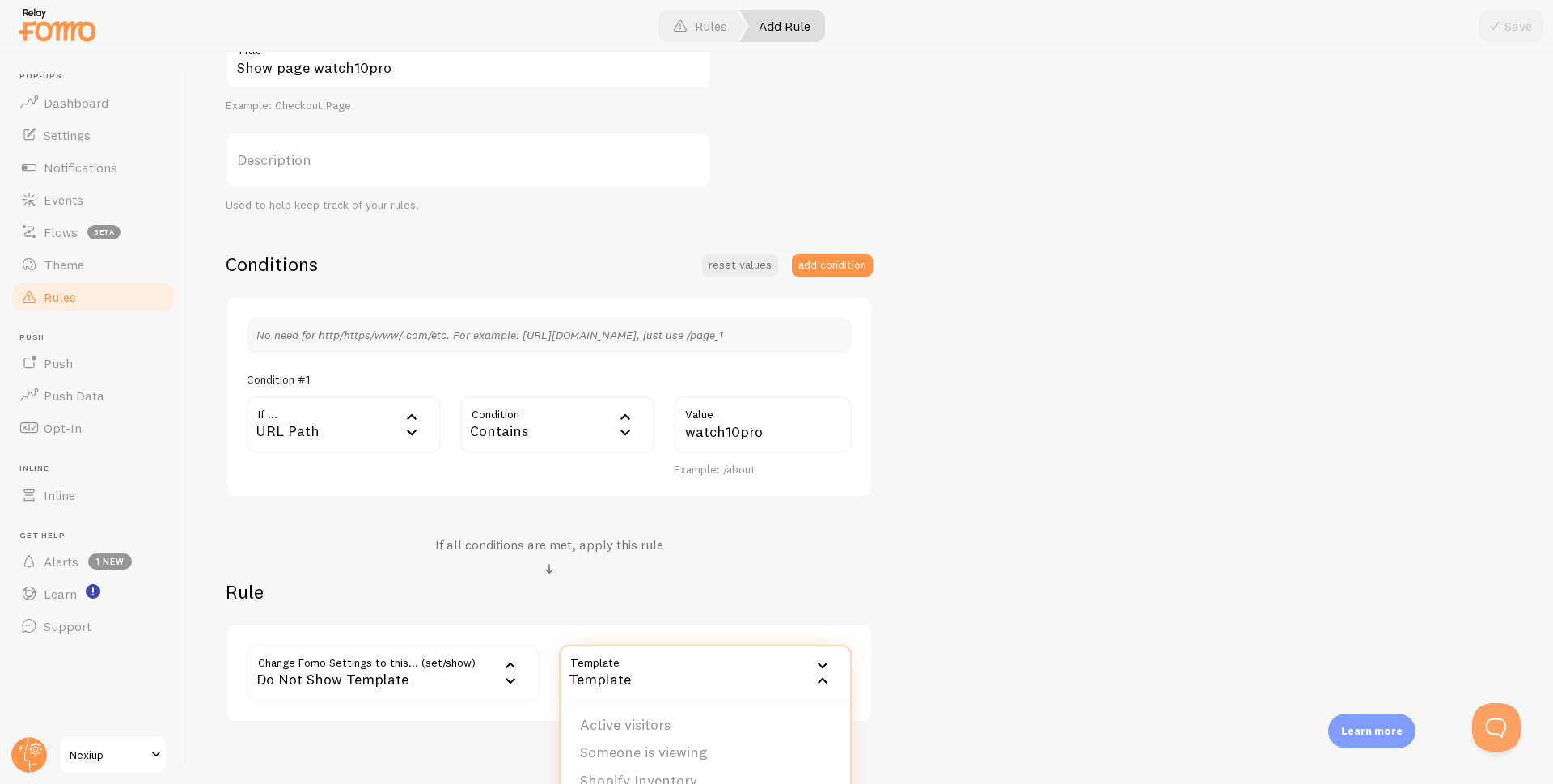
click at [491, 681] on div "Do Not Show Template" at bounding box center [393, 673] width 292 height 57
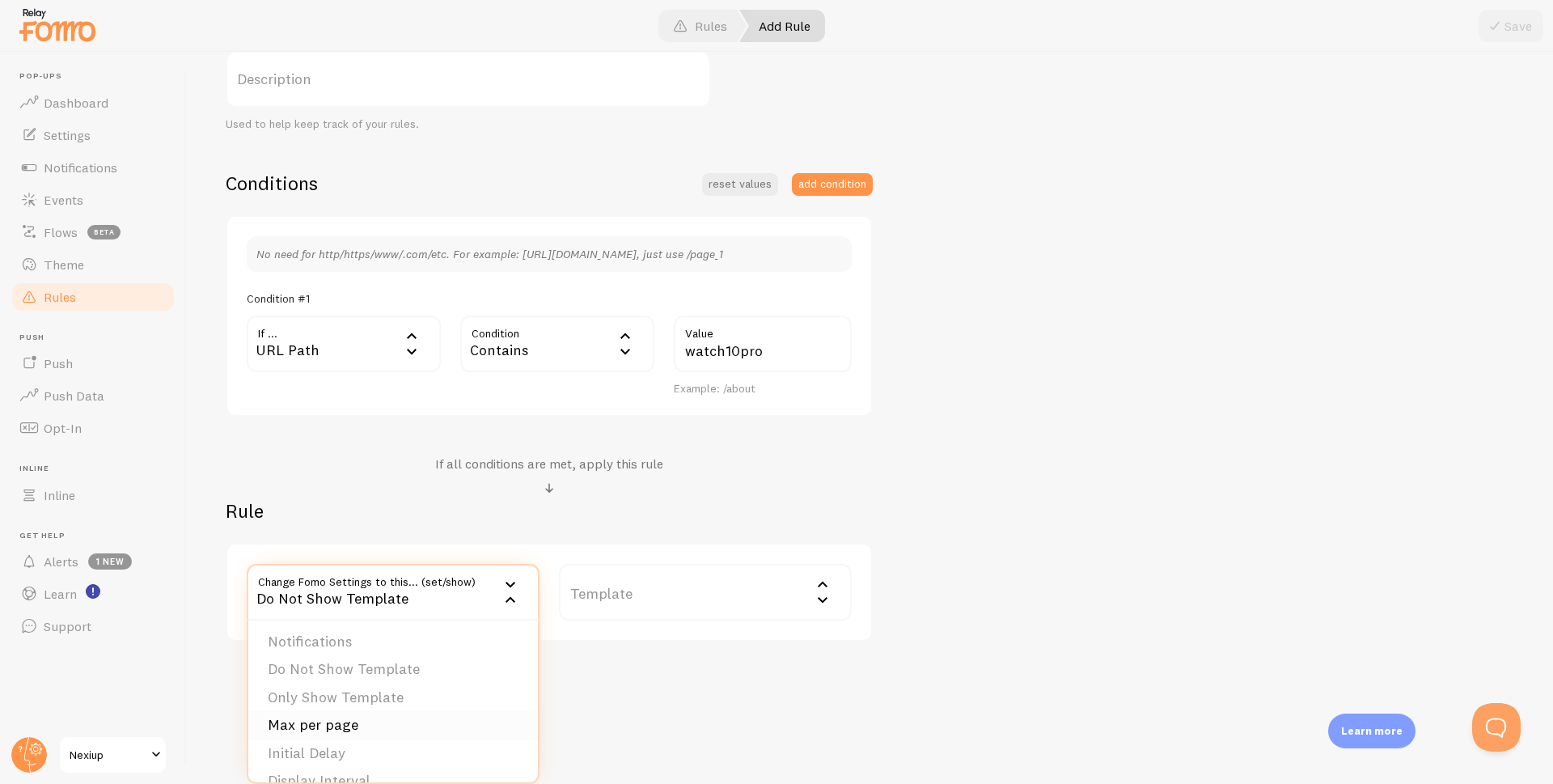
scroll to position [0, 0]
click at [338, 655] on li "Notifications" at bounding box center [392, 644] width 290 height 28
click at [548, 486] on span at bounding box center [549, 489] width 20 height 20
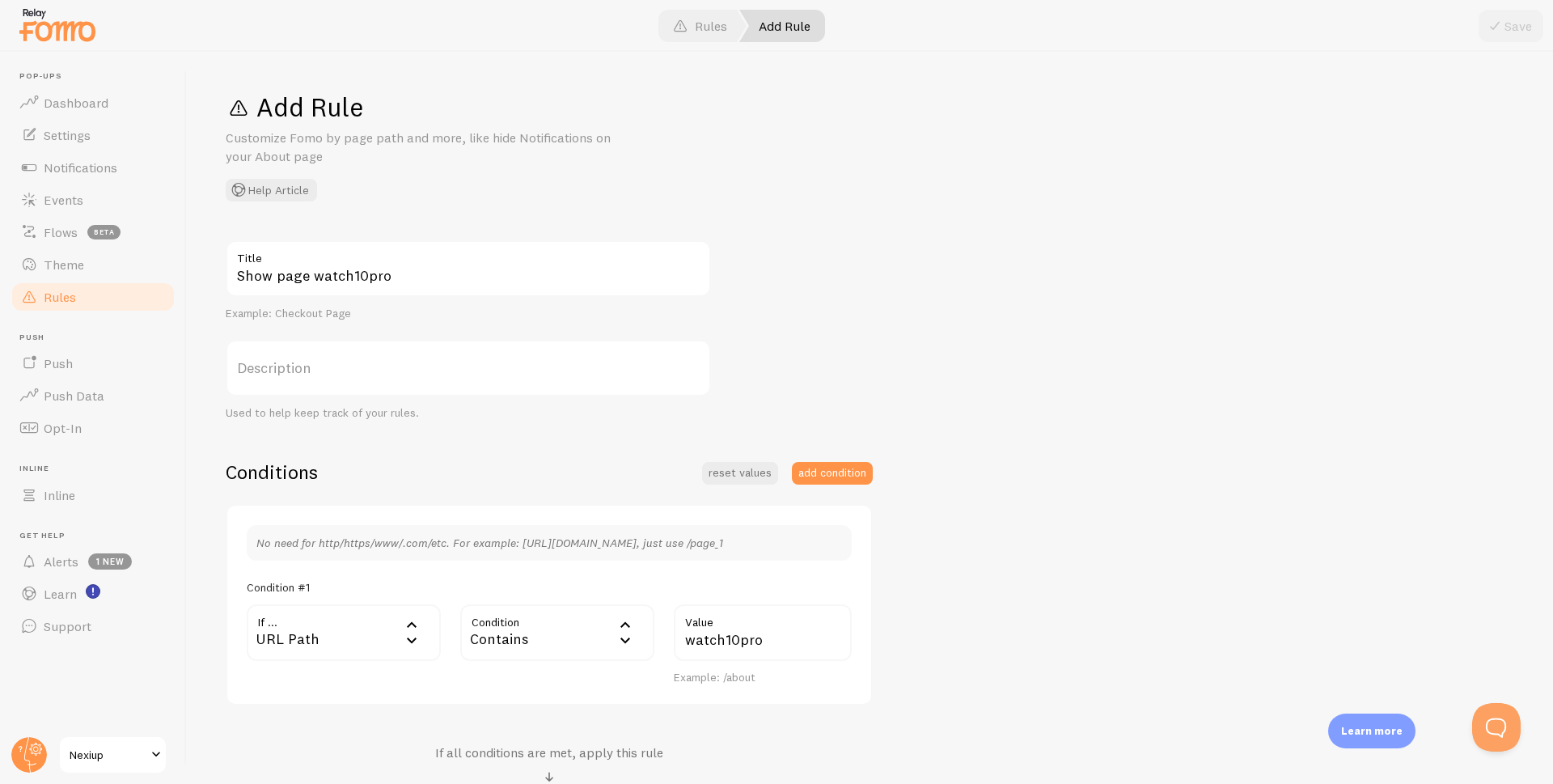
click at [964, 244] on div "Show page watch10pro Title Example: Checkout Page Description Used to help keep…" at bounding box center [870, 585] width 1289 height 690
click at [72, 299] on span "Rules" at bounding box center [59, 296] width 32 height 16
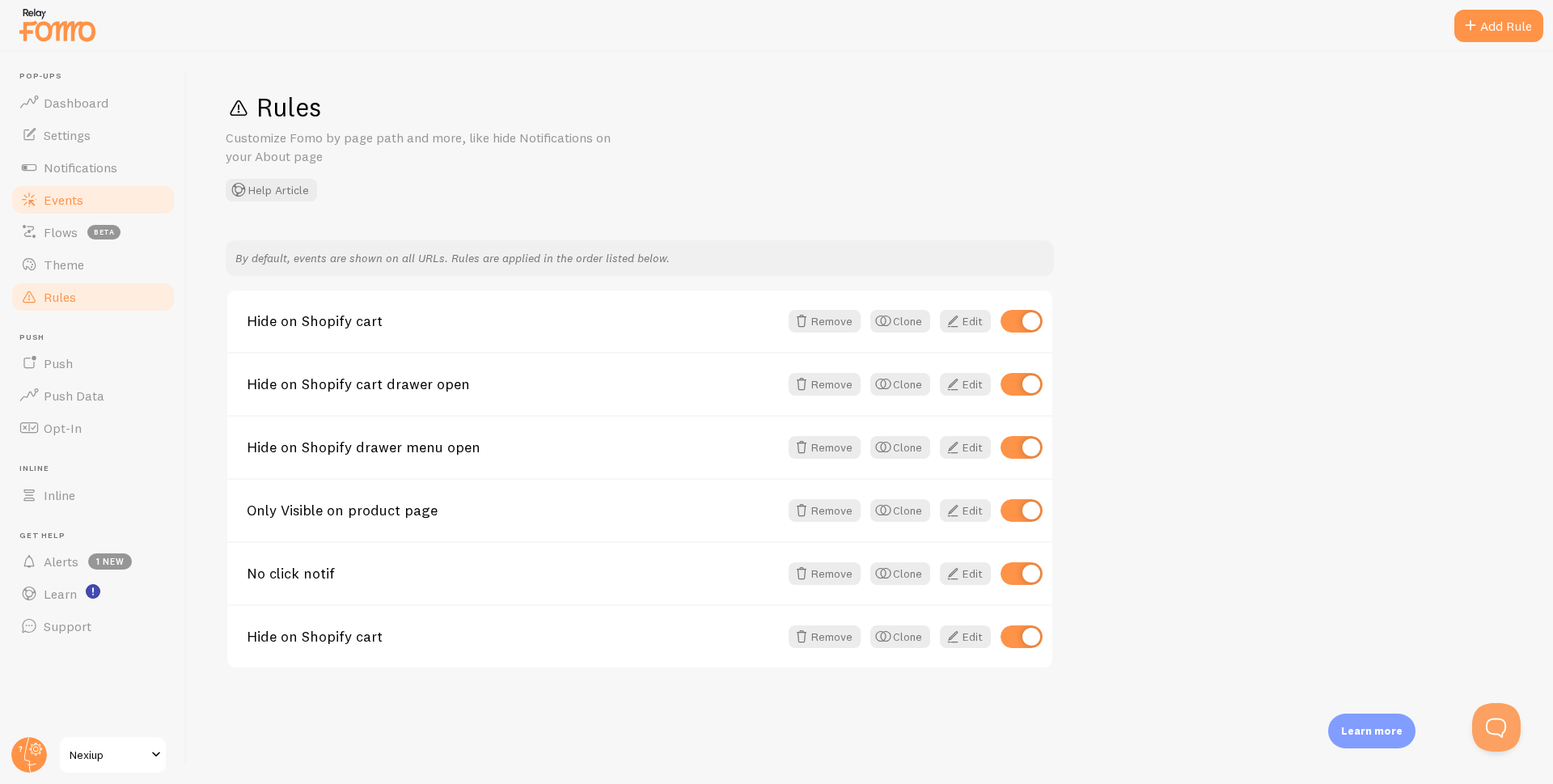
click at [58, 199] on span "Events" at bounding box center [63, 199] width 40 height 16
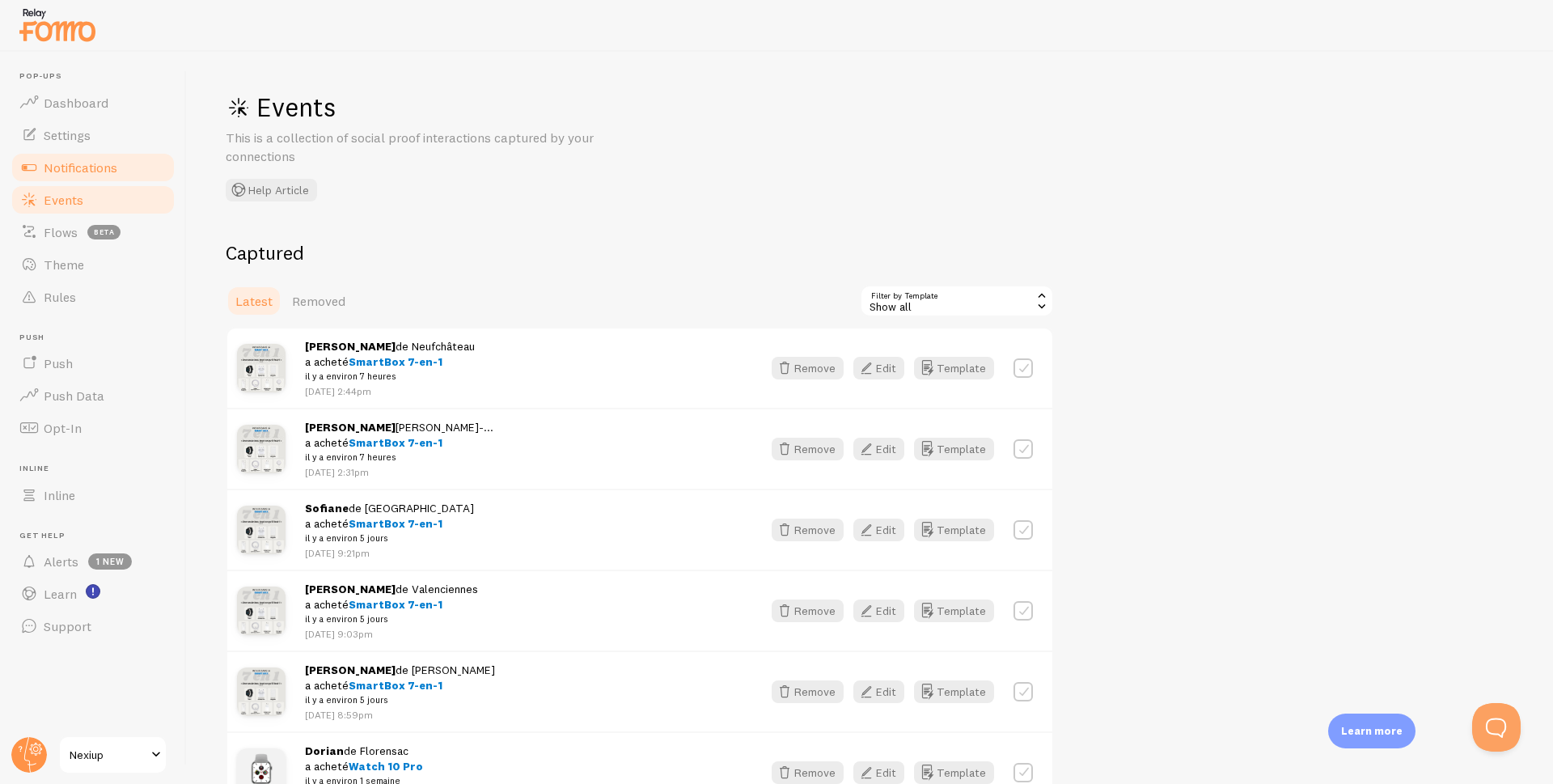
click at [73, 173] on span "Notifications" at bounding box center [80, 167] width 74 height 16
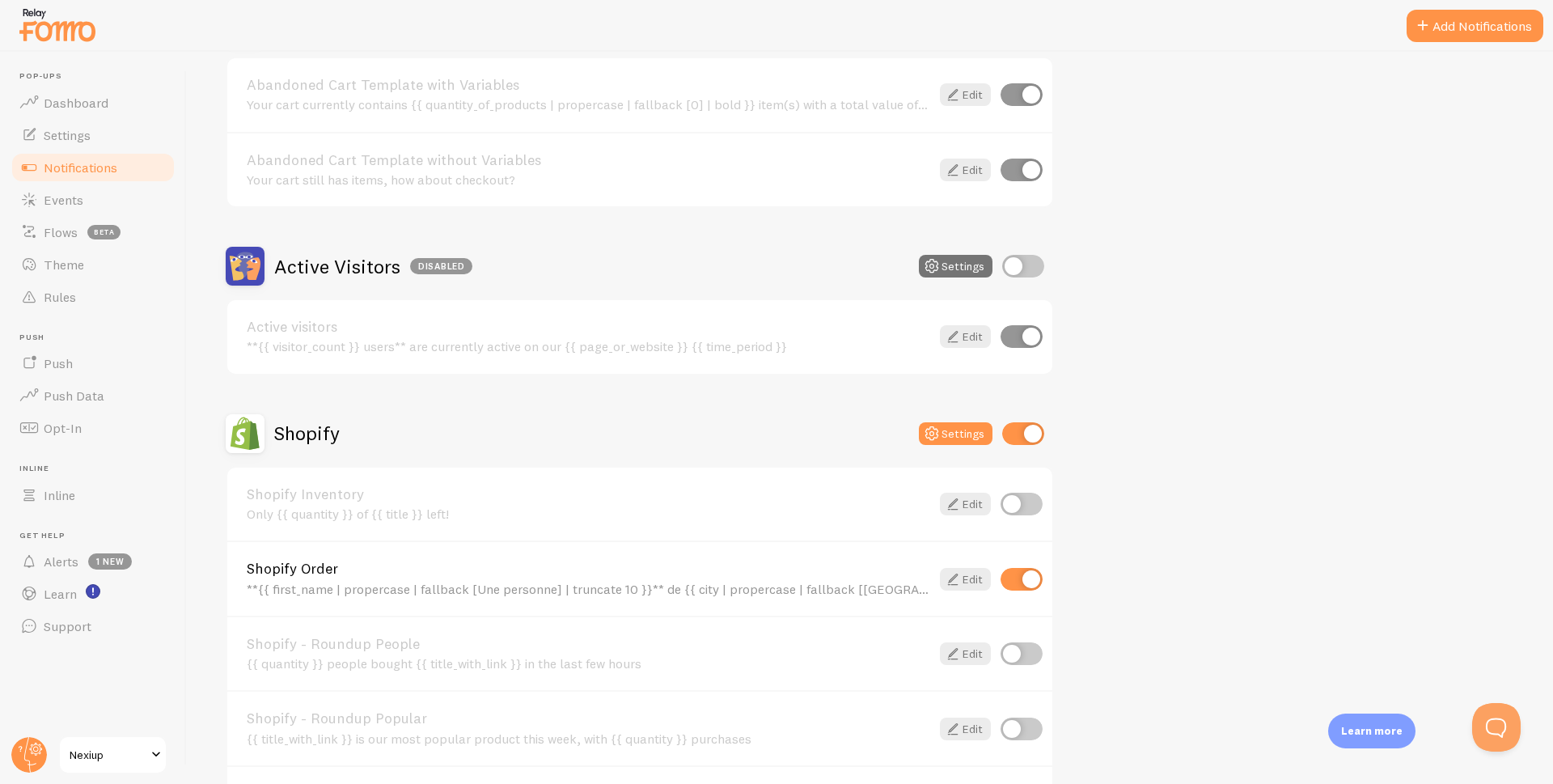
scroll to position [242, 0]
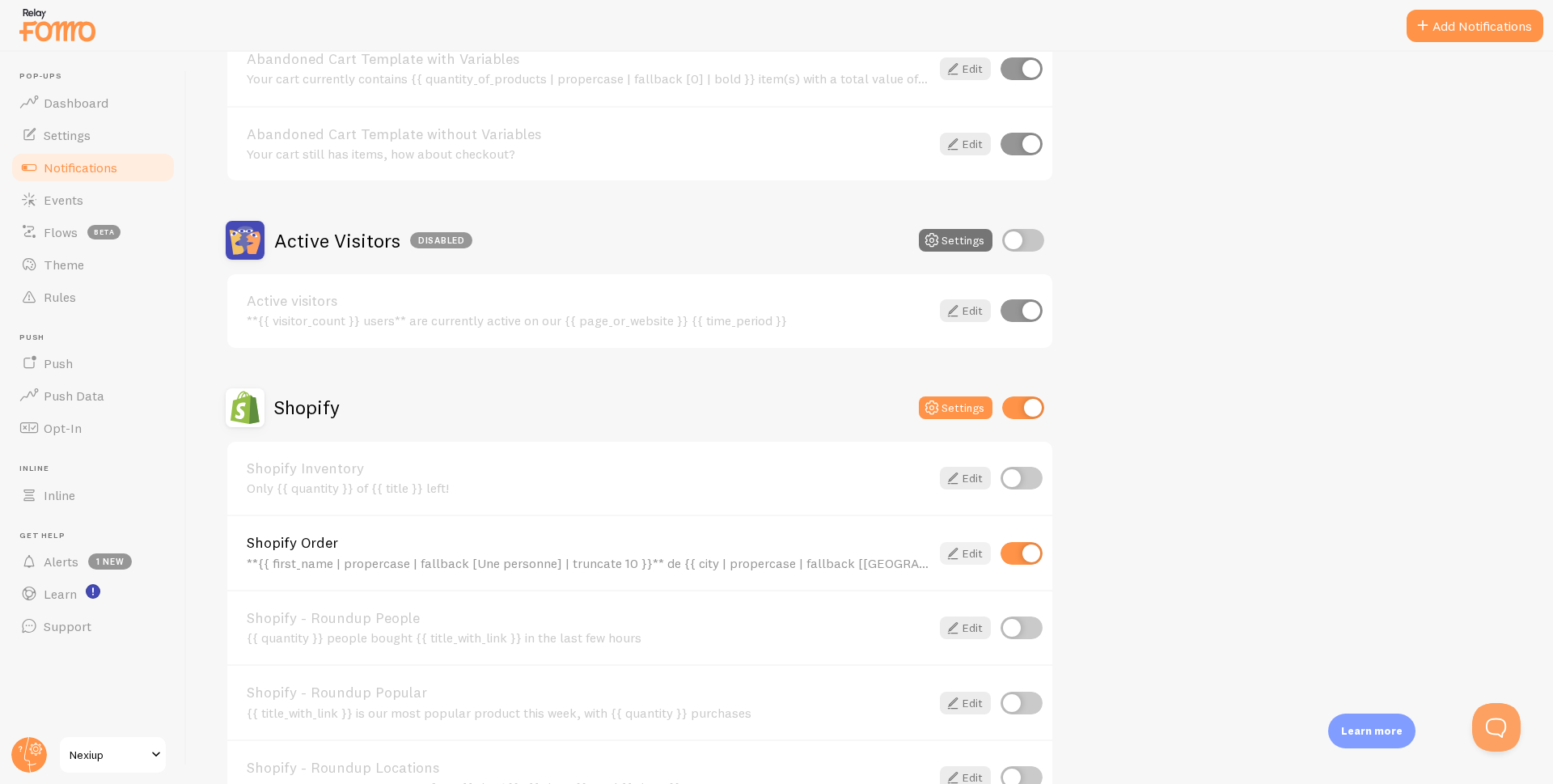
click at [960, 551] on icon at bounding box center [953, 553] width 20 height 20
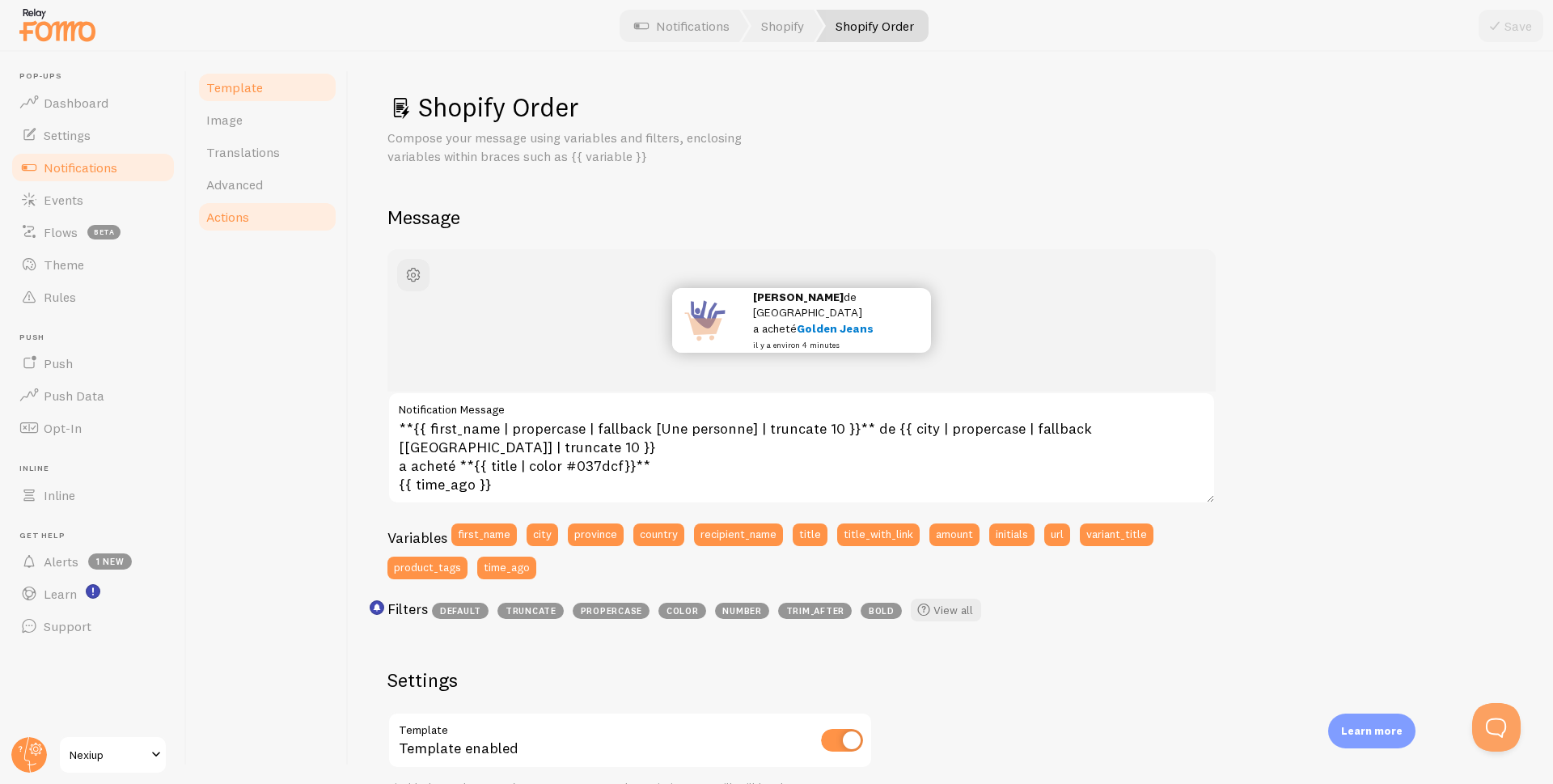
click at [240, 225] on span "Actions" at bounding box center [227, 216] width 42 height 16
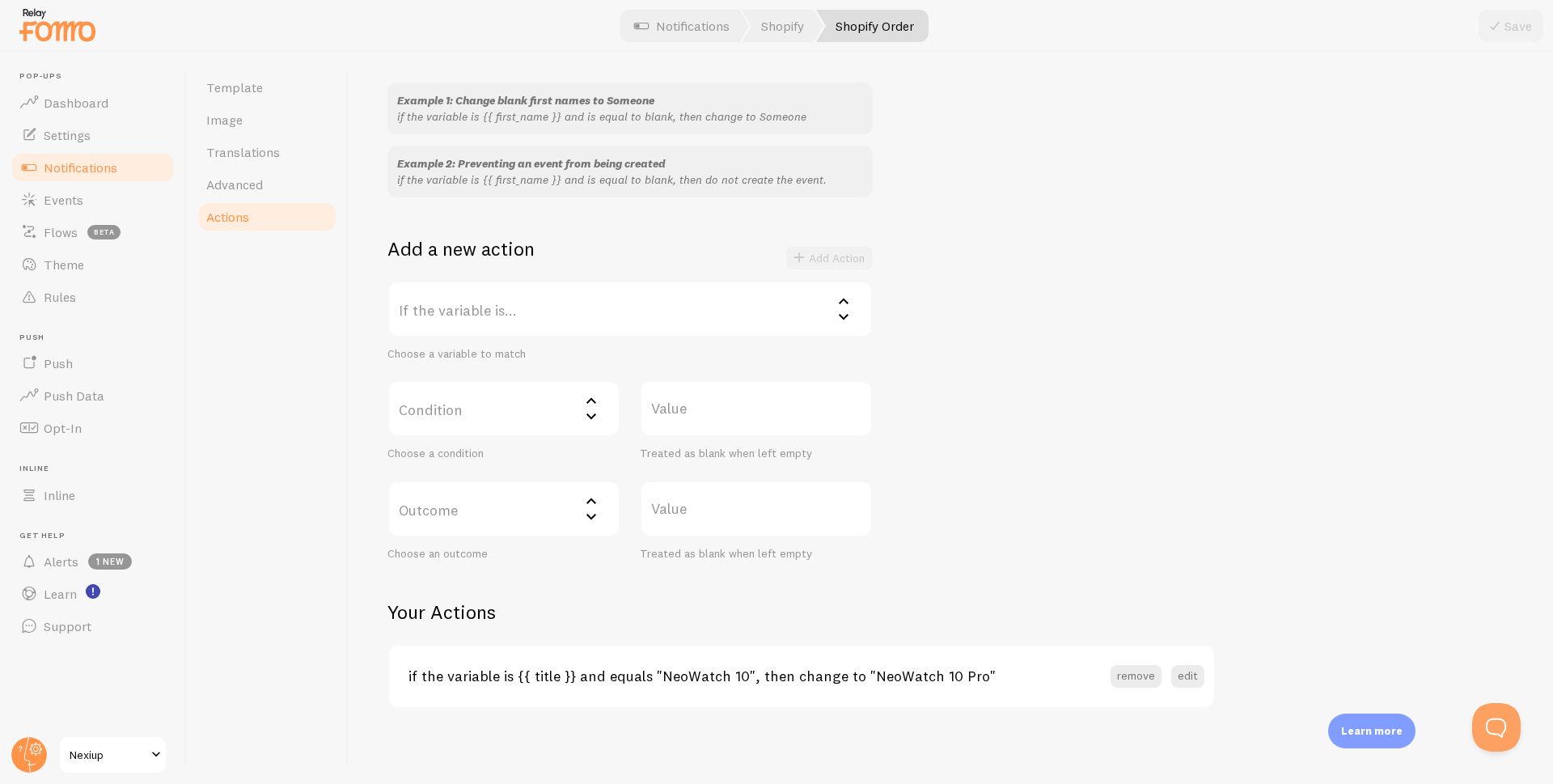
scroll to position [143, 0]
click at [522, 304] on label "If the variable is..." at bounding box center [630, 307] width 485 height 57
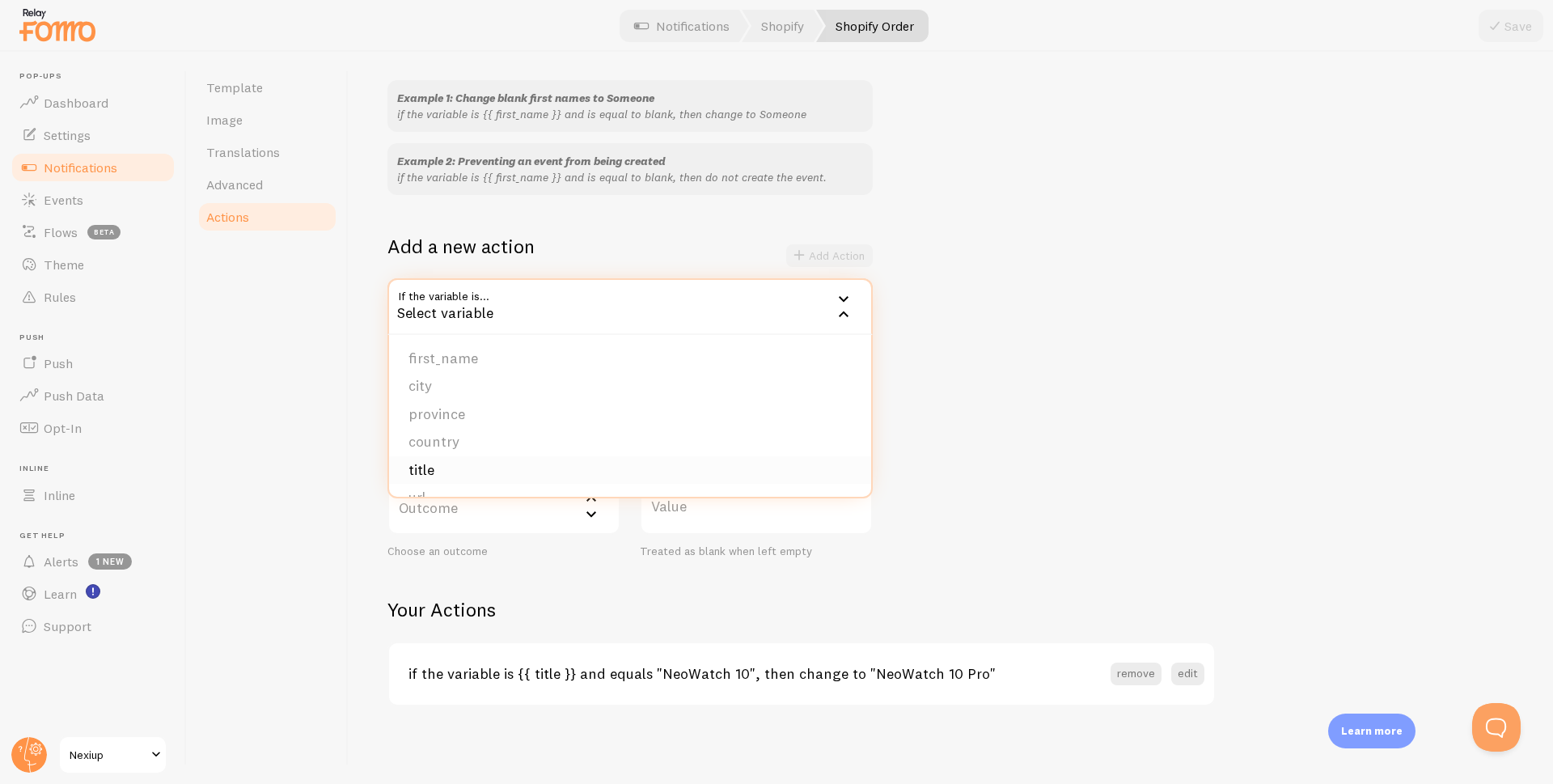
click at [433, 474] on li "title" at bounding box center [629, 471] width 482 height 28
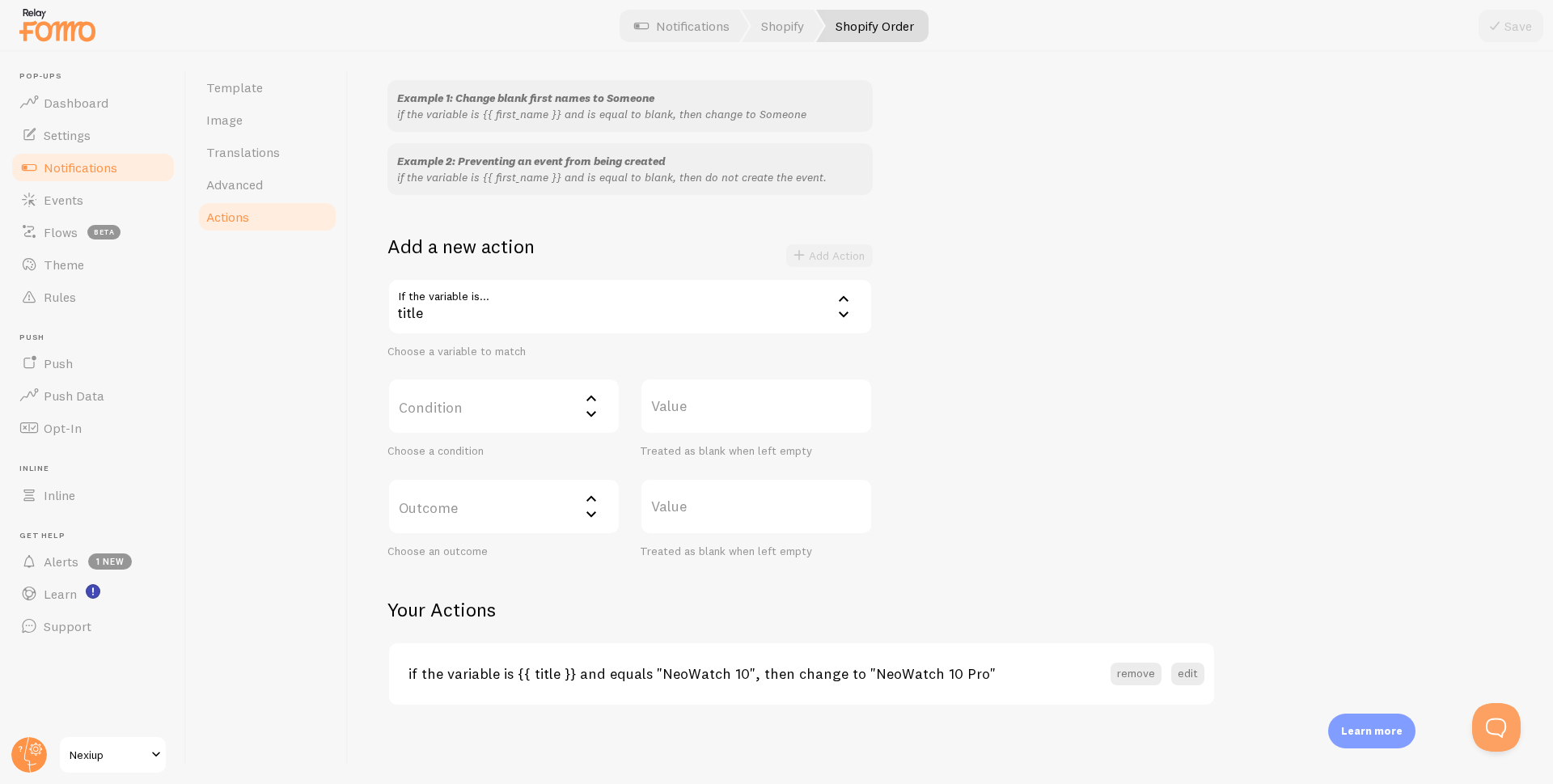
click at [531, 411] on label "Condition" at bounding box center [504, 406] width 233 height 57
click at [452, 458] on li "equals" at bounding box center [504, 459] width 230 height 28
click at [716, 407] on label "Value" at bounding box center [756, 406] width 233 height 57
click at [716, 407] on input "Value" at bounding box center [756, 406] width 233 height 57
paste input "watch10pro"
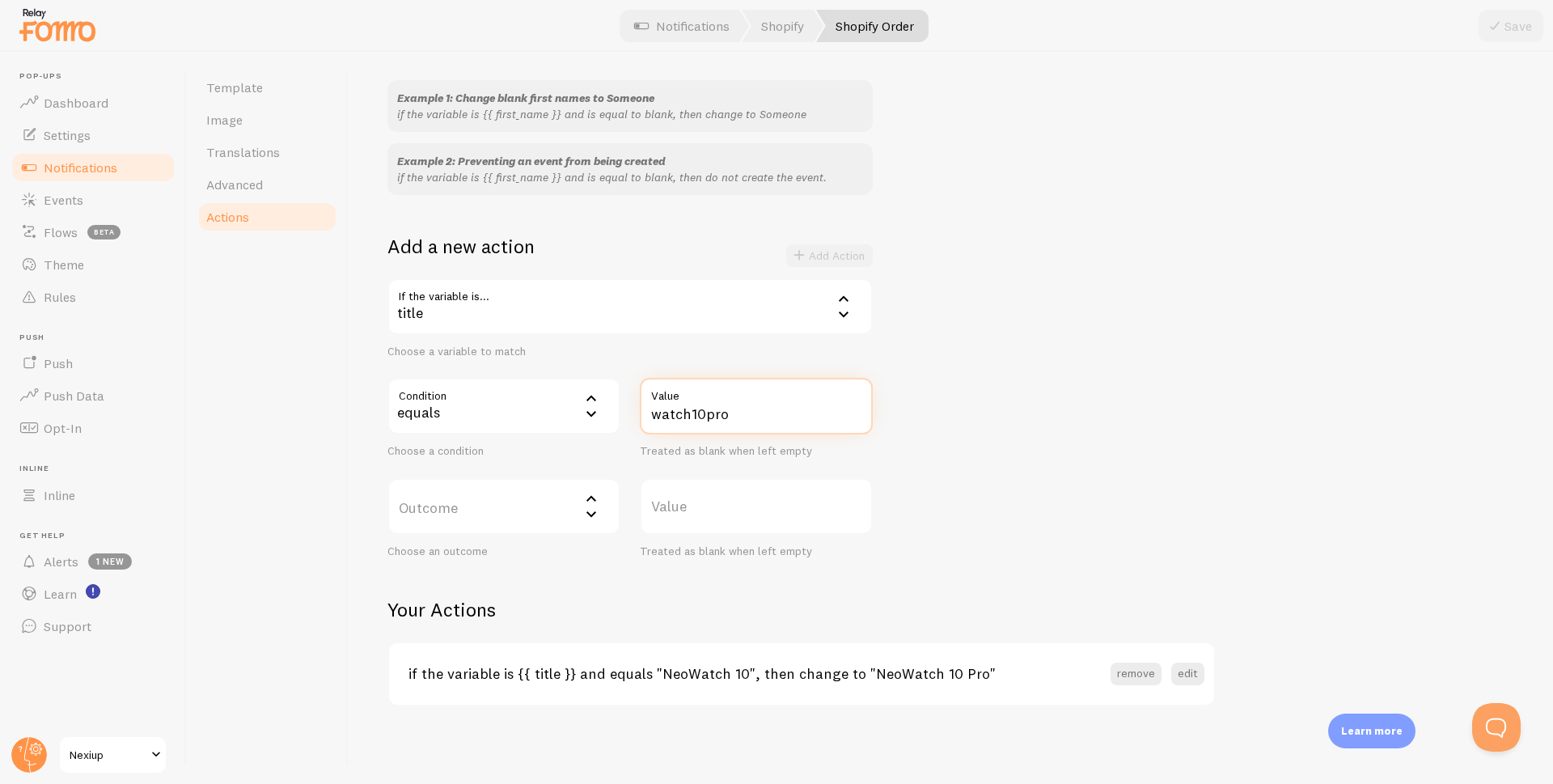
type input "watch10pro"
click at [1039, 448] on div "Example 1: Change blank first names to Someone if the variable is {{ first_name…" at bounding box center [951, 319] width 1127 height 478
click at [524, 502] on label "Outcome" at bounding box center [504, 507] width 233 height 57
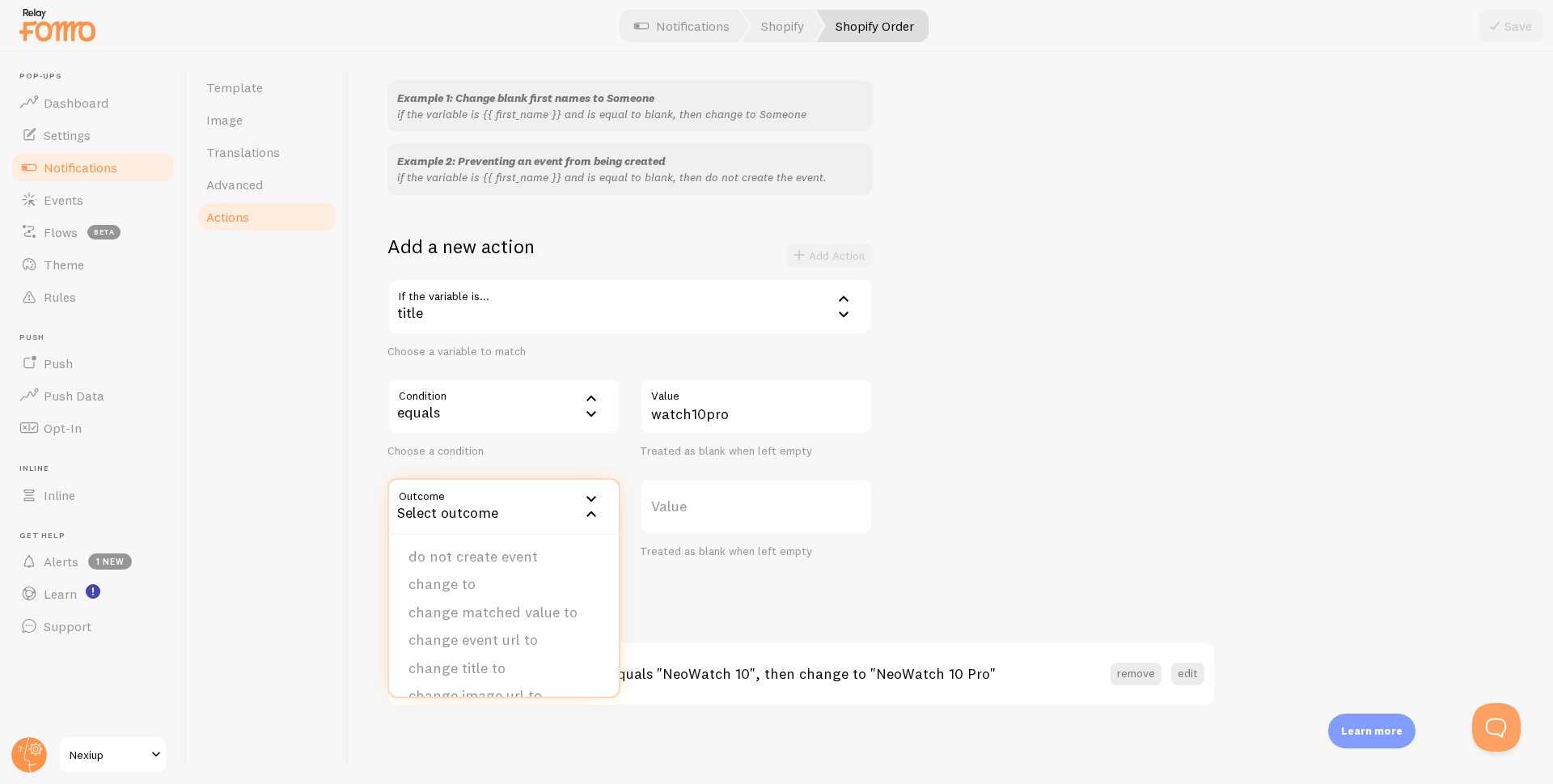
scroll to position [0, 0]
click at [1155, 367] on div "Example 1: Change blank first names to Someone if the variable is {{ first_name…" at bounding box center [951, 319] width 1127 height 478
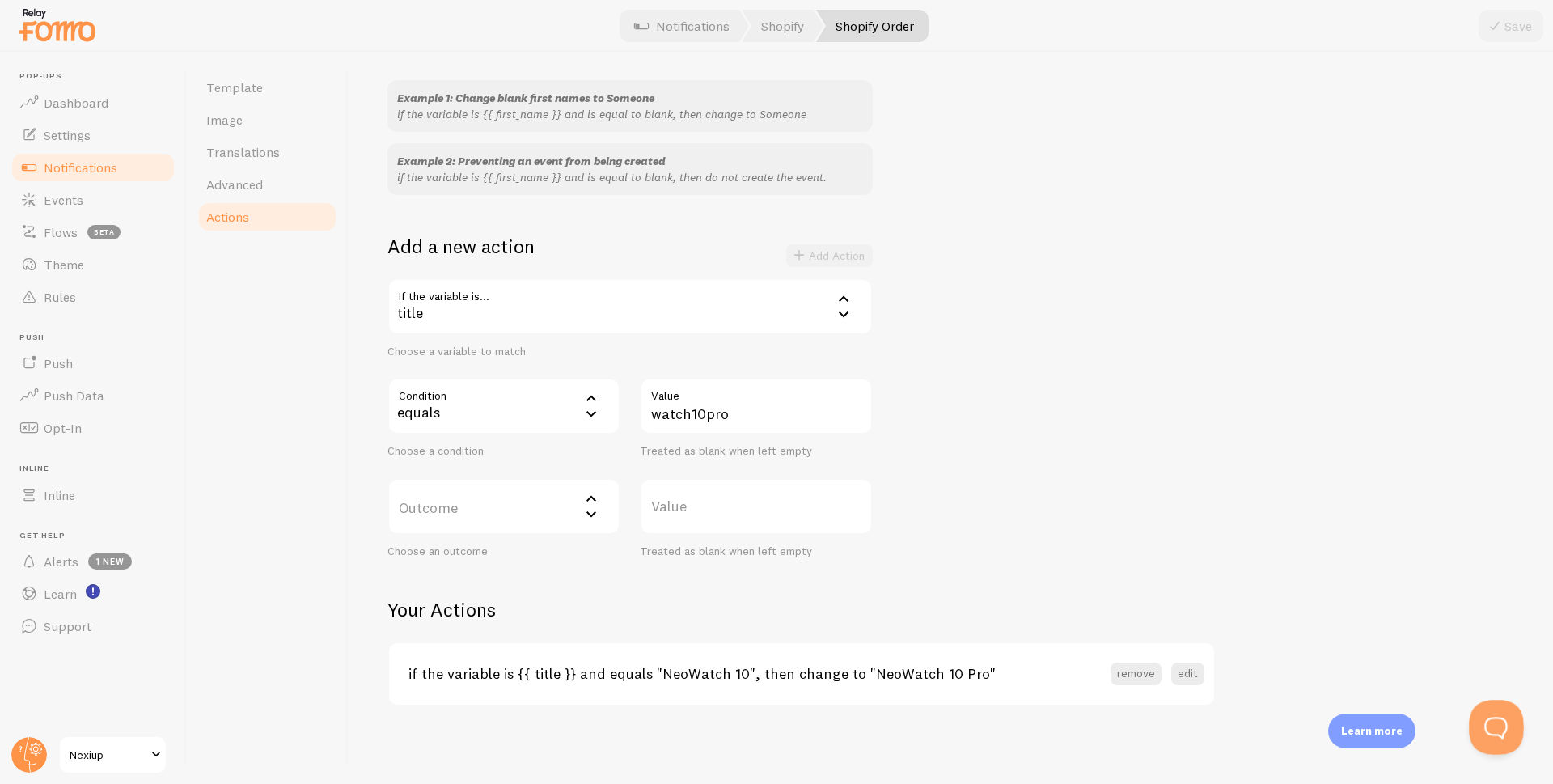
click at [1487, 723] on button "Open Beacon popover" at bounding box center [1493, 724] width 48 height 48
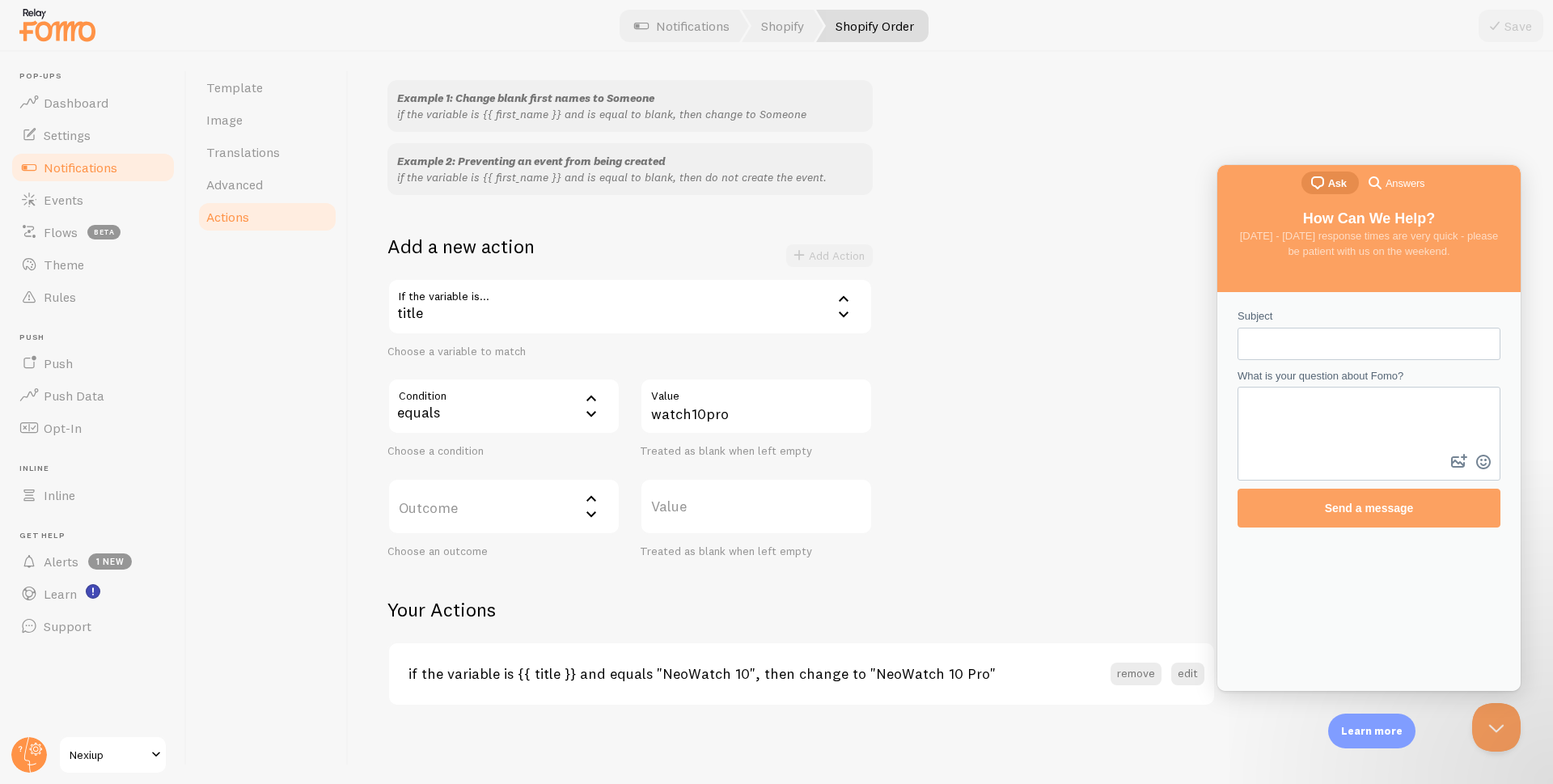
click at [1400, 191] on span "Answers" at bounding box center [1405, 183] width 39 height 16
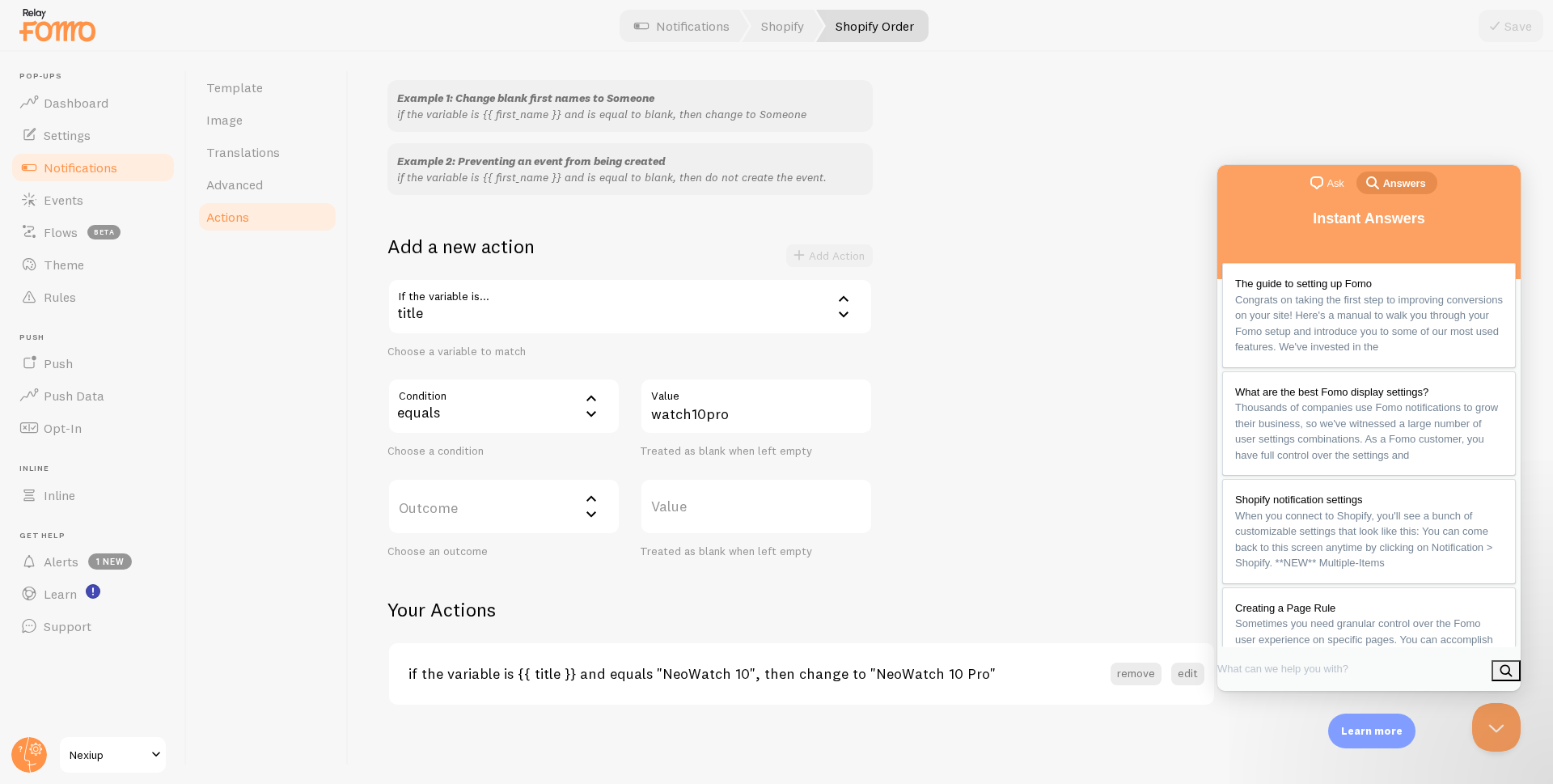
click at [1313, 667] on input "Search Doc articles" at bounding box center [1285, 668] width 136 height 29
type input "visible per product page"
click button "search" at bounding box center [1506, 671] width 29 height 21
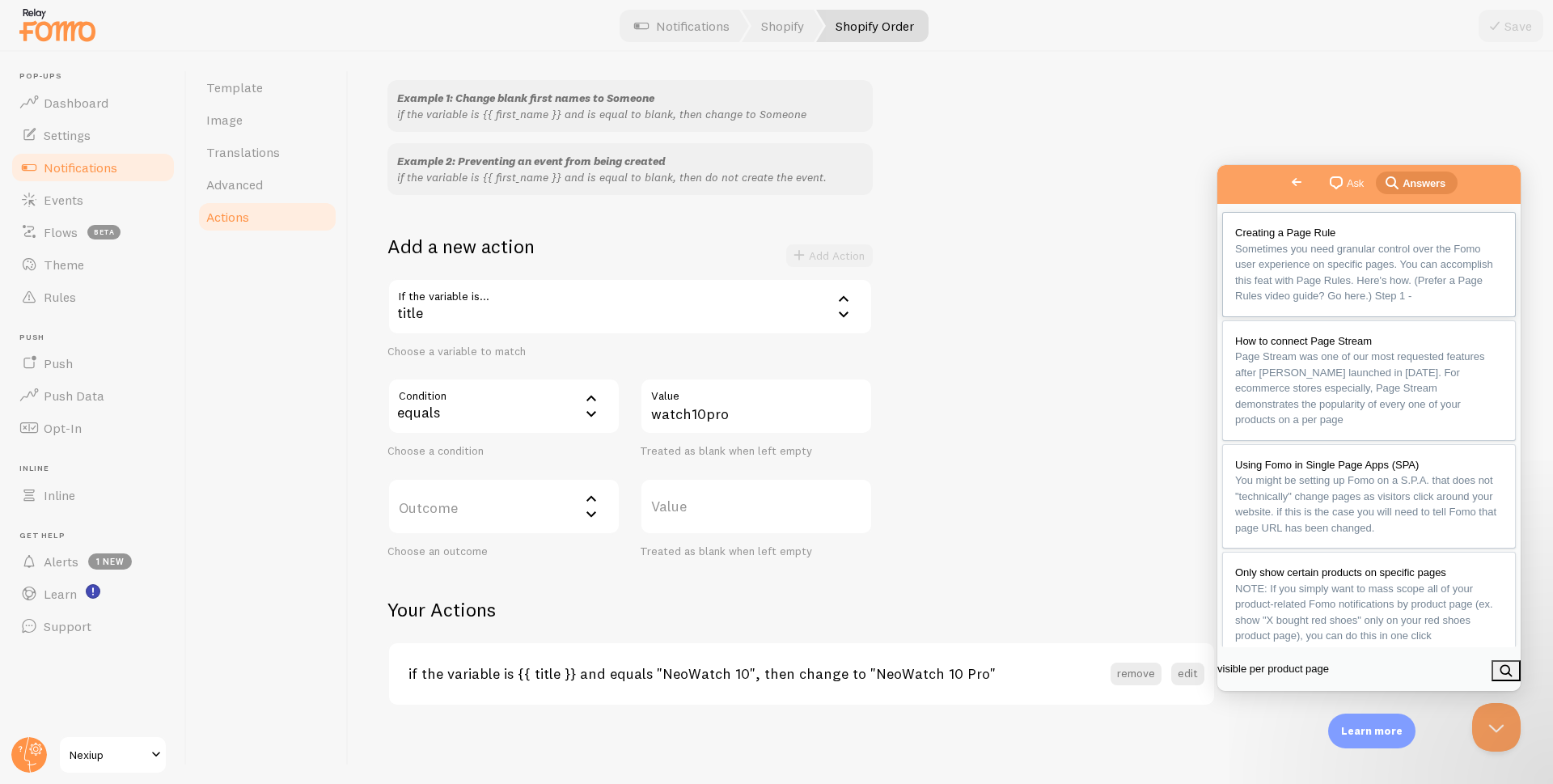
click at [1306, 286] on span "Sometimes you need granular control over the Fomo user experience on specific p…" at bounding box center [1364, 272] width 259 height 59
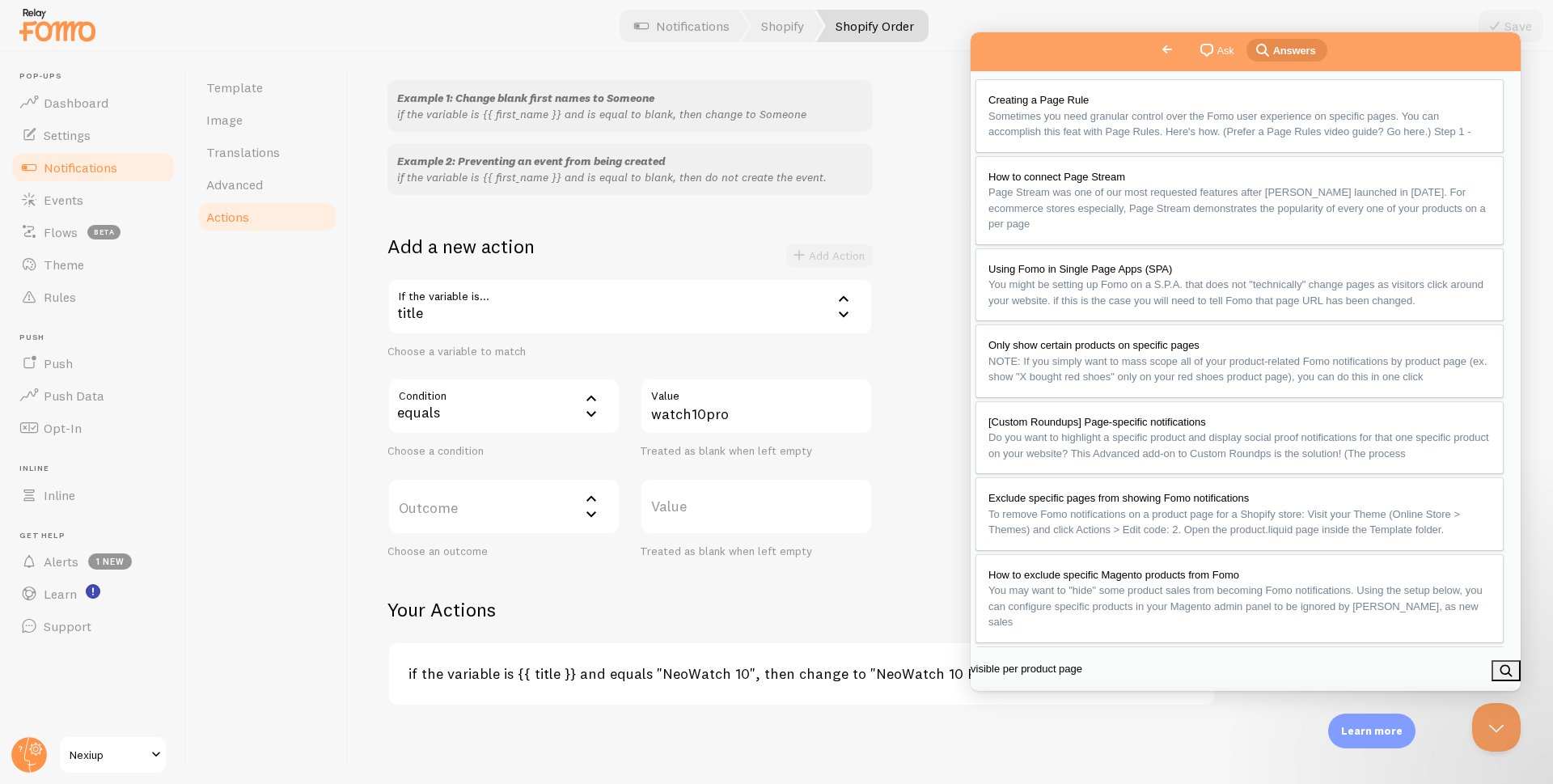
scroll to position [1143, 0]
click at [535, 512] on label "Outcome" at bounding box center [504, 507] width 233 height 57
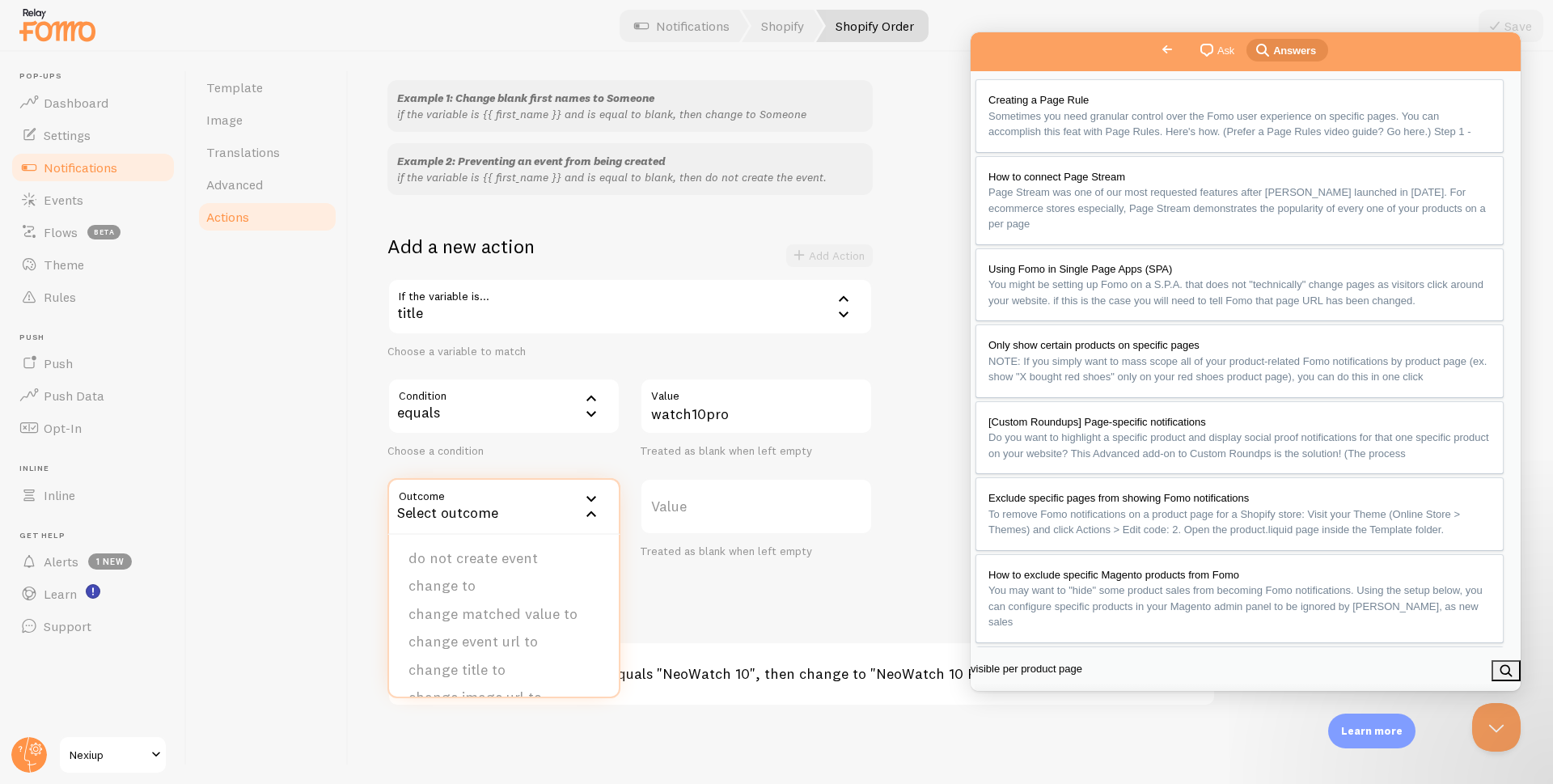
scroll to position [92, 0]
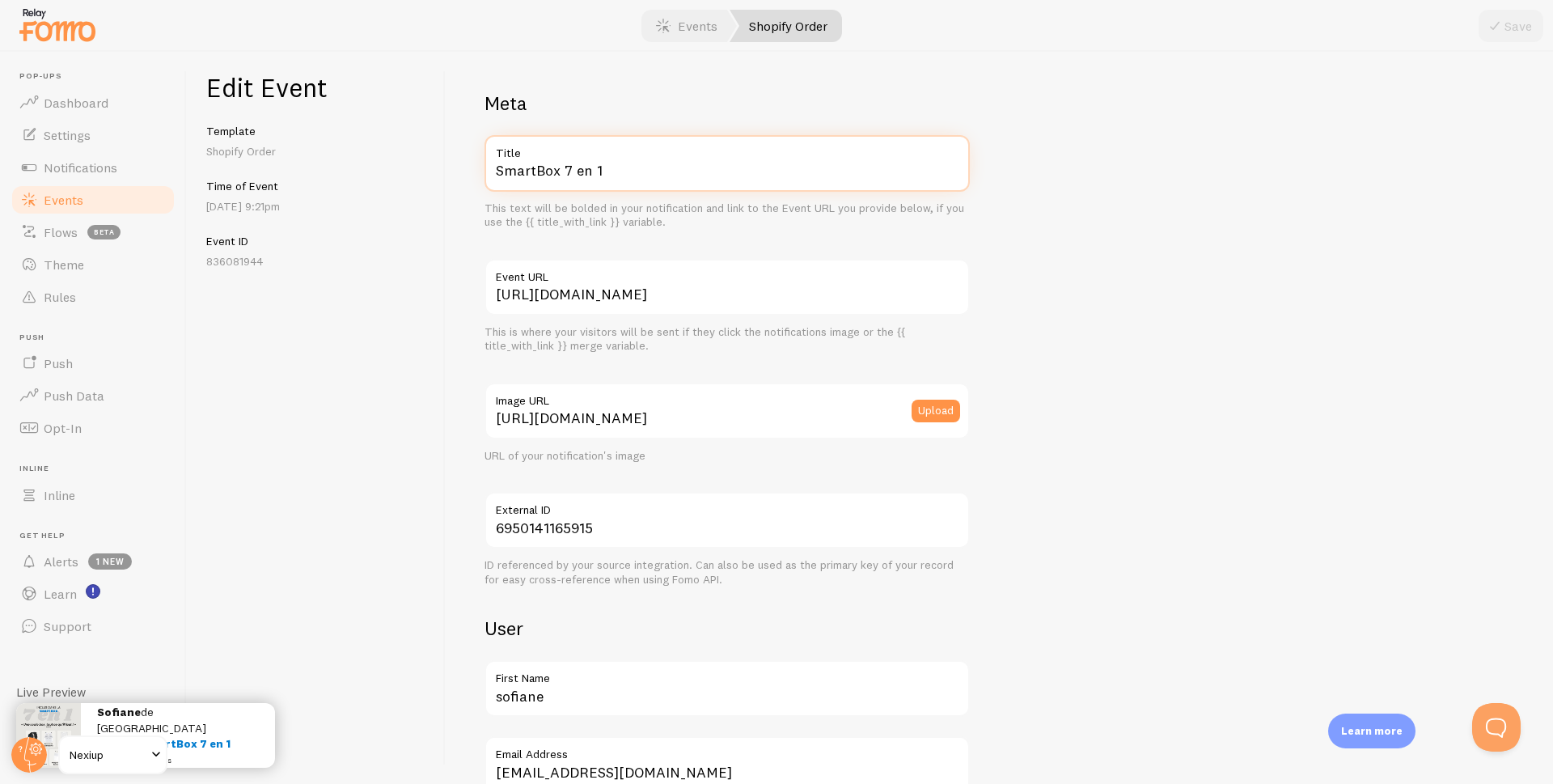
click at [668, 178] on input "SmartBox 7 en 1" at bounding box center [727, 163] width 485 height 57
paste input "-en-"
type input "SmartBox 7-en-1"
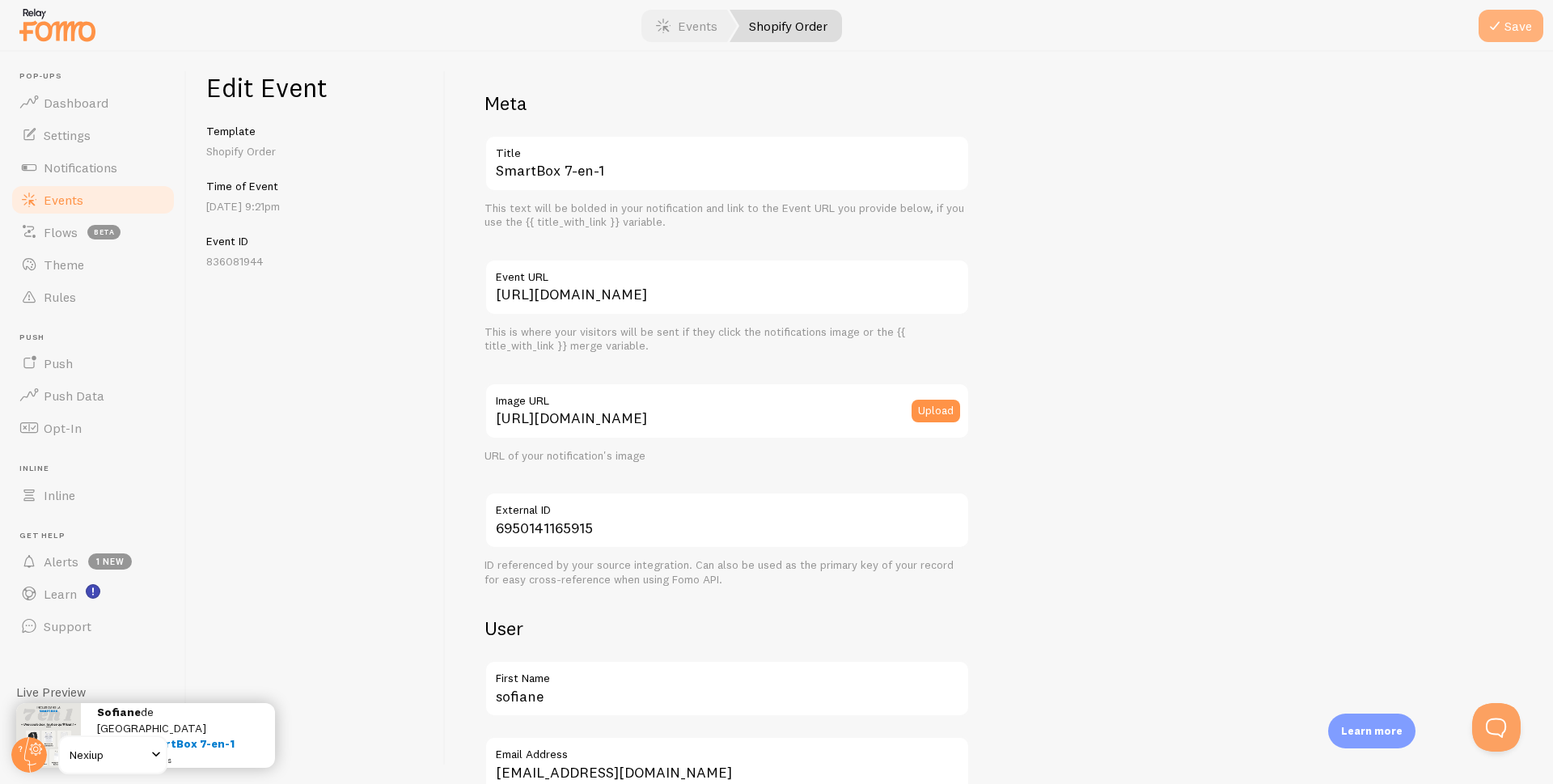
click at [1527, 31] on button "Save" at bounding box center [1511, 25] width 65 height 32
click at [681, 167] on input "SmartBox 7 en 1" at bounding box center [727, 163] width 485 height 57
paste input "-en-"
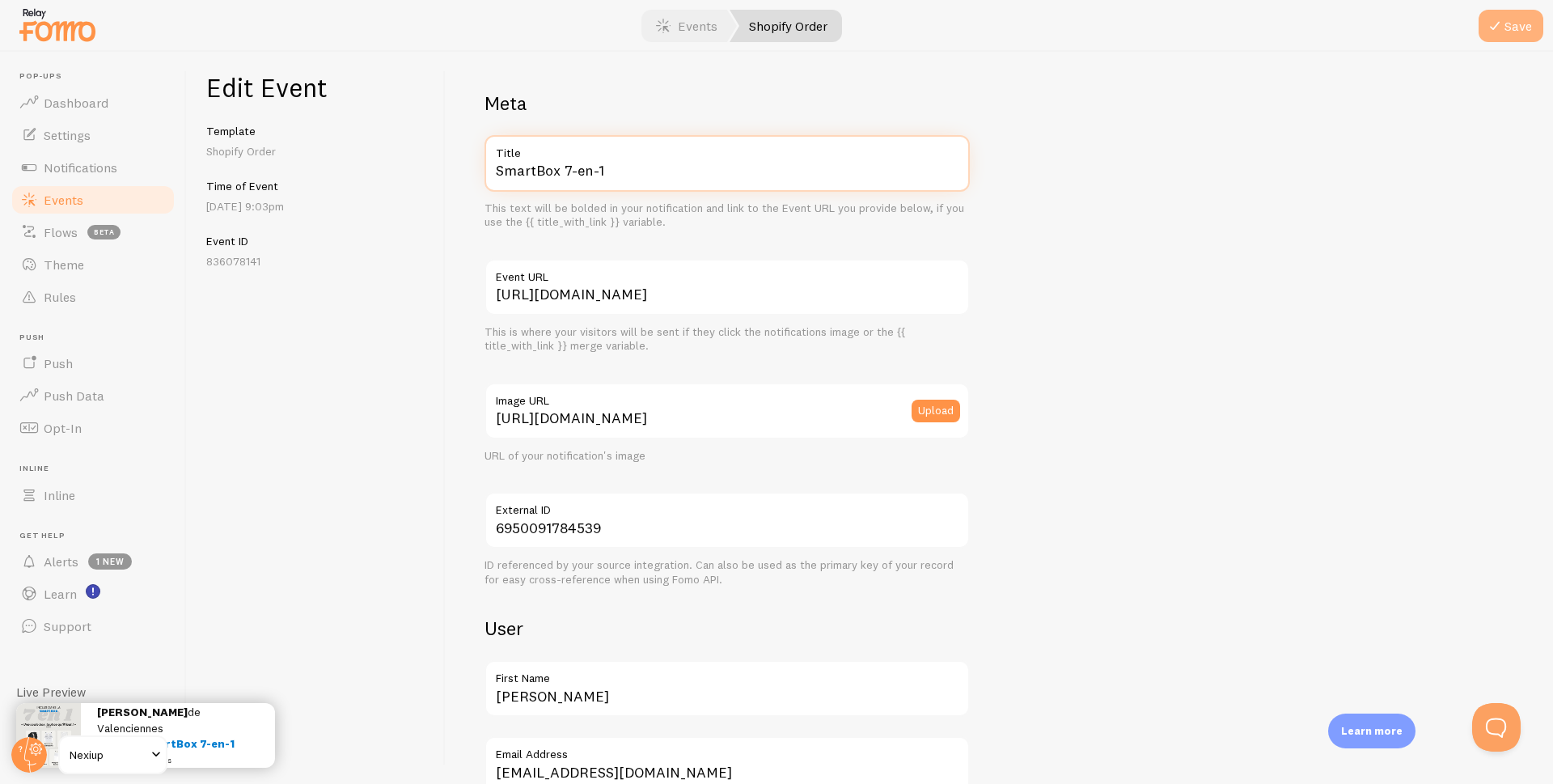
type input "SmartBox 7-en-1"
click at [1496, 28] on icon "submit" at bounding box center [1495, 25] width 20 height 20
click at [676, 177] on input "SmartBox 7 en 1" at bounding box center [727, 163] width 485 height 57
click at [675, 177] on input "SmartBox 7 en 1" at bounding box center [727, 163] width 485 height 57
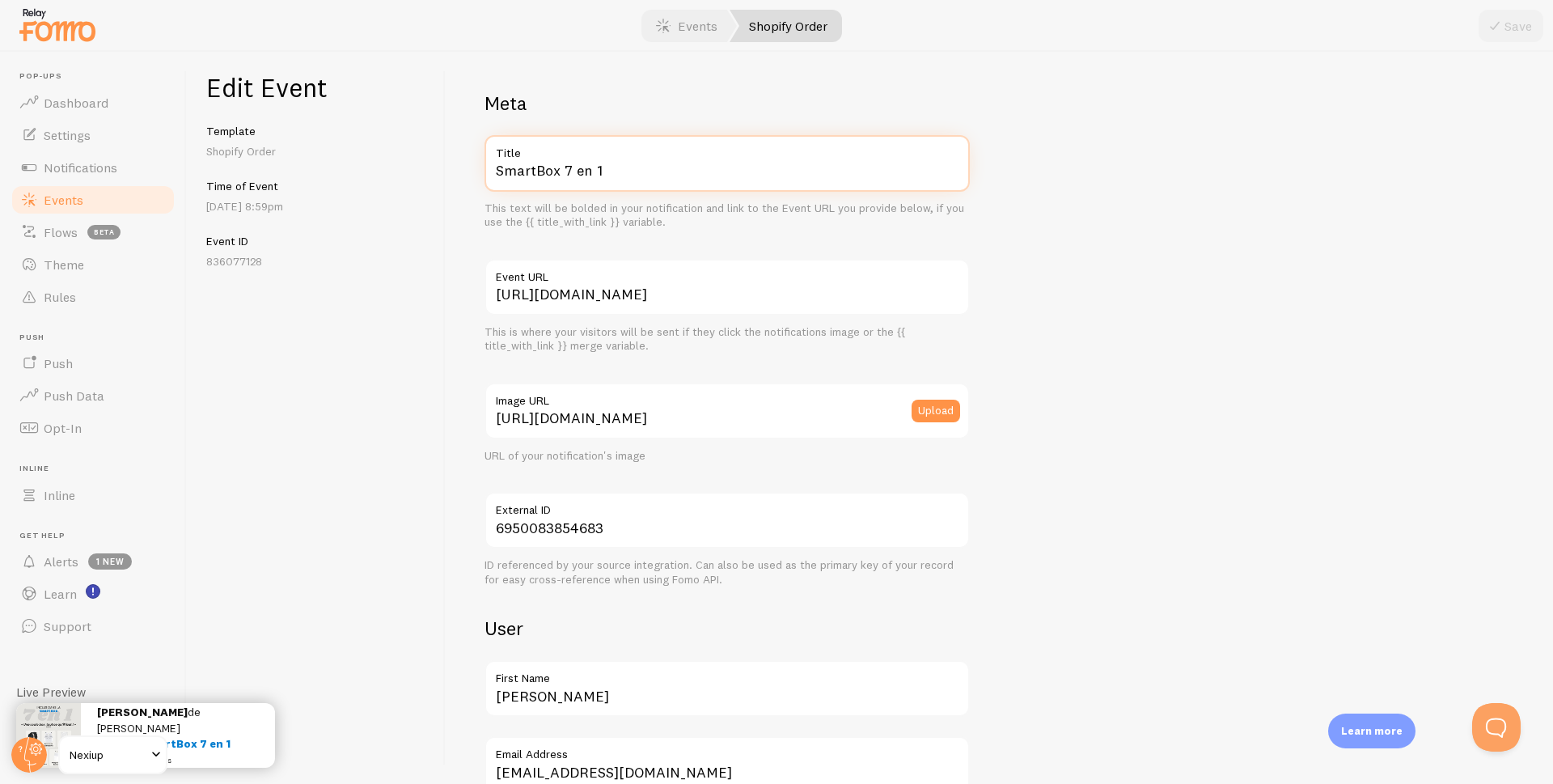
paste input "-en-"
type input "SmartBox 7-en-1"
click at [1518, 31] on button "Save" at bounding box center [1511, 25] width 65 height 32
click at [59, 200] on span "Events" at bounding box center [63, 199] width 40 height 16
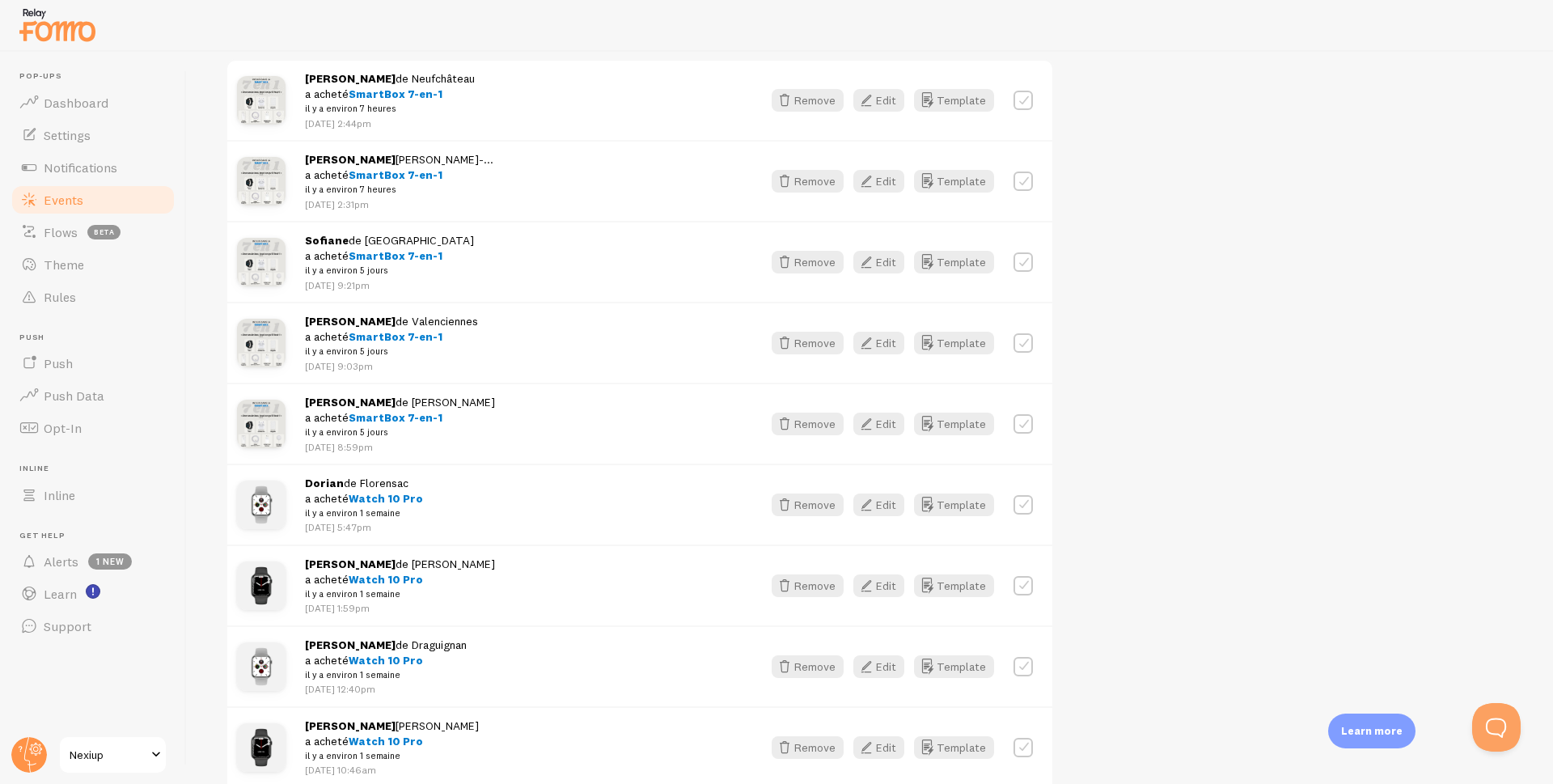
scroll to position [324, 0]
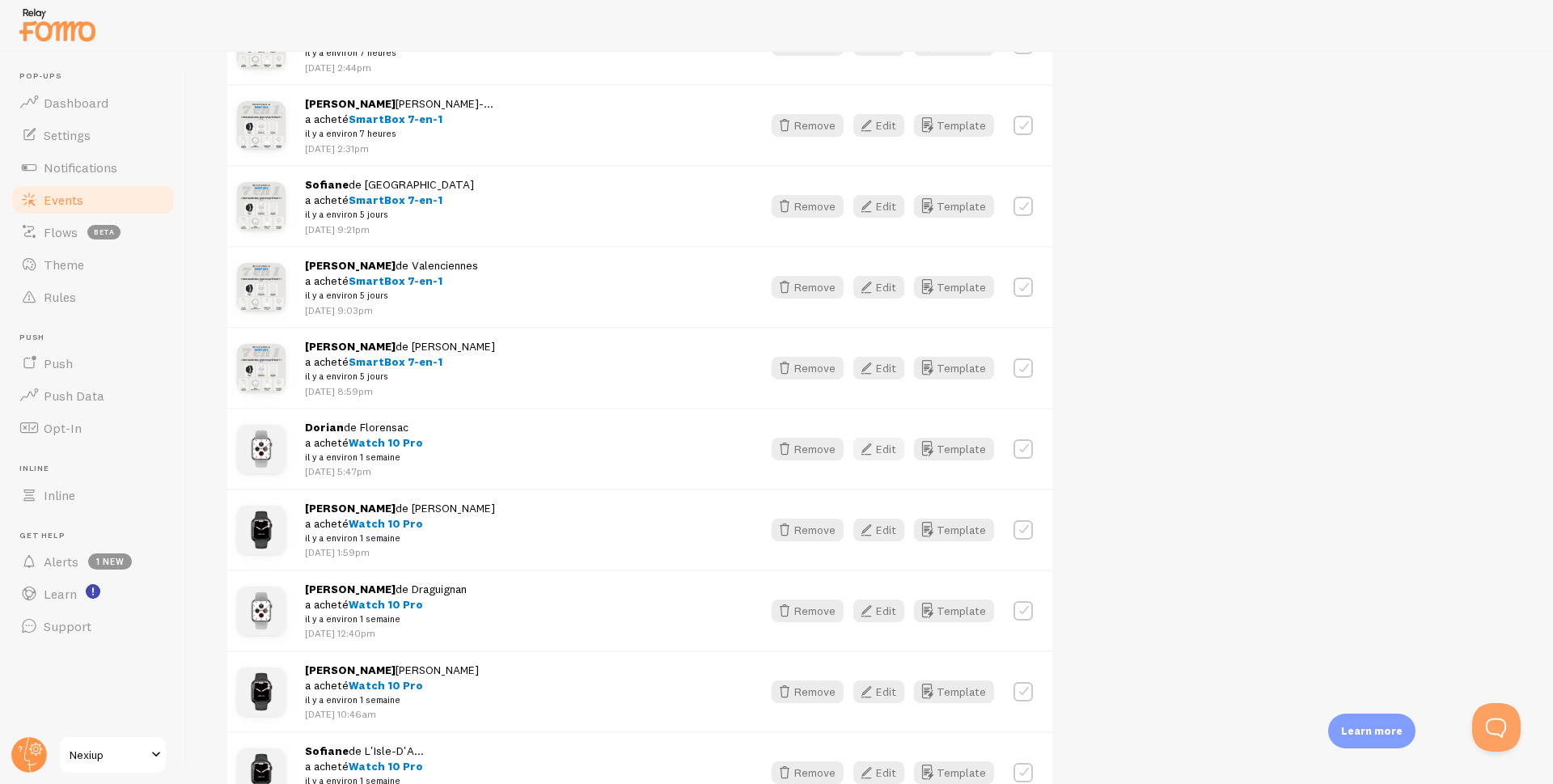
click at [880, 451] on button "Edit" at bounding box center [879, 449] width 51 height 23
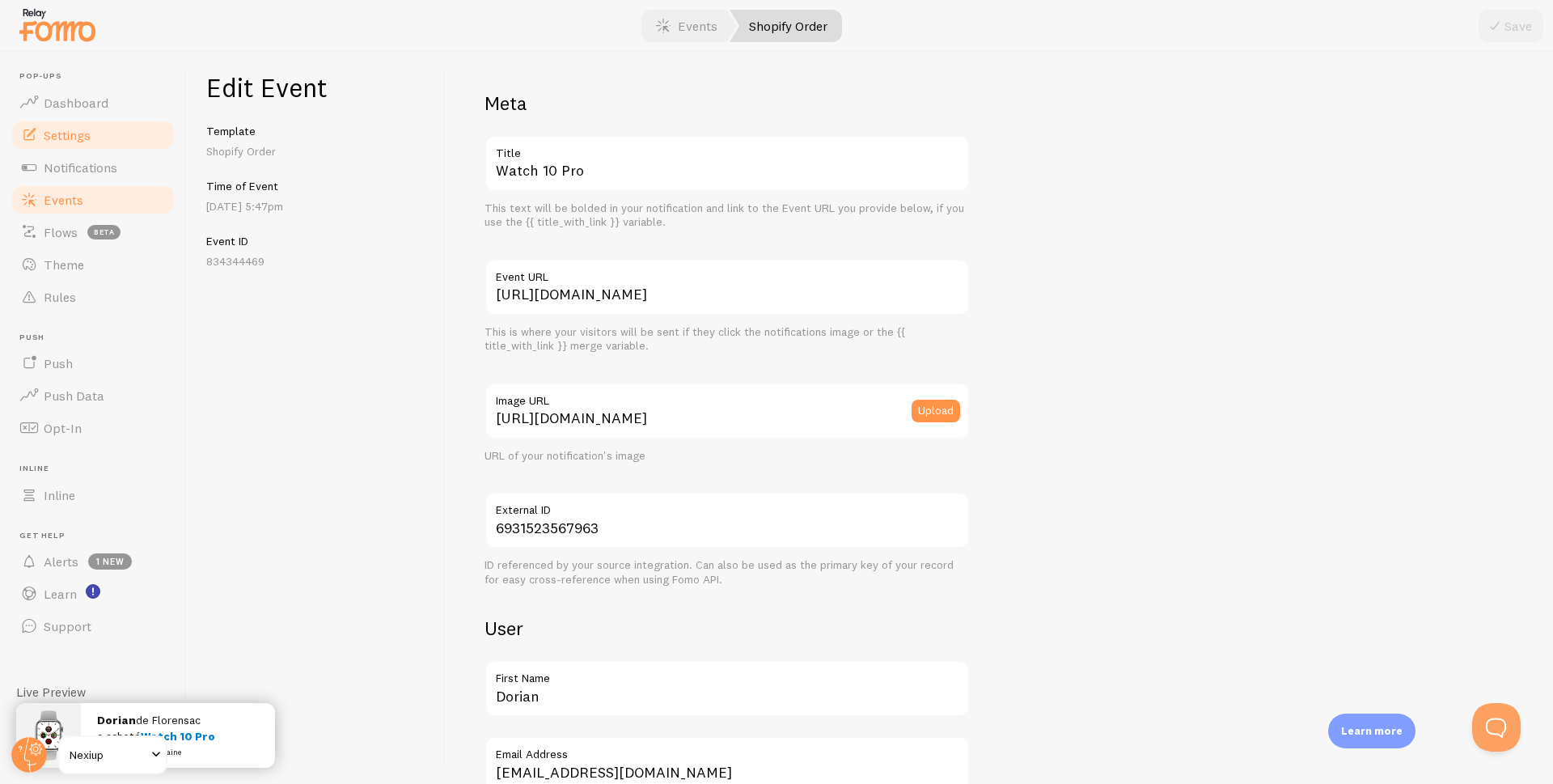
click at [65, 133] on span "Settings" at bounding box center [67, 135] width 47 height 16
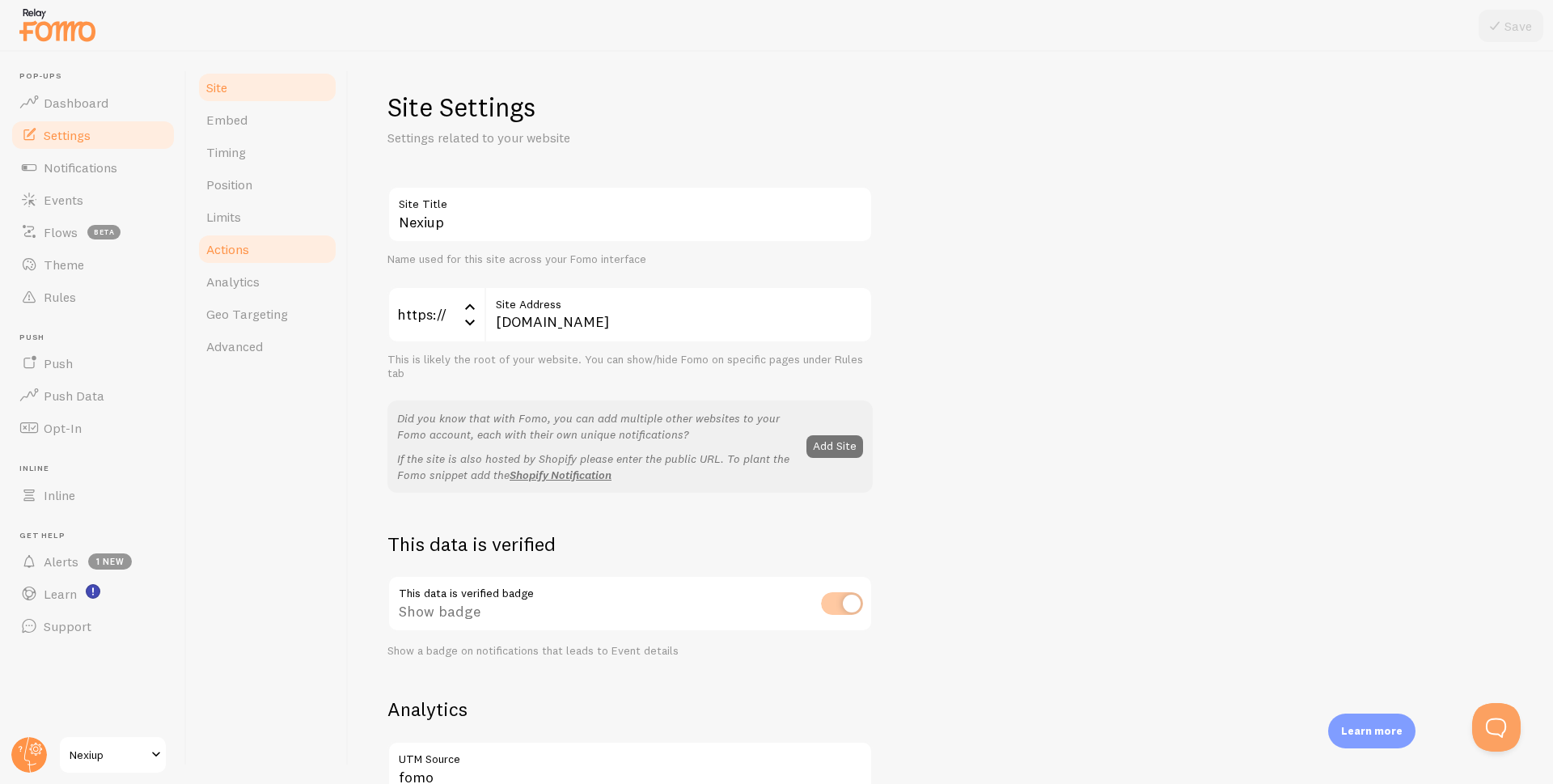
click at [228, 247] on span "Actions" at bounding box center [227, 249] width 42 height 16
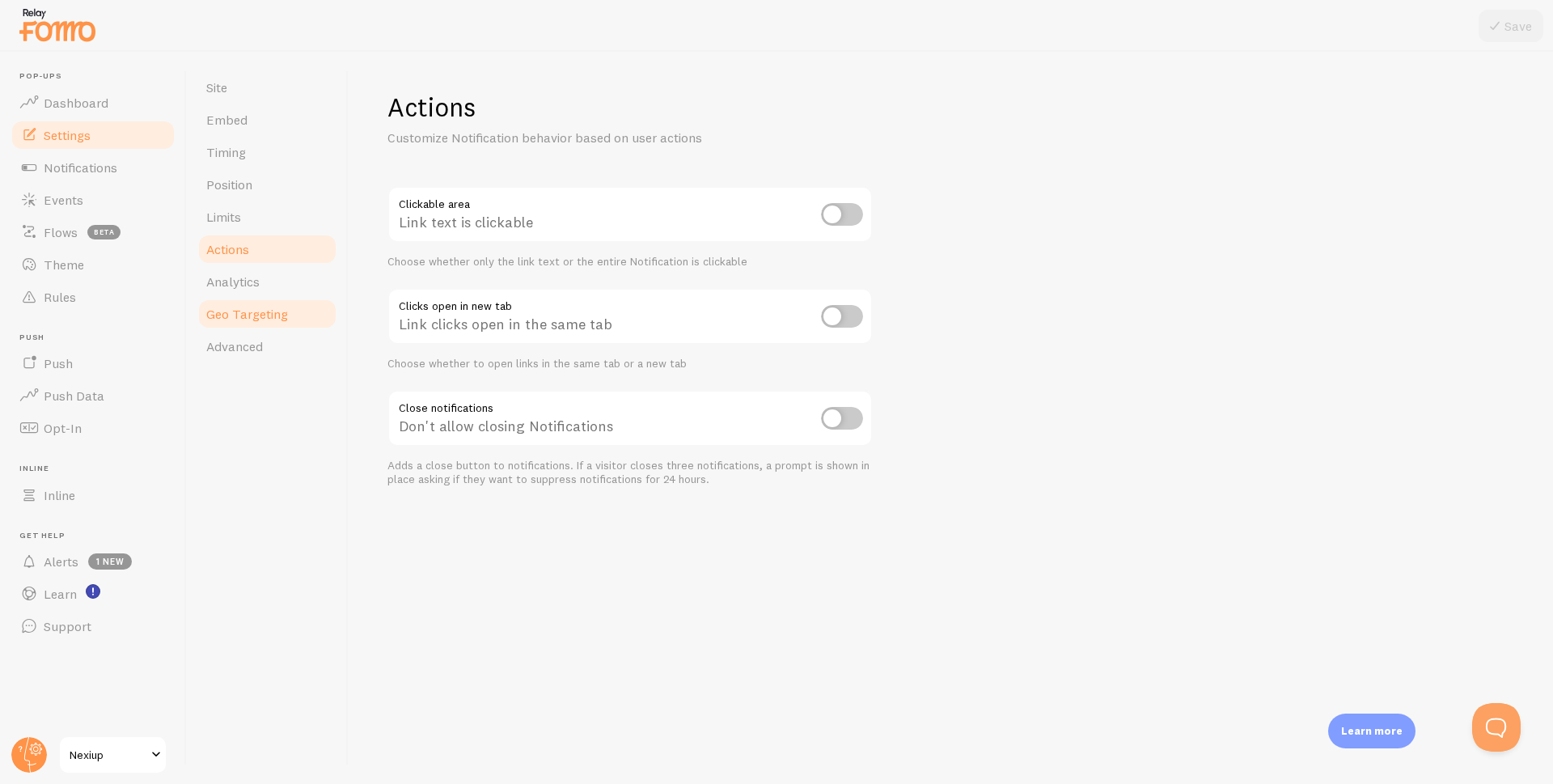
click at [248, 310] on span "Geo Targeting" at bounding box center [247, 313] width 82 height 16
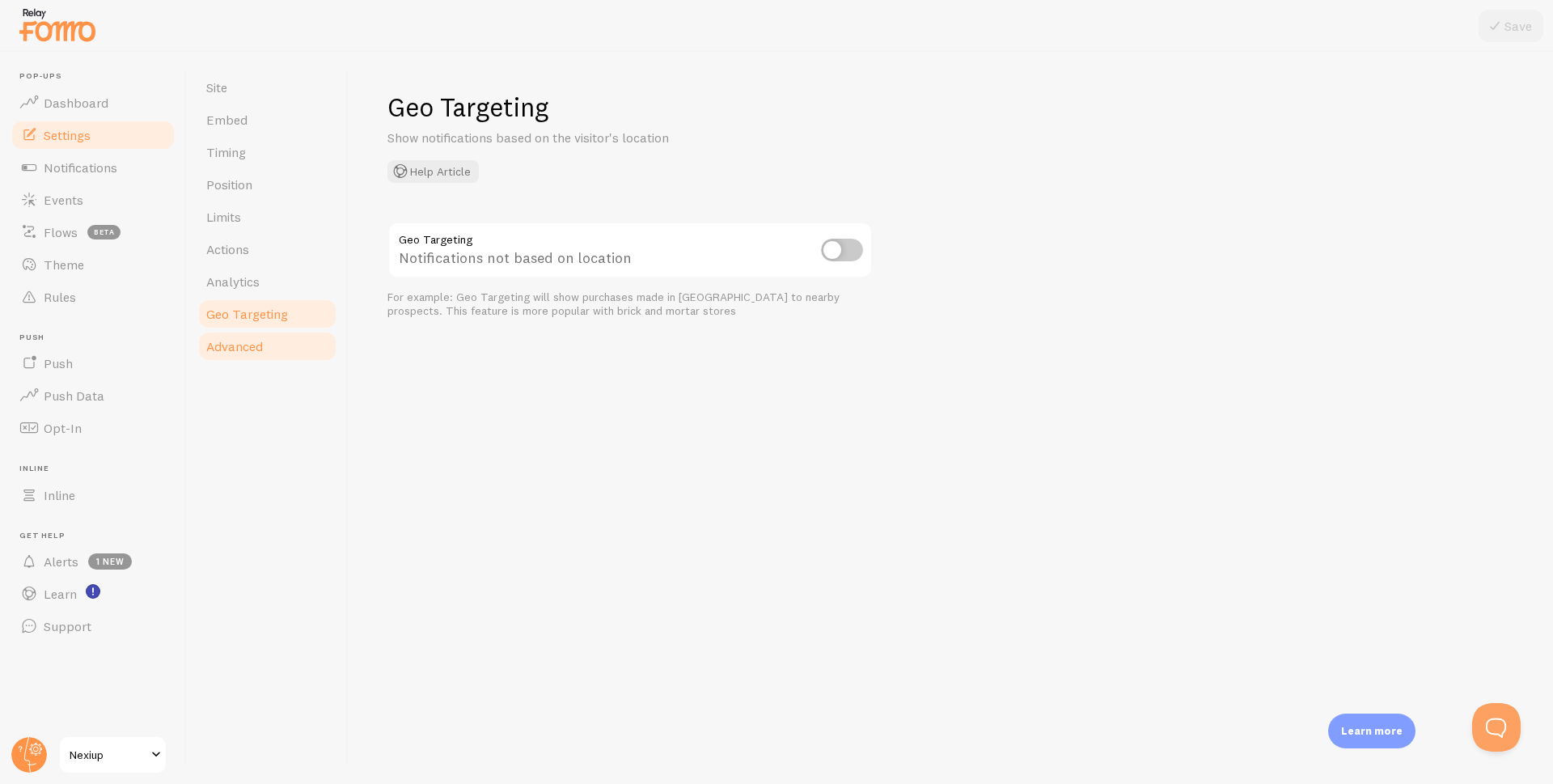
click at [230, 342] on span "Advanced" at bounding box center [235, 345] width 57 height 16
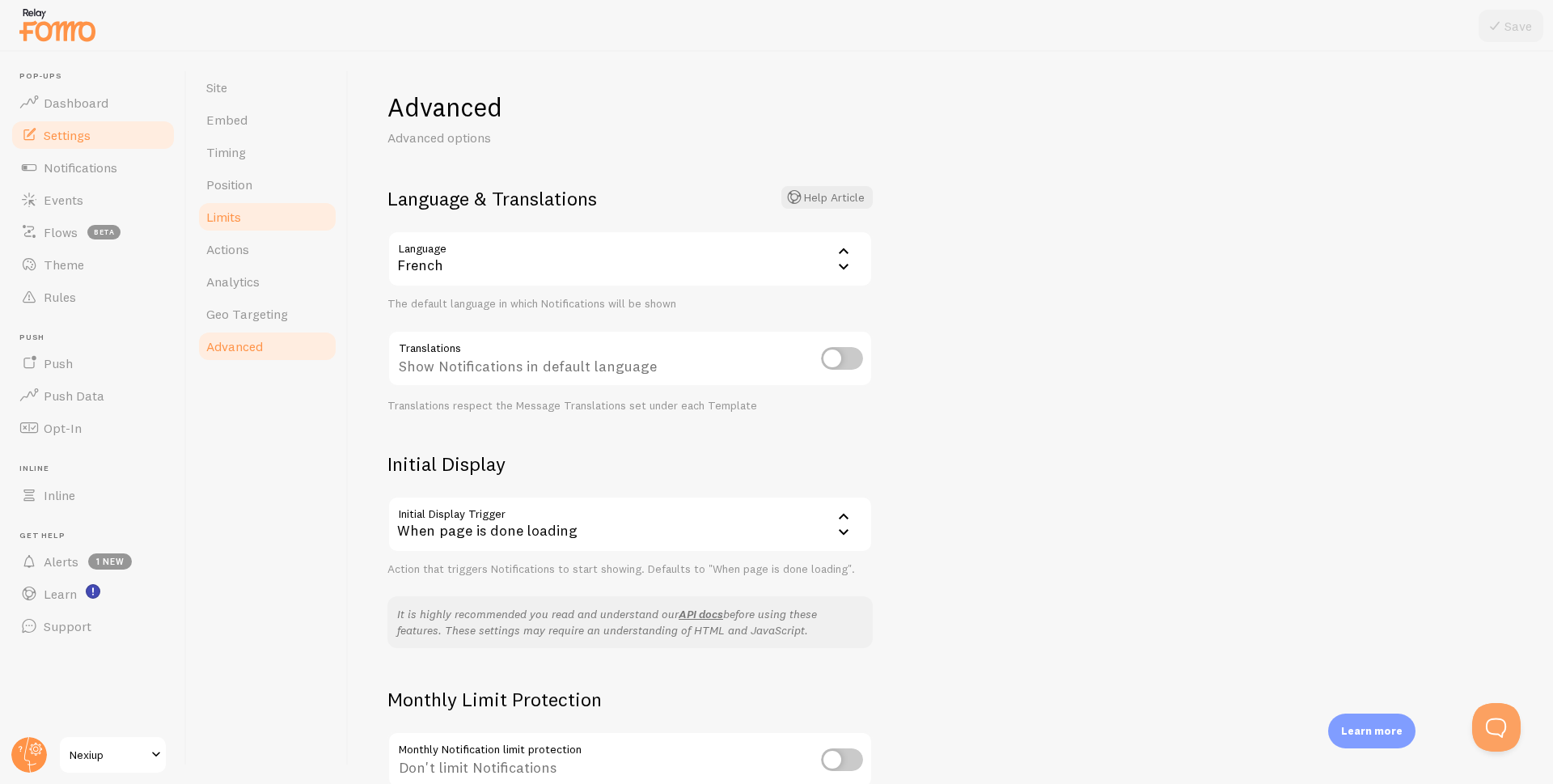
click at [240, 216] on span "Limits" at bounding box center [224, 216] width 35 height 16
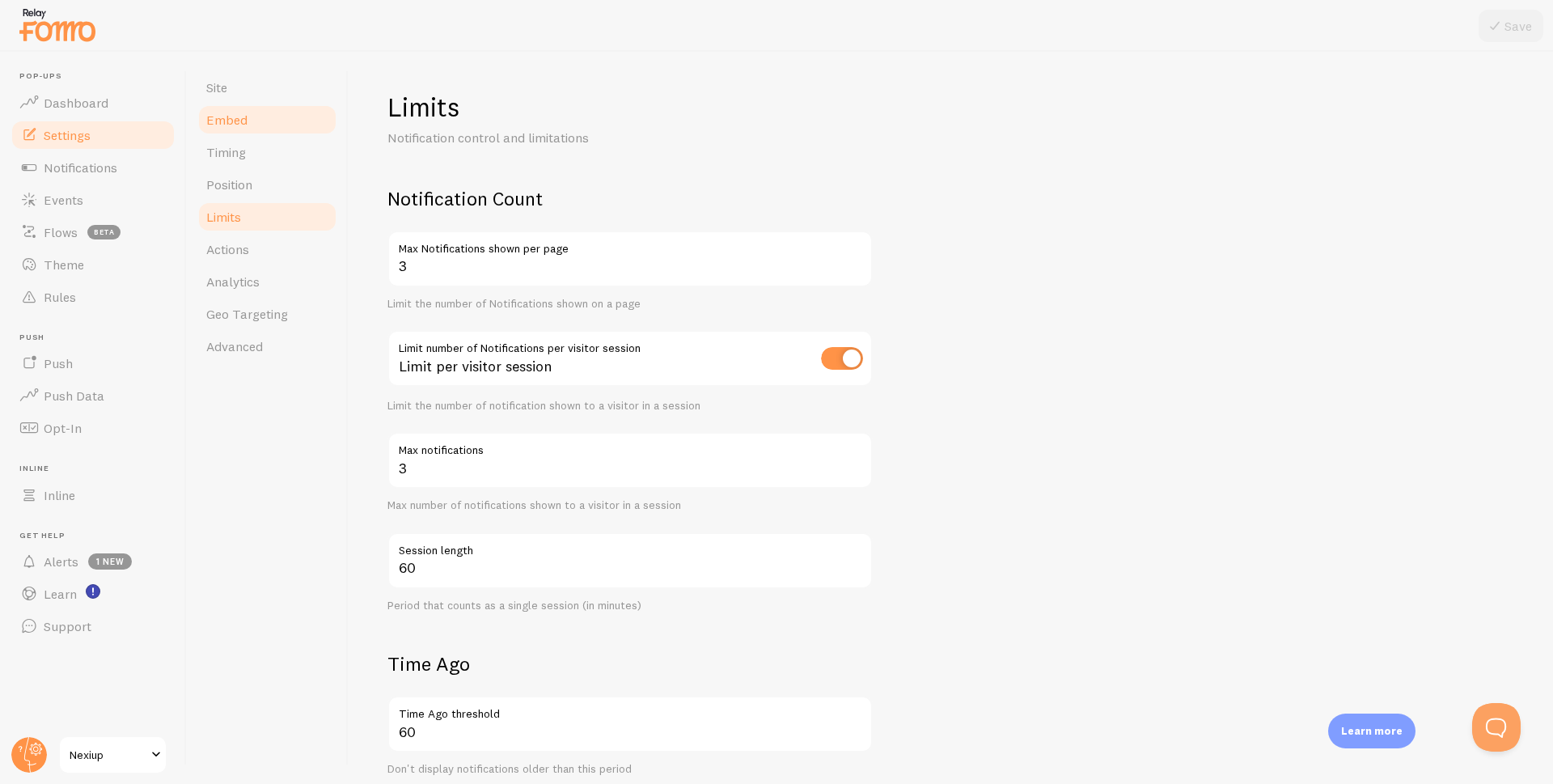
click at [236, 122] on span "Embed" at bounding box center [227, 119] width 42 height 16
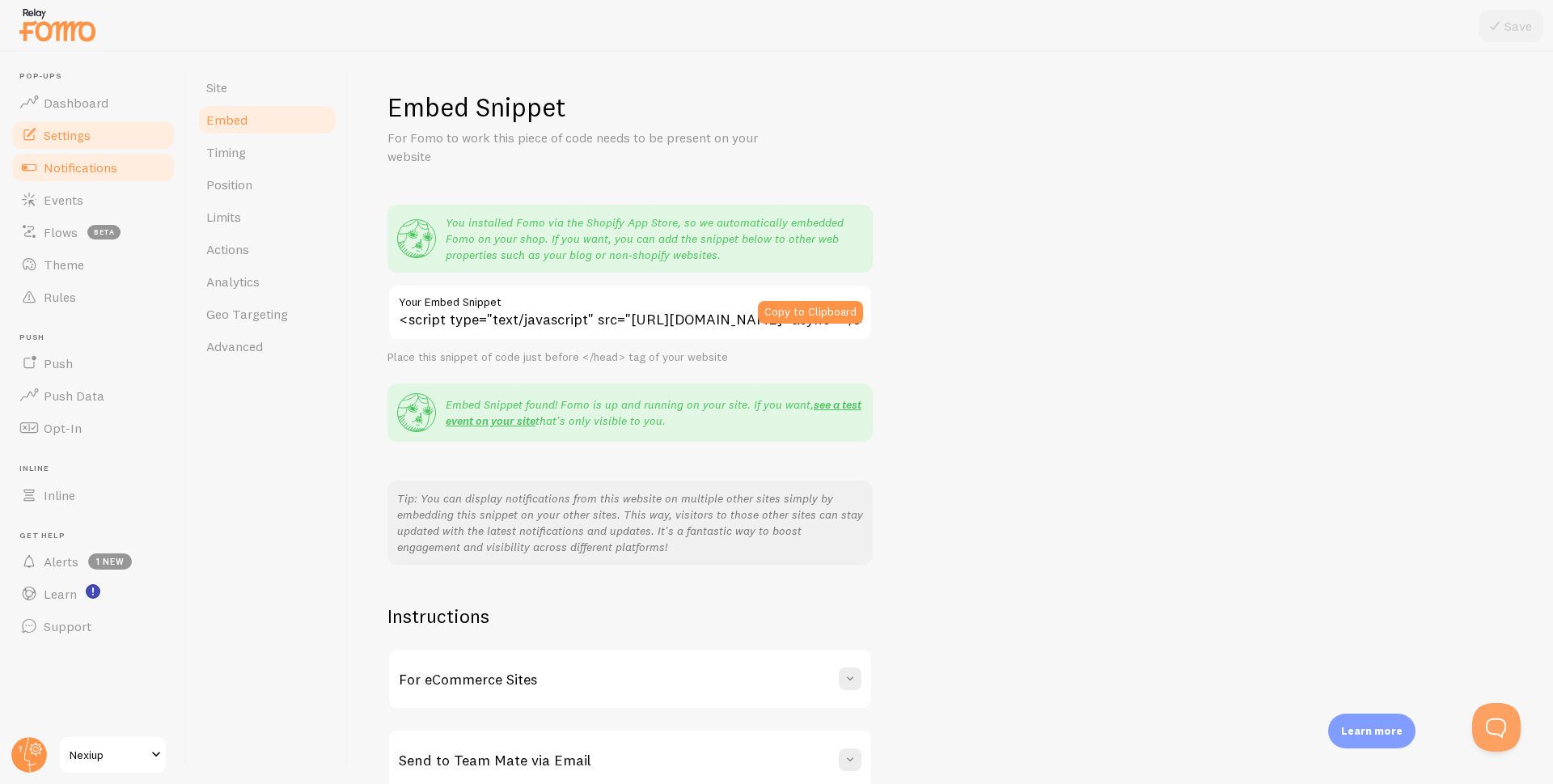
click at [78, 165] on span "Notifications" at bounding box center [80, 167] width 74 height 16
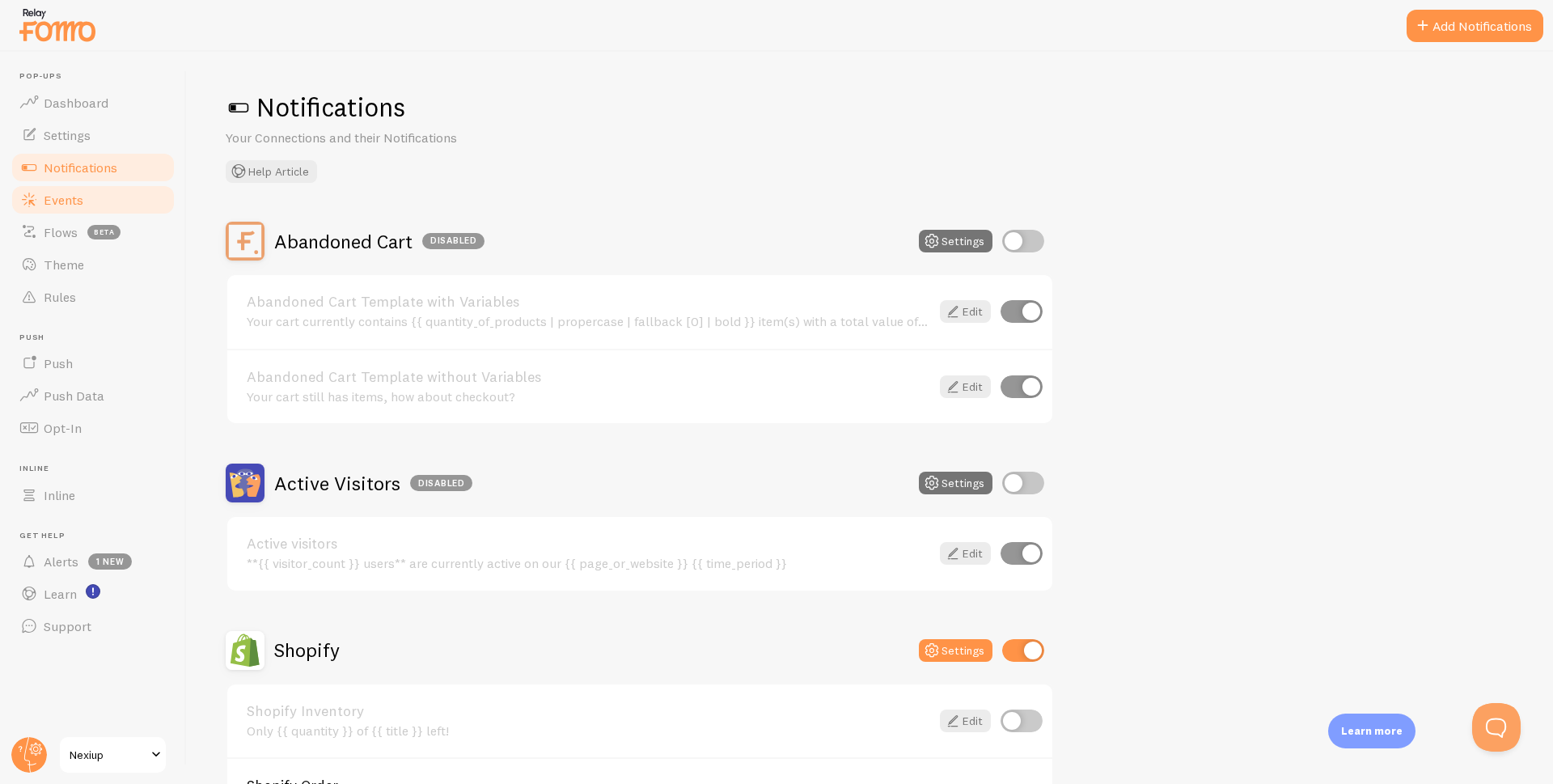
click at [73, 197] on span "Events" at bounding box center [63, 199] width 40 height 16
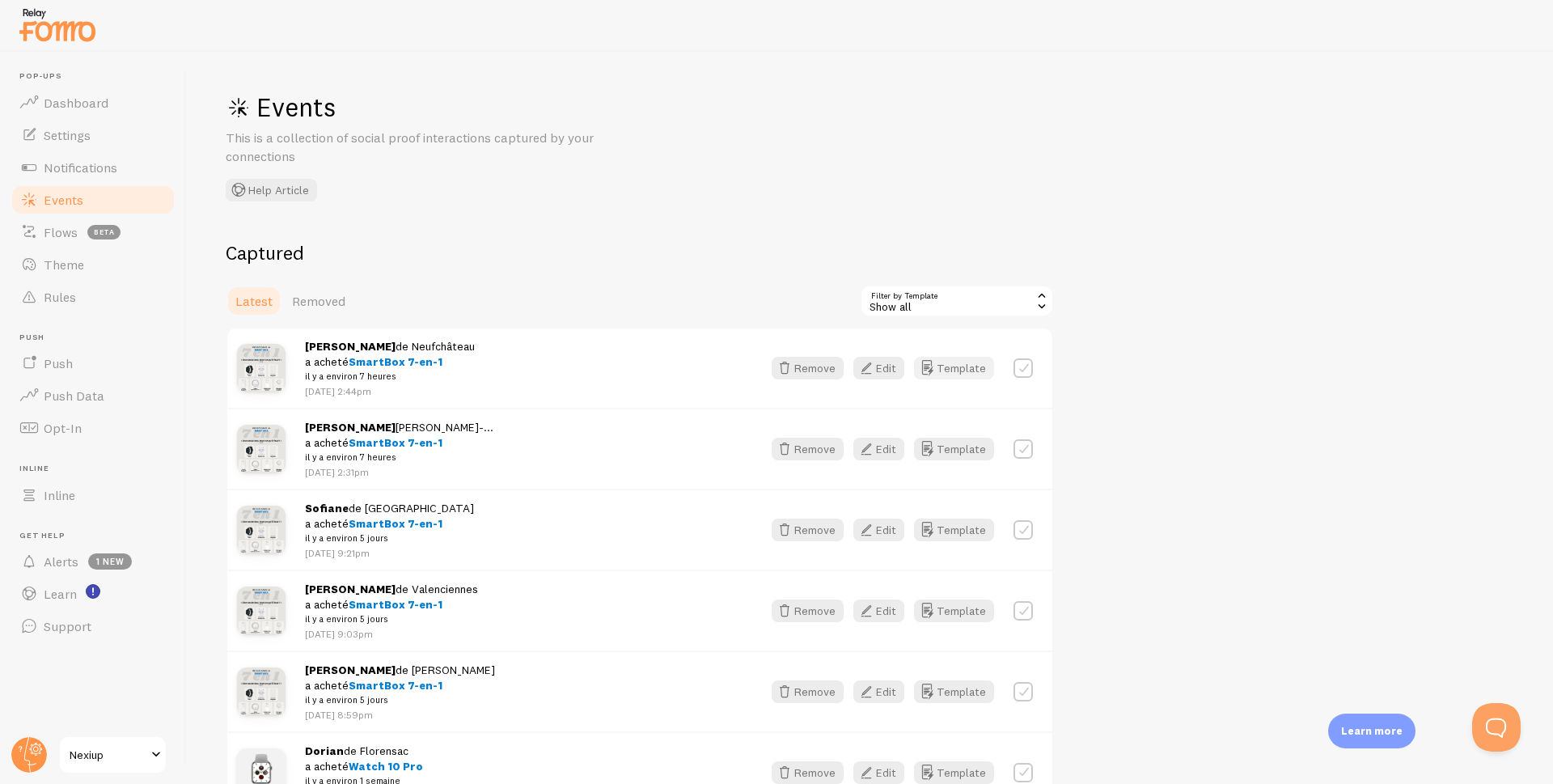
click at [954, 365] on button "Template" at bounding box center [954, 368] width 80 height 23
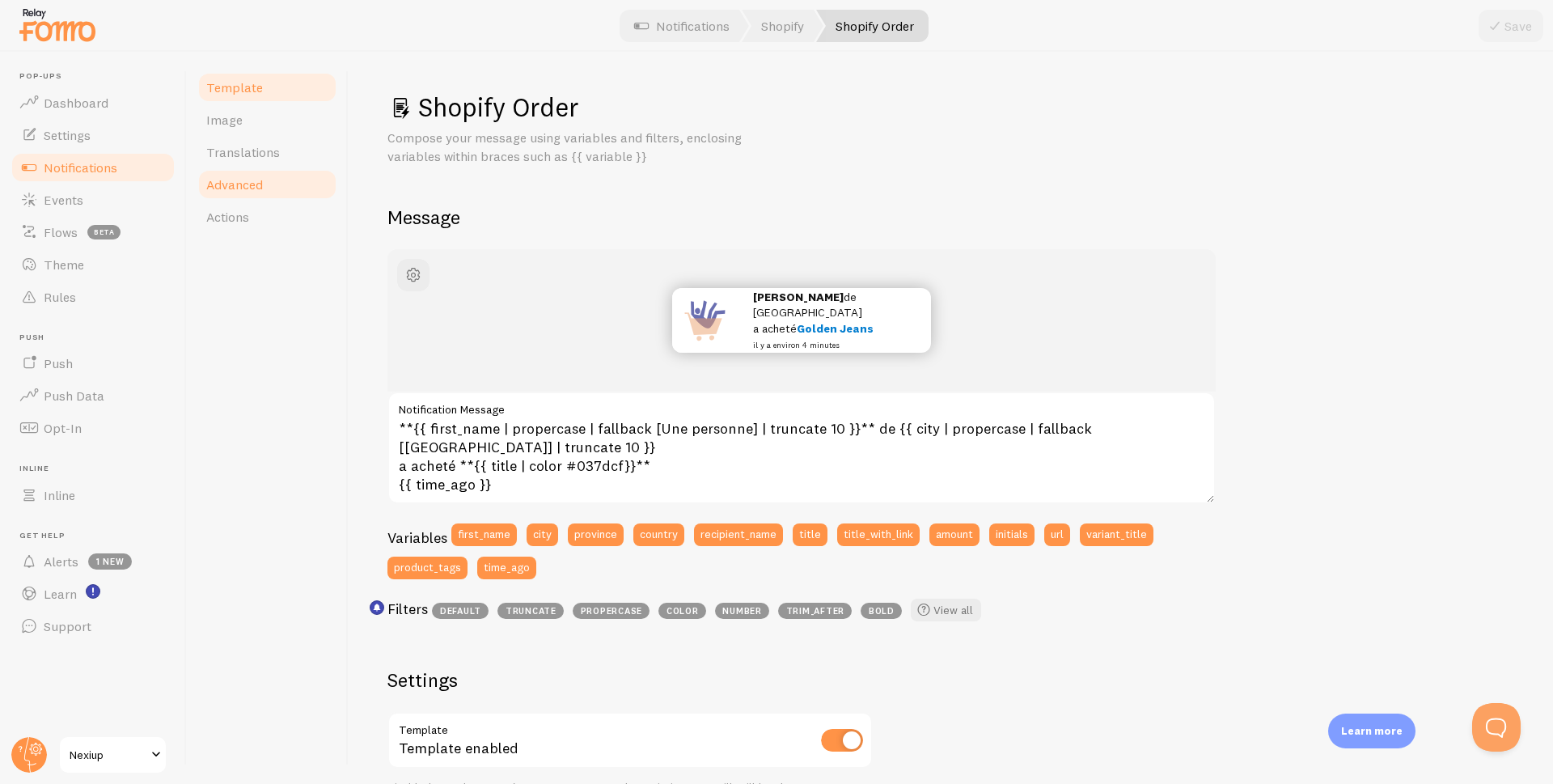
click at [231, 193] on link "Advanced" at bounding box center [267, 184] width 142 height 32
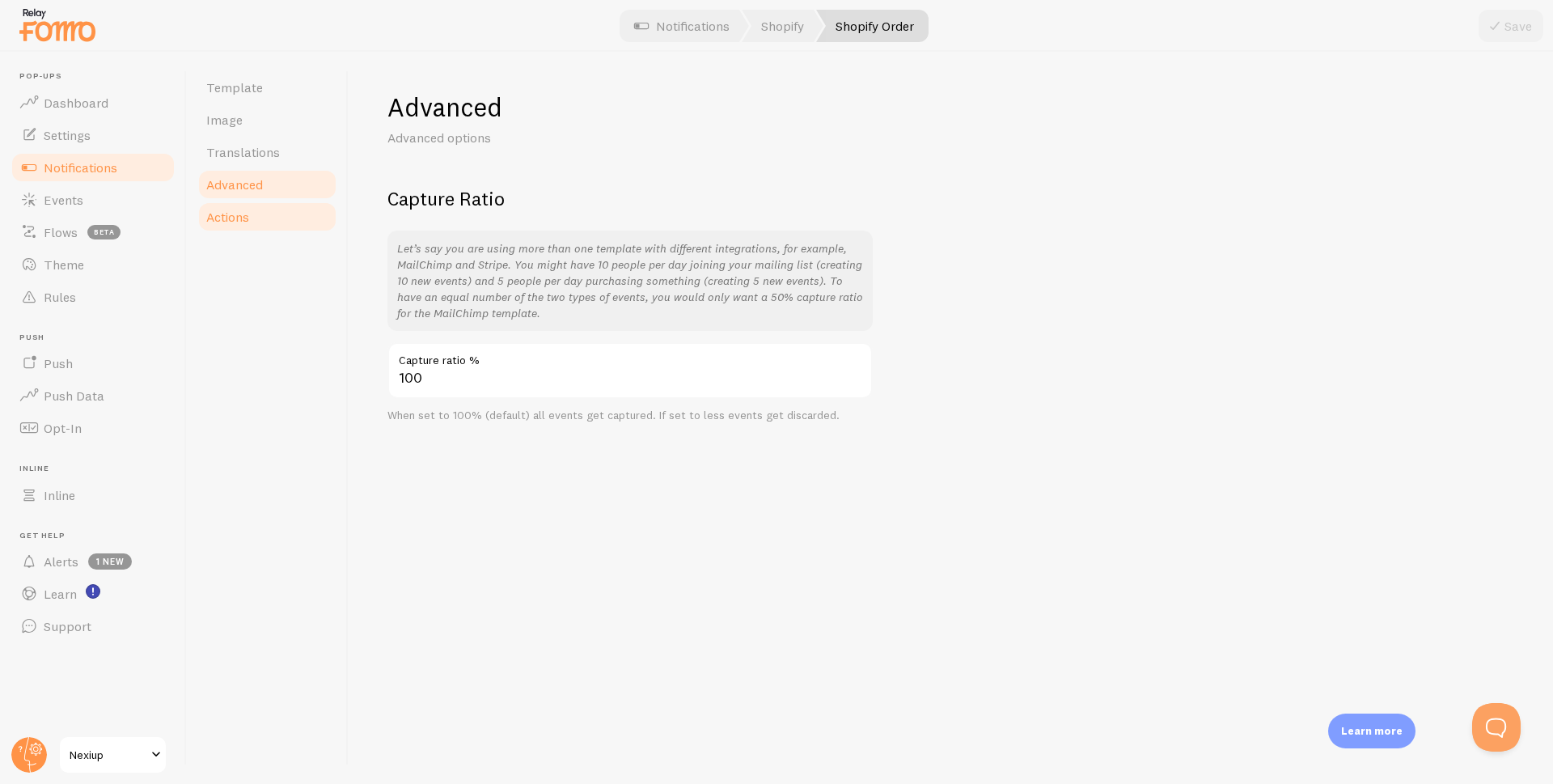
click at [232, 209] on span "Actions" at bounding box center [227, 216] width 42 height 16
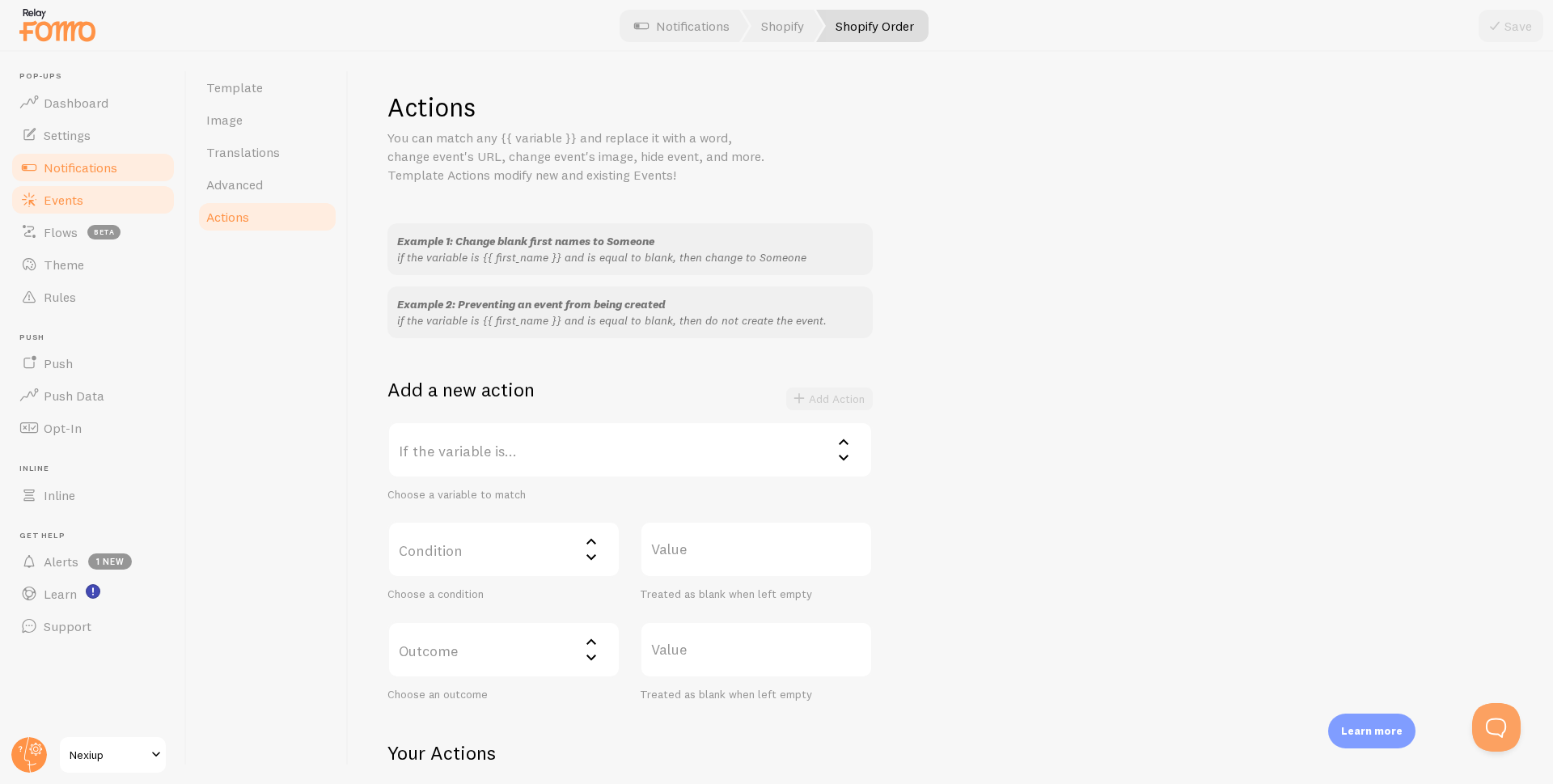
click at [45, 193] on span "Events" at bounding box center [63, 199] width 40 height 16
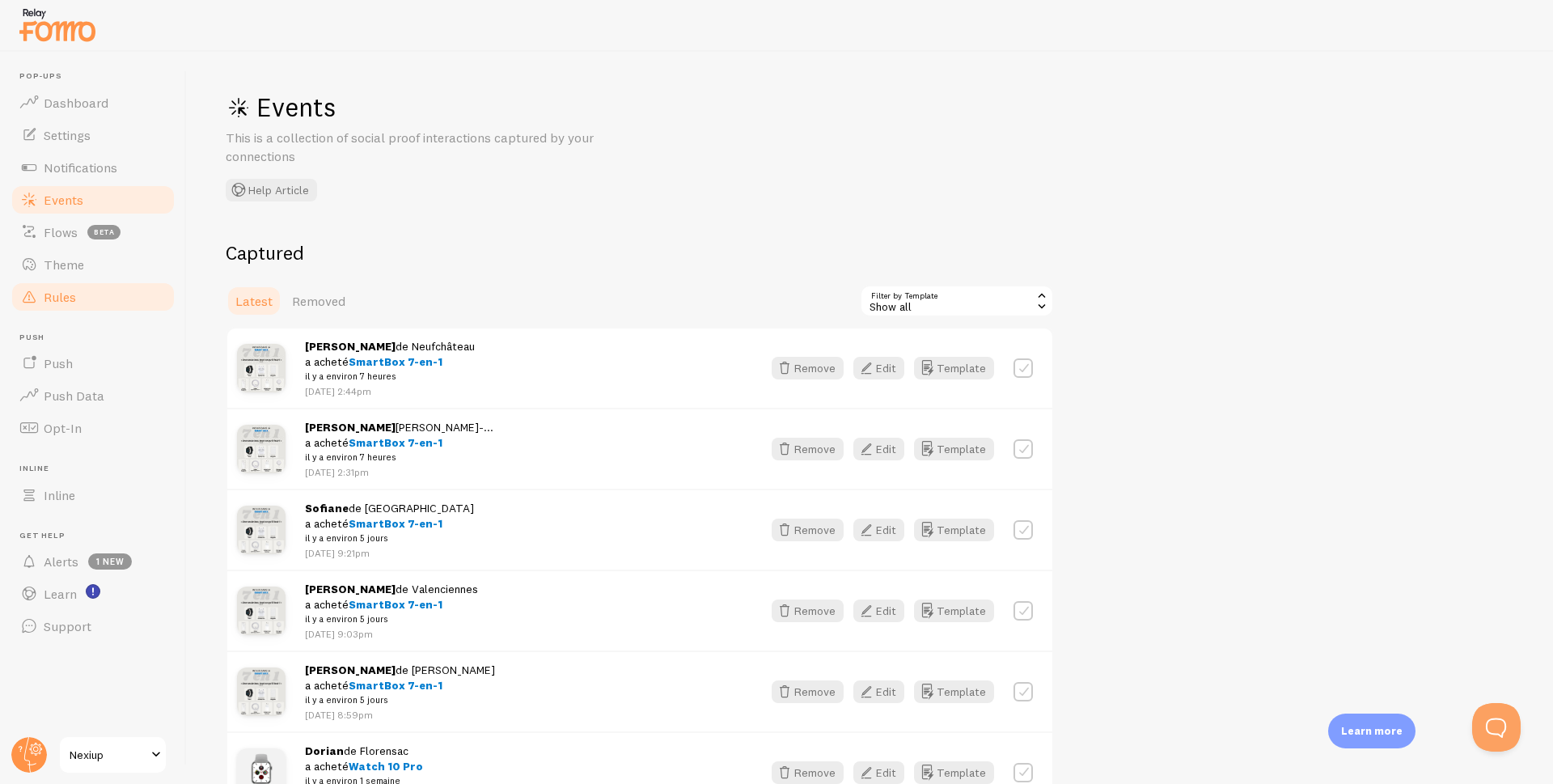
click at [48, 303] on span "Rules" at bounding box center [59, 296] width 32 height 16
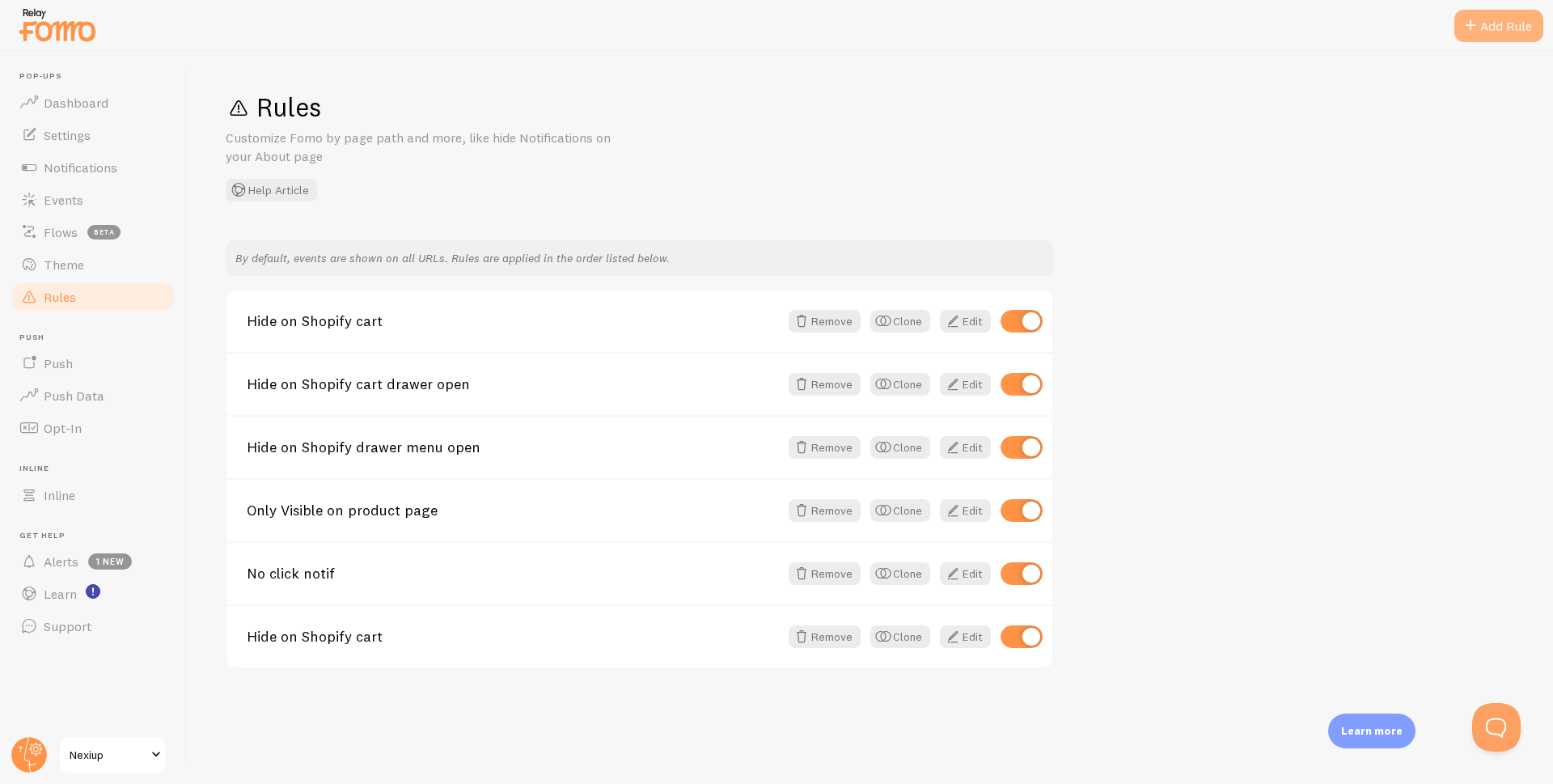
click at [1486, 36] on div "Add Rule" at bounding box center [1499, 25] width 89 height 32
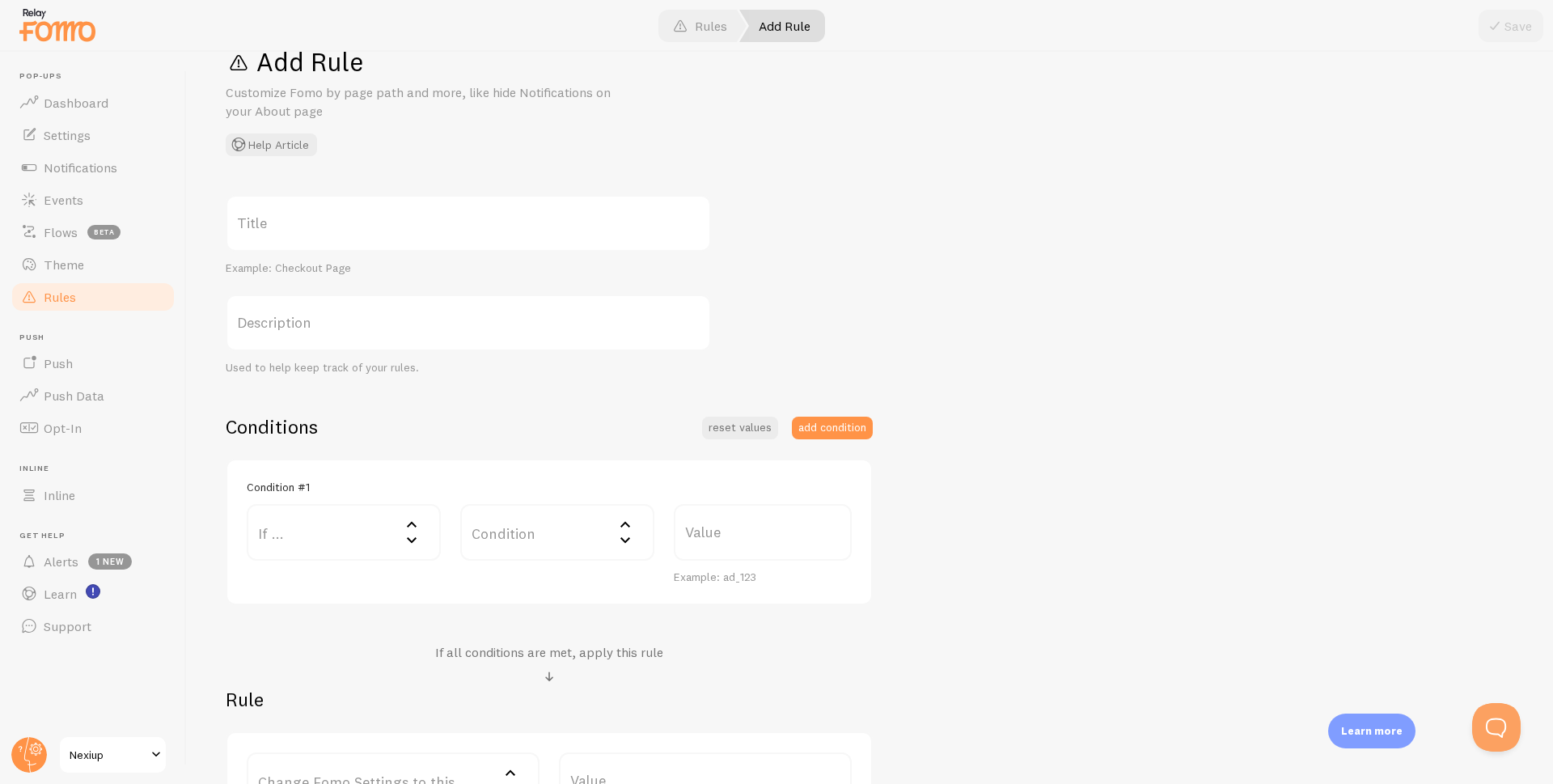
scroll to position [234, 0]
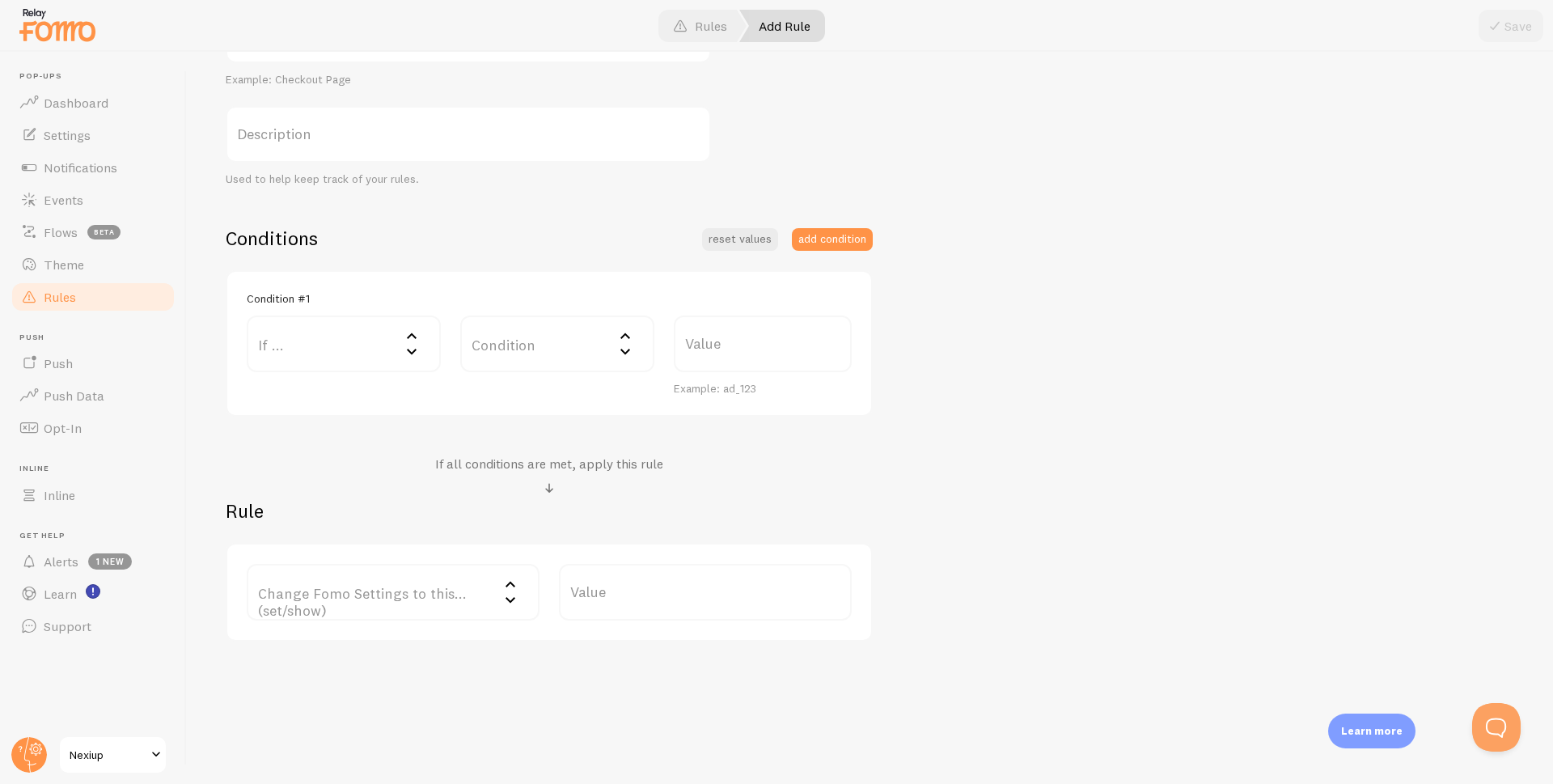
click at [551, 490] on span at bounding box center [549, 489] width 20 height 20
click at [553, 463] on h4 "If all conditions are met, apply this rule" at bounding box center [549, 464] width 228 height 17
click at [820, 242] on button "add condition" at bounding box center [832, 240] width 81 height 23
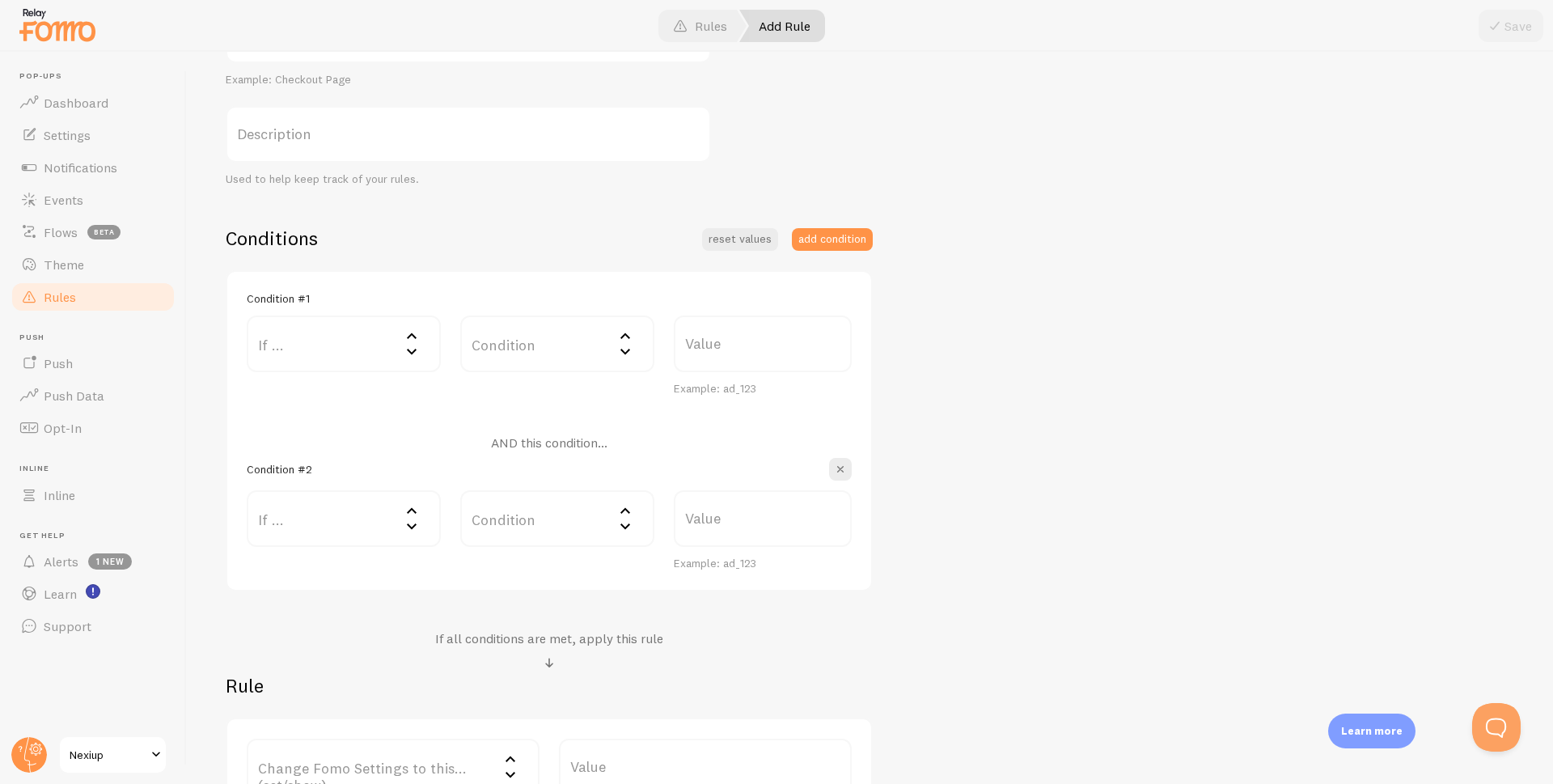
click at [557, 442] on h4 "AND this condition..." at bounding box center [548, 442] width 116 height 17
click at [843, 467] on span "button" at bounding box center [840, 469] width 16 height 16
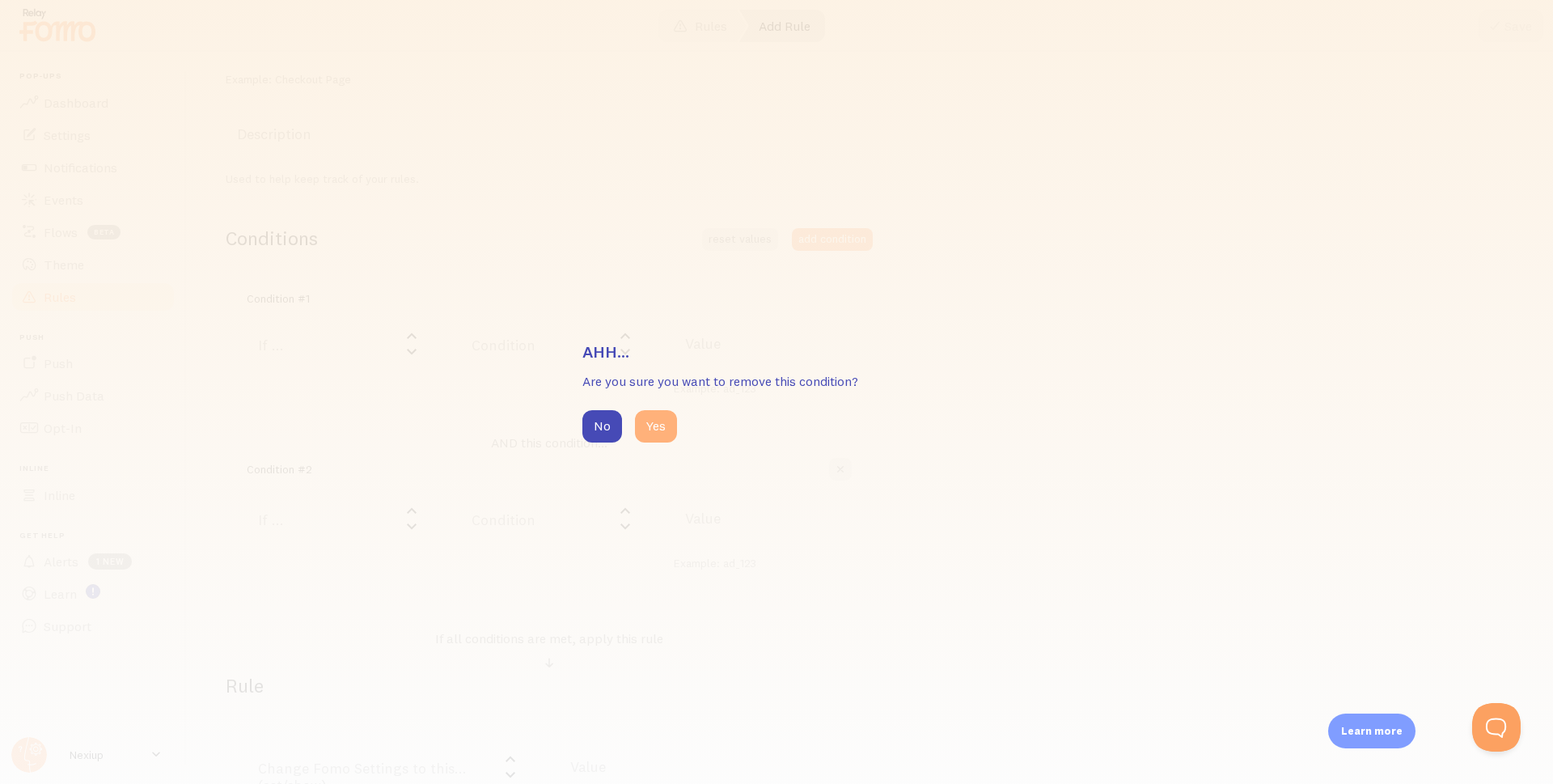
click at [655, 428] on button "Yes" at bounding box center [656, 426] width 42 height 32
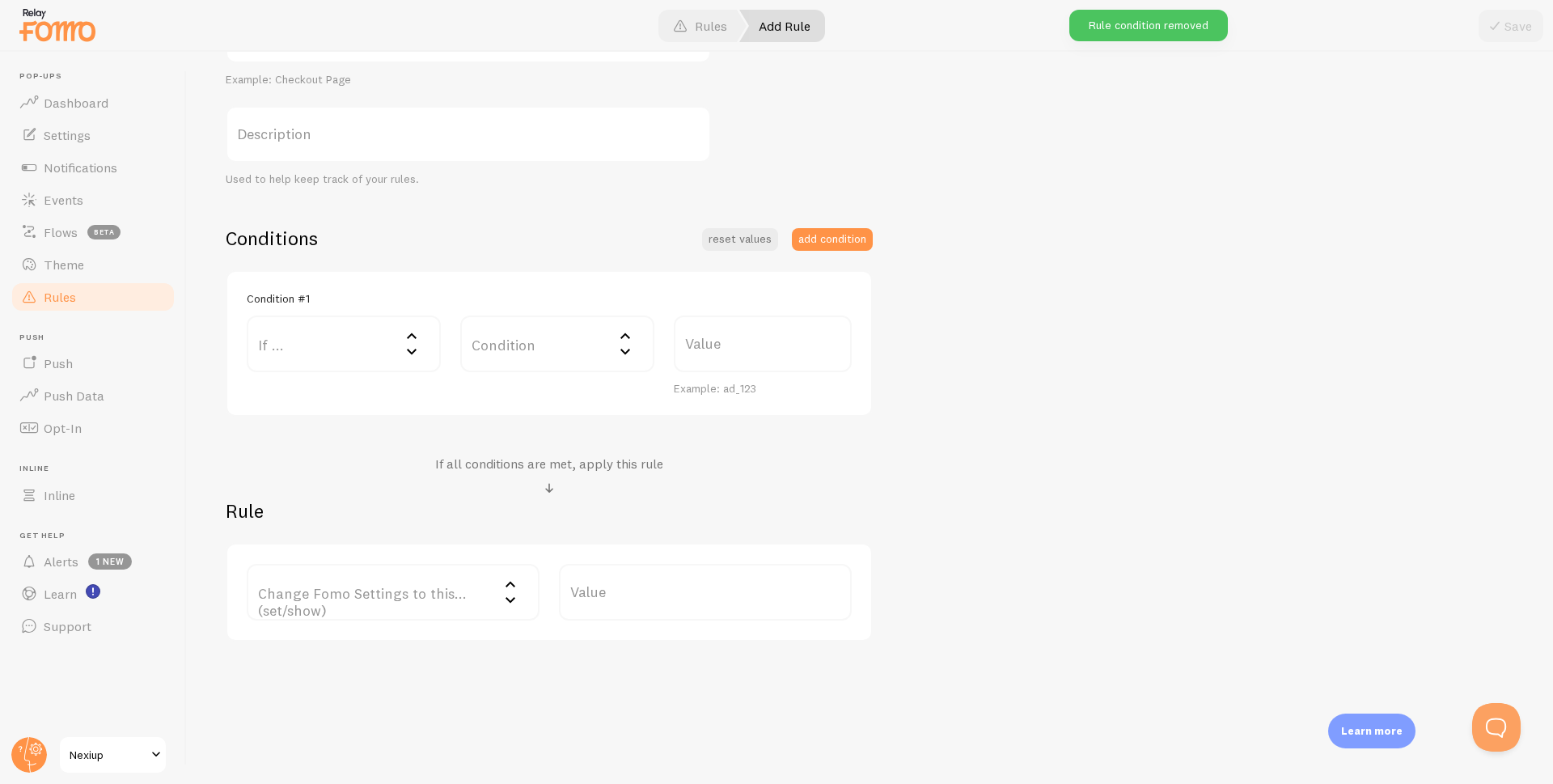
click at [369, 594] on label "Change Fomo Settings to this... (set/show)" at bounding box center [393, 592] width 292 height 57
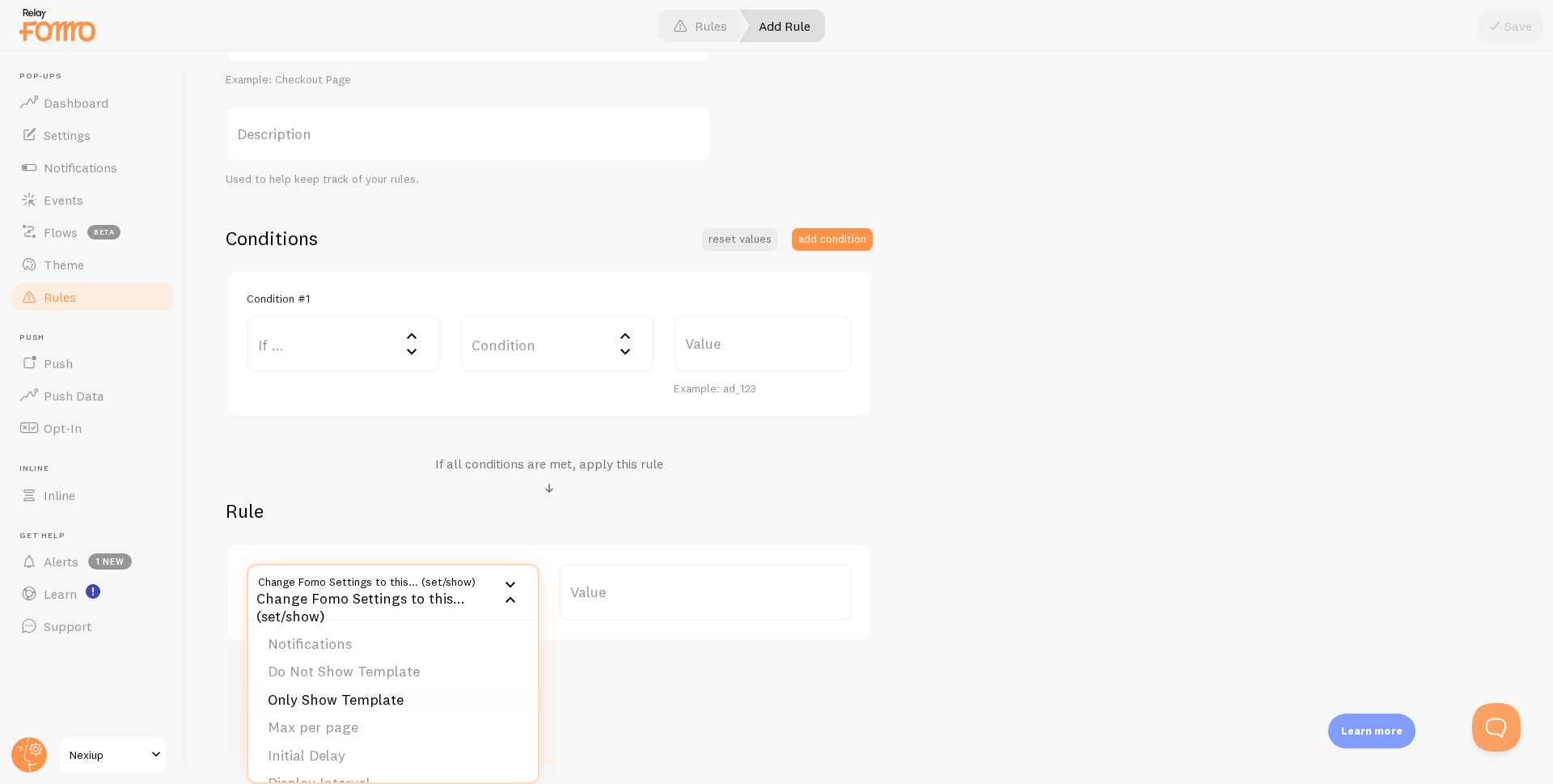
click at [353, 704] on li "Only Show Template" at bounding box center [392, 700] width 290 height 28
click at [662, 595] on label "Template" at bounding box center [706, 592] width 292 height 57
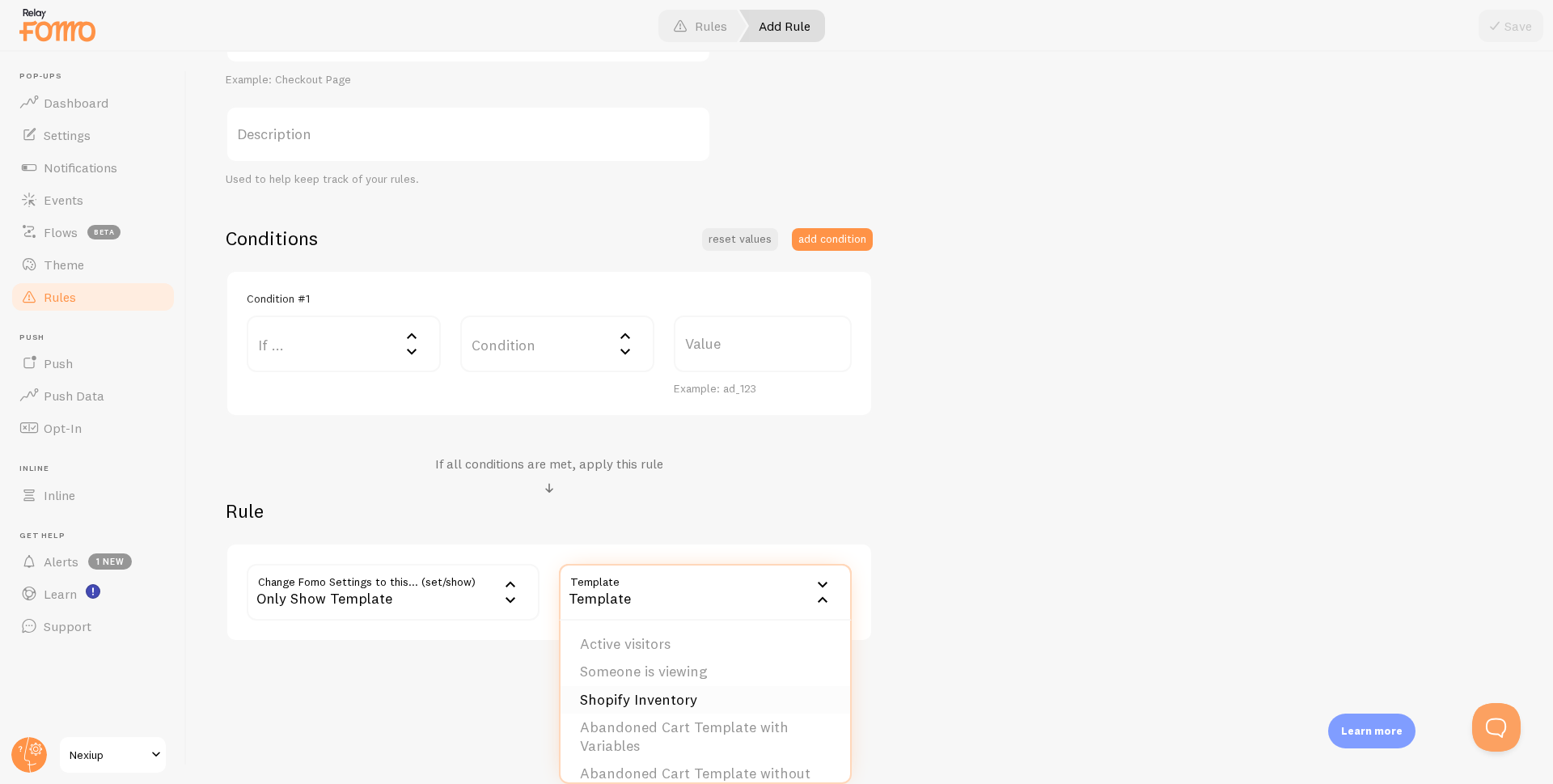
click at [621, 707] on li "Shopify Inventory" at bounding box center [705, 700] width 290 height 28
click at [703, 597] on div "Shopify Inventory" at bounding box center [706, 592] width 292 height 57
click at [671, 695] on li "Abandoned Cart Template without Variables" at bounding box center [705, 701] width 290 height 46
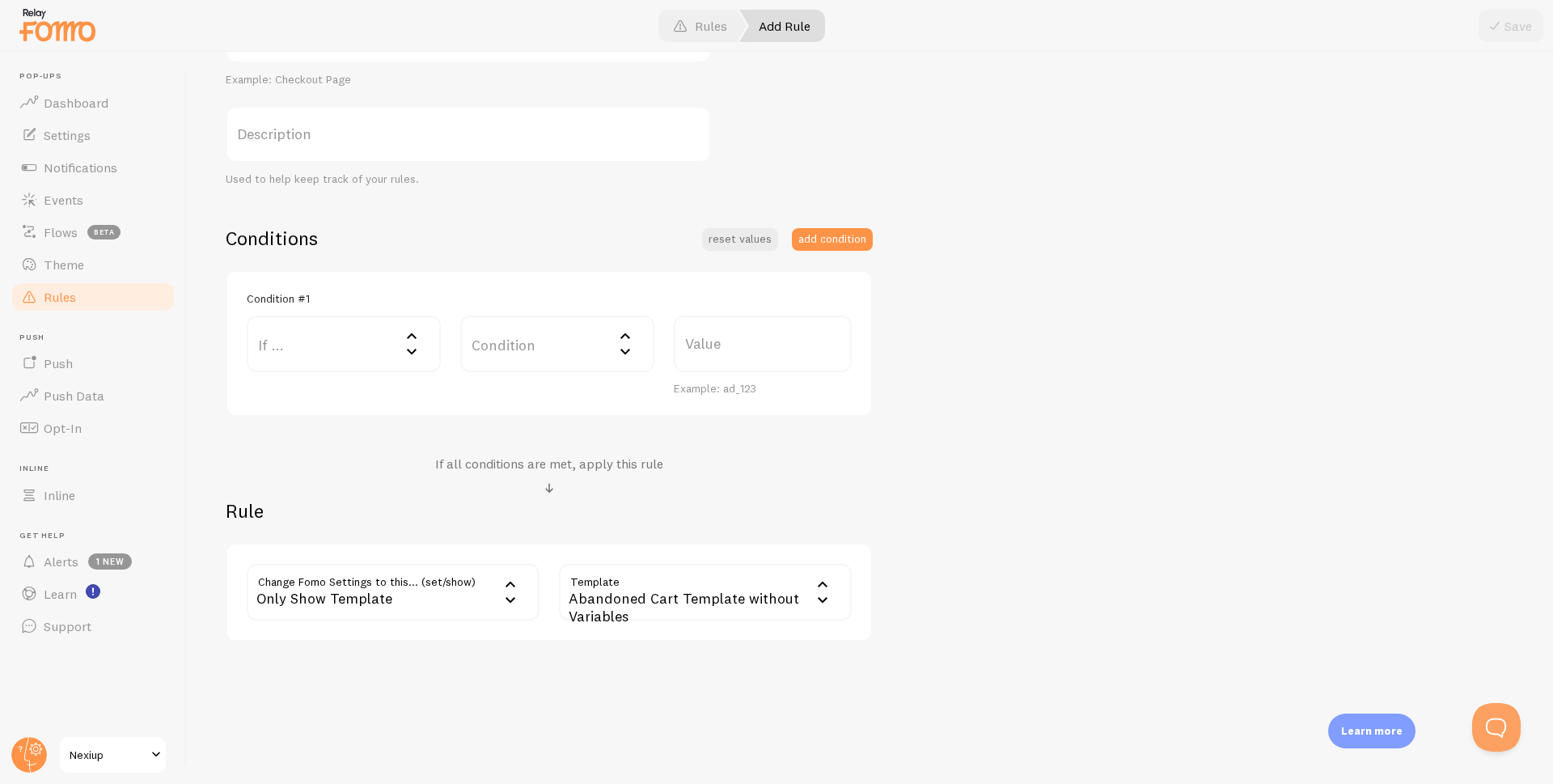
click at [671, 608] on div "Abandoned Cart Template without Variables" at bounding box center [706, 592] width 292 height 57
click at [644, 678] on li "Shopify Order" at bounding box center [705, 676] width 290 height 28
click at [485, 585] on div "Only Show Template" at bounding box center [393, 592] width 292 height 57
click at [349, 667] on li "Do Not Show Template" at bounding box center [392, 672] width 290 height 28
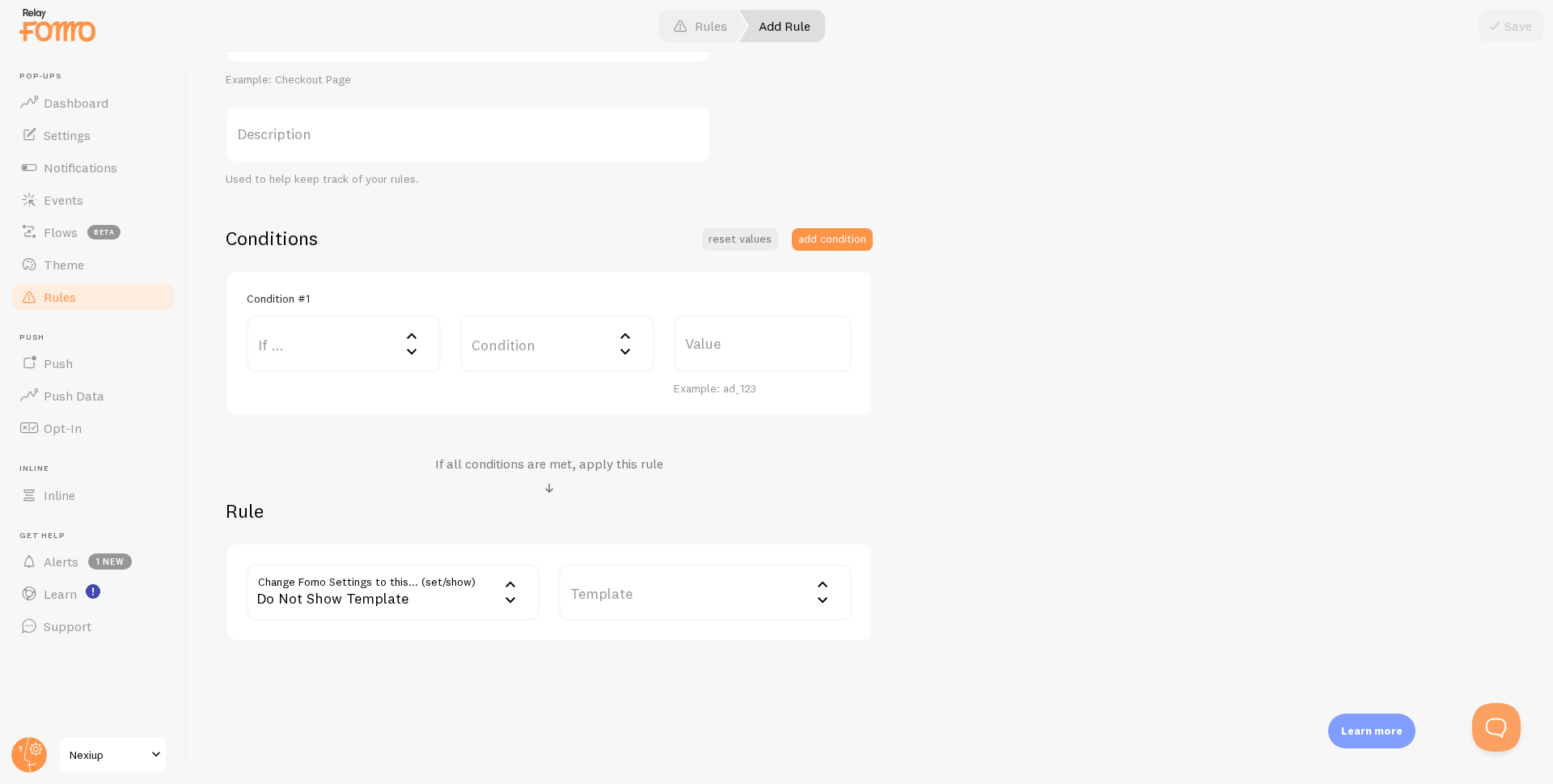
click at [667, 592] on label "Template" at bounding box center [706, 592] width 292 height 57
click at [508, 699] on div "Add Rule Customize Fomo by page path and more, like hide Notifications on your …" at bounding box center [870, 418] width 1366 height 732
click at [416, 604] on div "Do Not Show Template" at bounding box center [393, 592] width 292 height 57
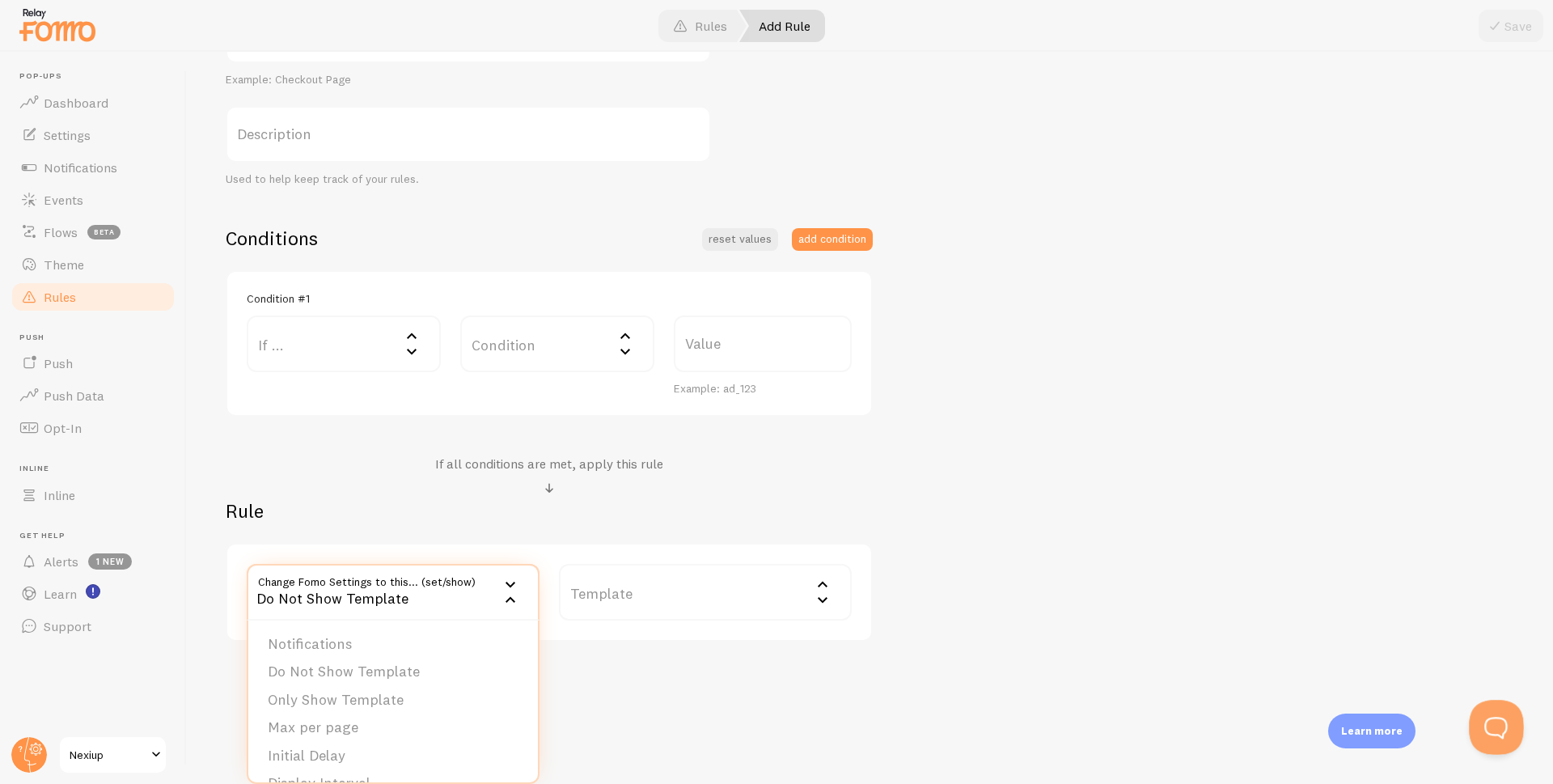
click at [1480, 723] on button "Open Beacon popover" at bounding box center [1493, 724] width 48 height 48
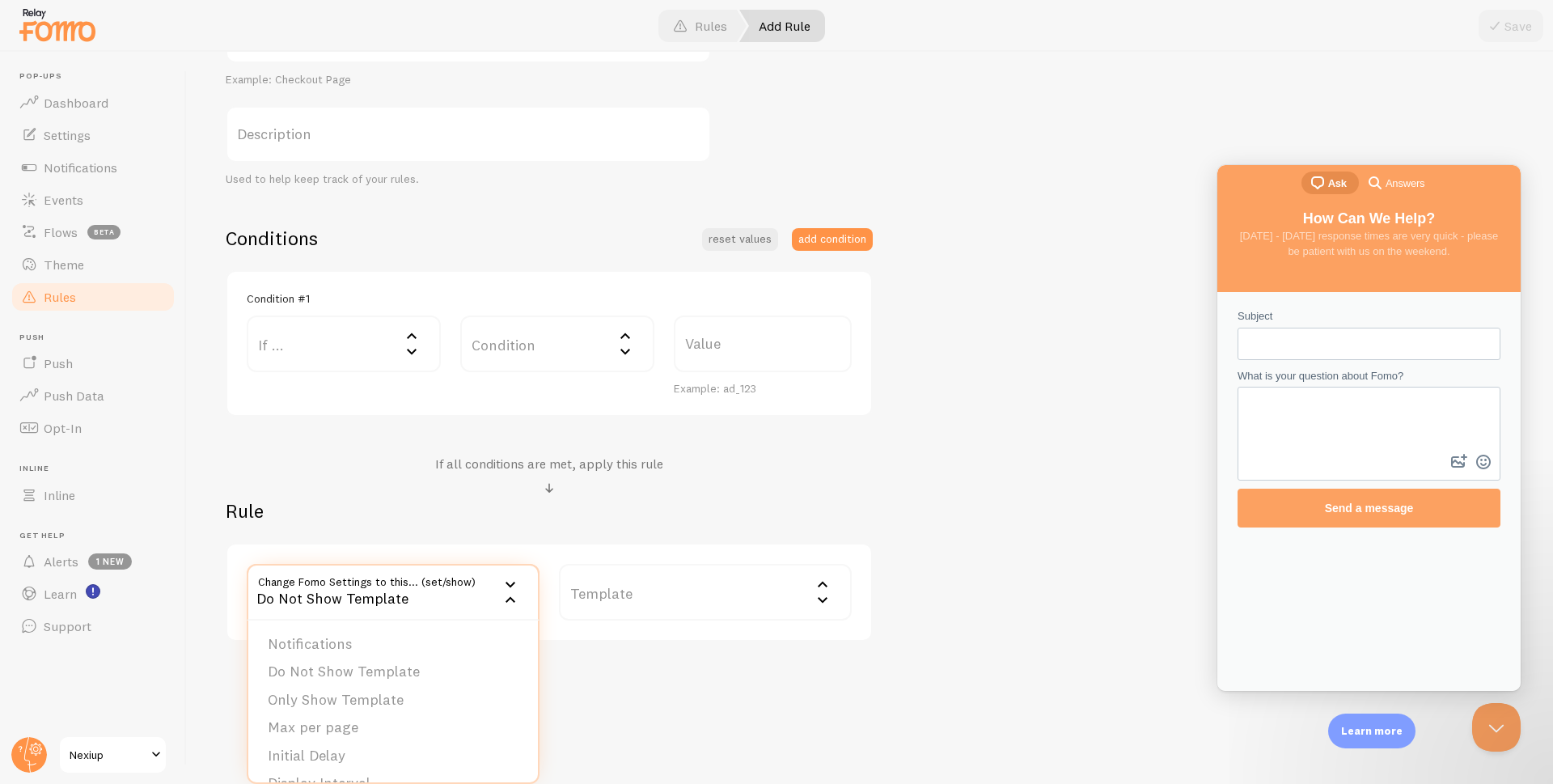
click at [1292, 409] on textarea "What is your question about Fomo?" at bounding box center [1369, 420] width 259 height 62
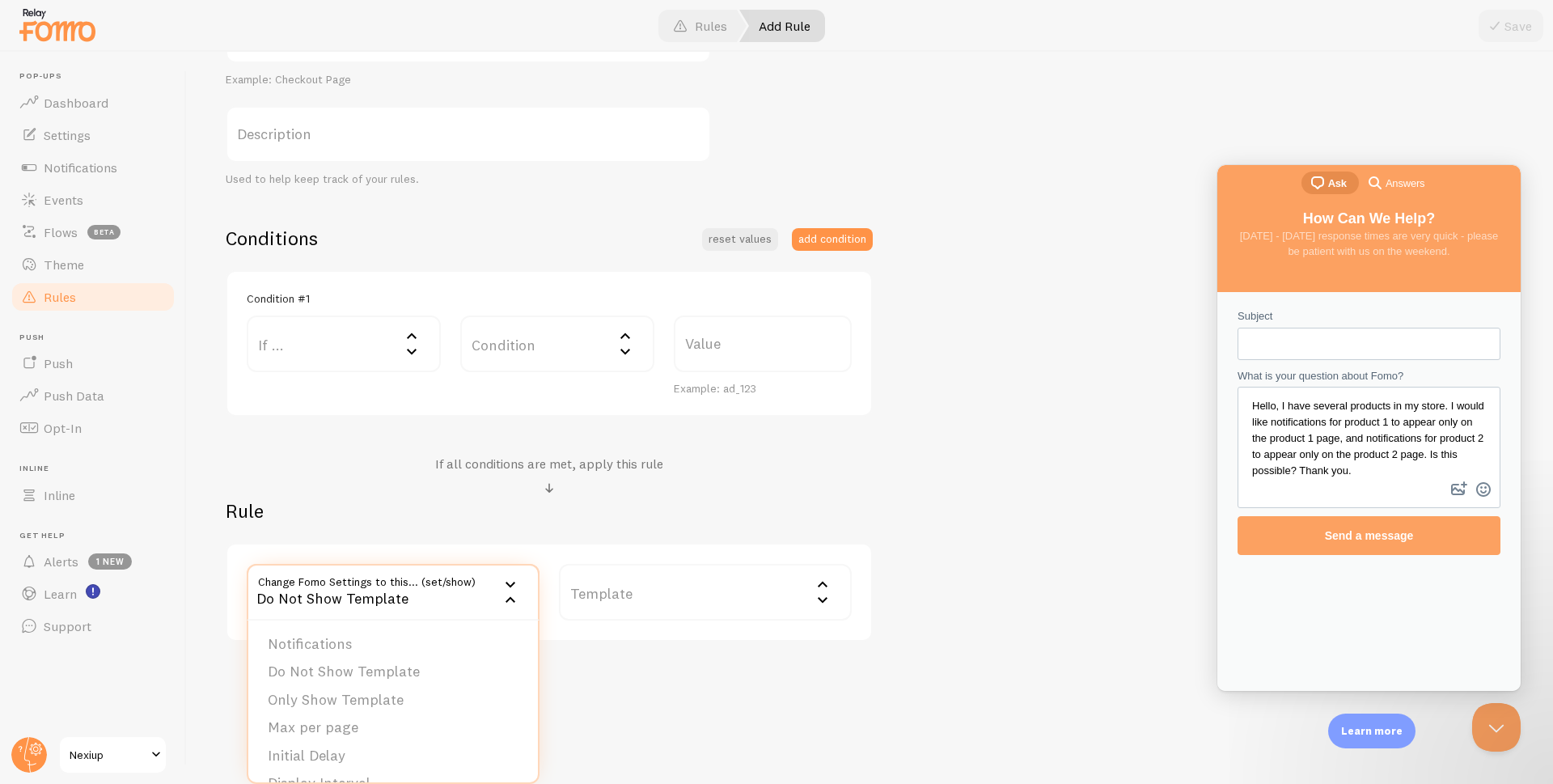
type textarea "Hello, I have several products in my store. I would like notifications for prod…"
click at [1311, 350] on input "Subject" at bounding box center [1369, 343] width 237 height 29
paste input "Multiple products"
type input "Multiple products"
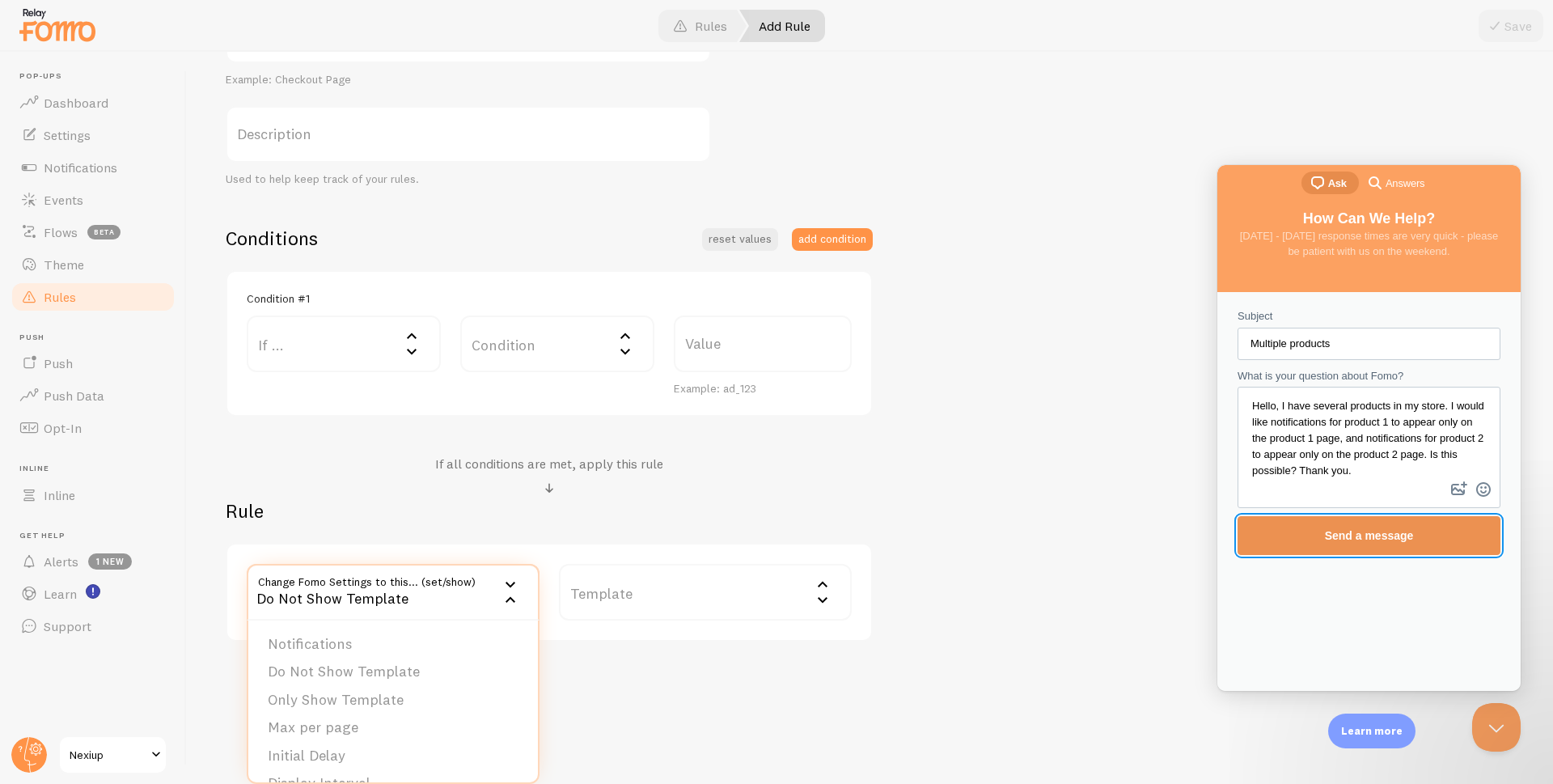
click at [1364, 535] on span "Send a message" at bounding box center [1370, 536] width 89 height 13
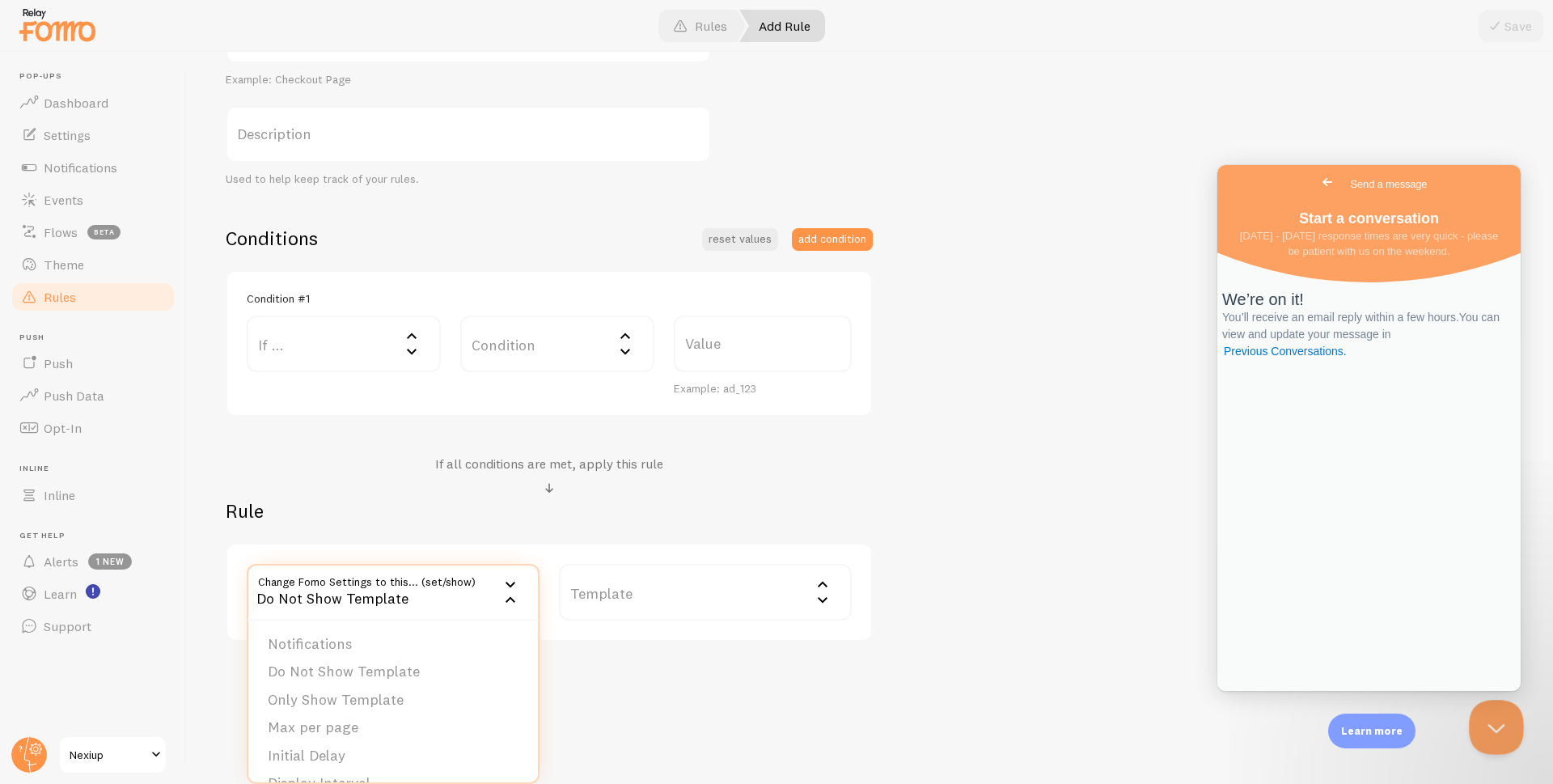
click at [1485, 725] on button "Close Beacon popover" at bounding box center [1493, 724] width 48 height 48
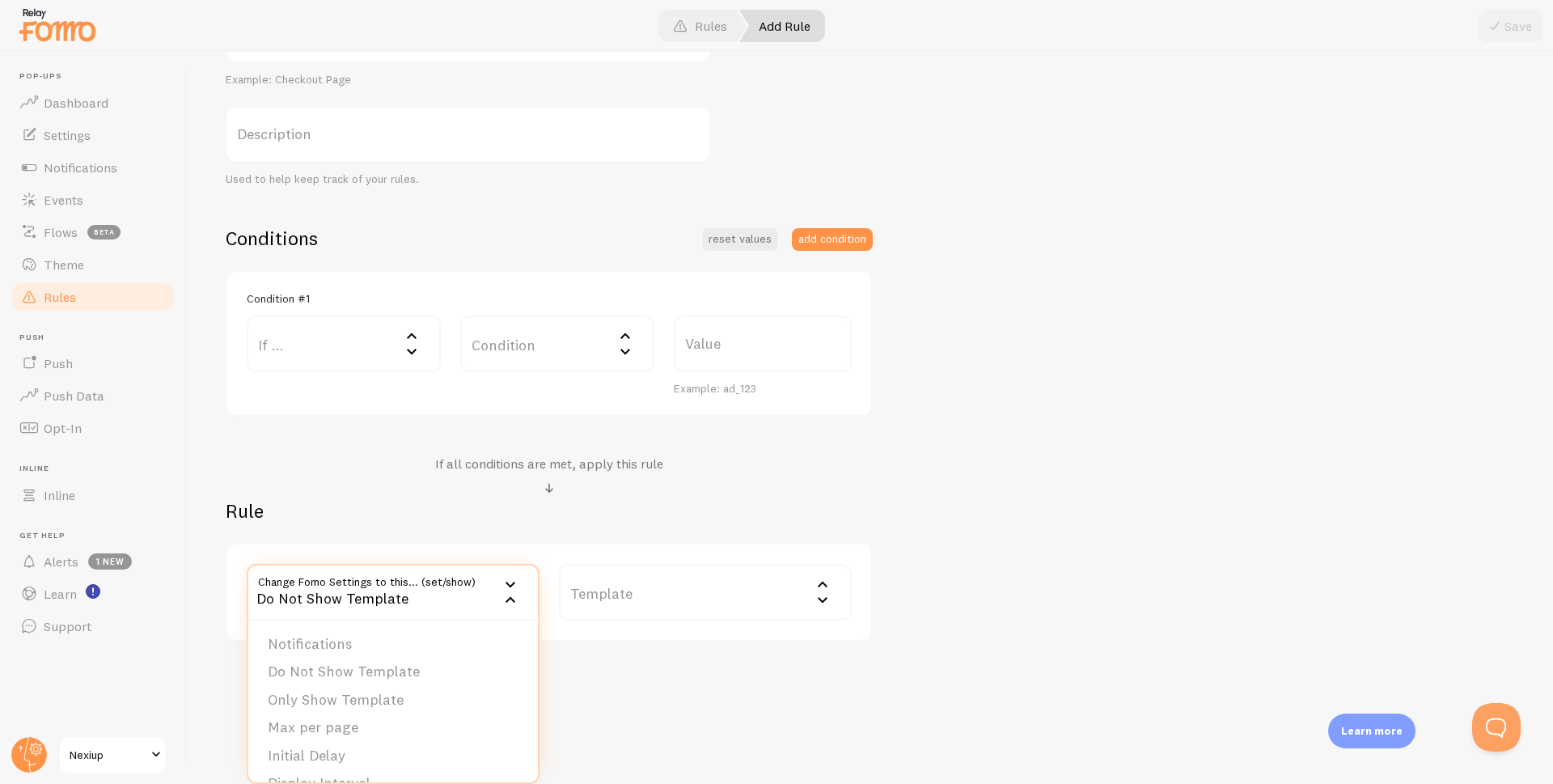
click at [1109, 411] on div "Title Example: Checkout Page Description Used to help keep track of your rules.…" at bounding box center [870, 324] width 1289 height 635
